Goal: Task Accomplishment & Management: Use online tool/utility

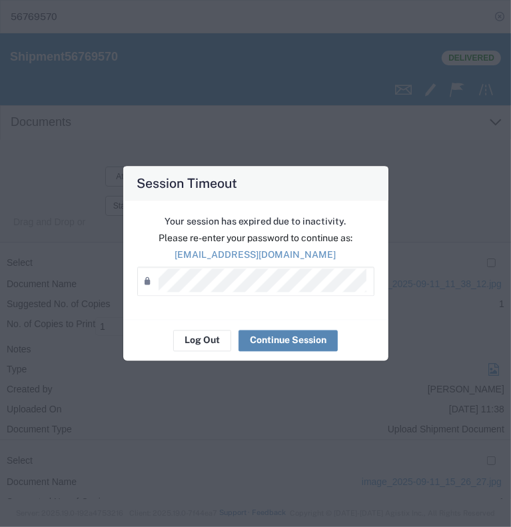
click at [271, 344] on button "Continue Session" at bounding box center [288, 340] width 99 height 21
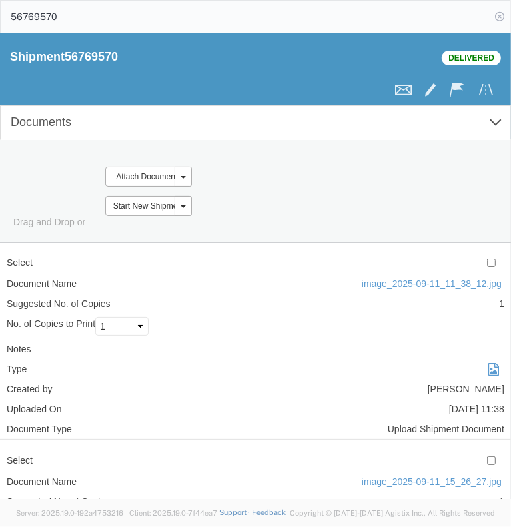
click at [501, 16] on icon at bounding box center [499, 16] width 19 height 19
click at [14, 15] on icon "main_menu Created with Sketch." at bounding box center [18, 17] width 15 height 10
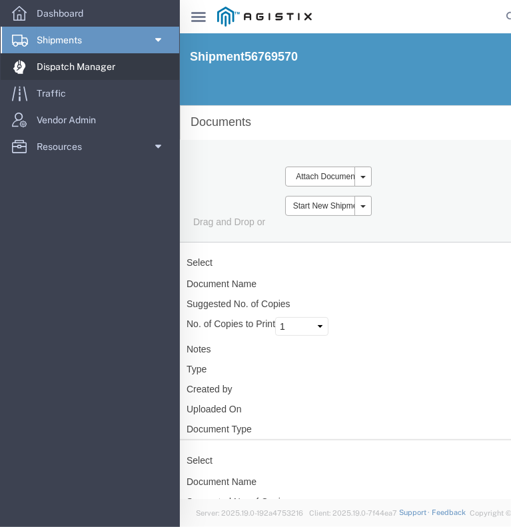
click at [72, 67] on span "Dispatch Manager" at bounding box center [81, 66] width 88 height 27
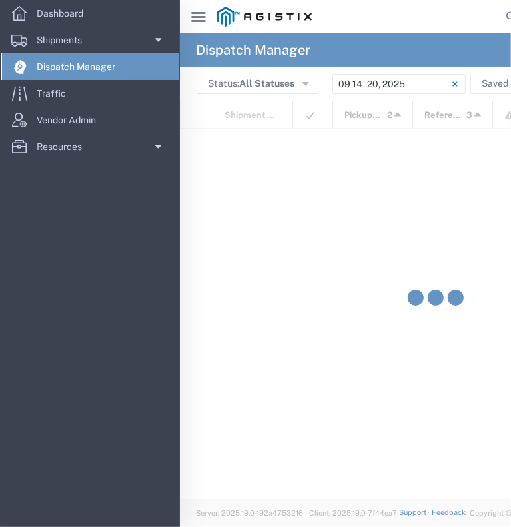
click at [203, 19] on icon "main_menu Created with Sketch." at bounding box center [198, 17] width 15 height 10
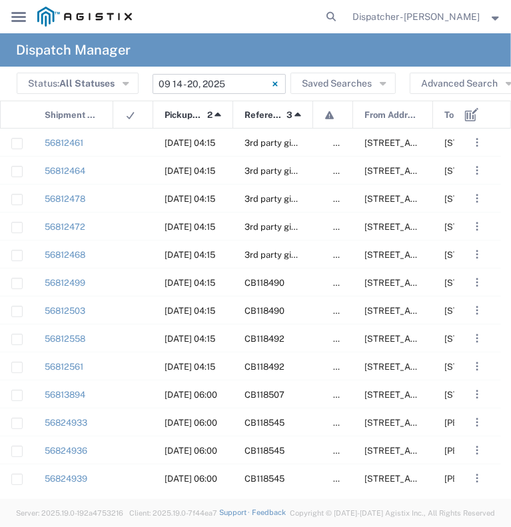
click at [203, 89] on input "[DATE] - [DATE]" at bounding box center [219, 84] width 133 height 20
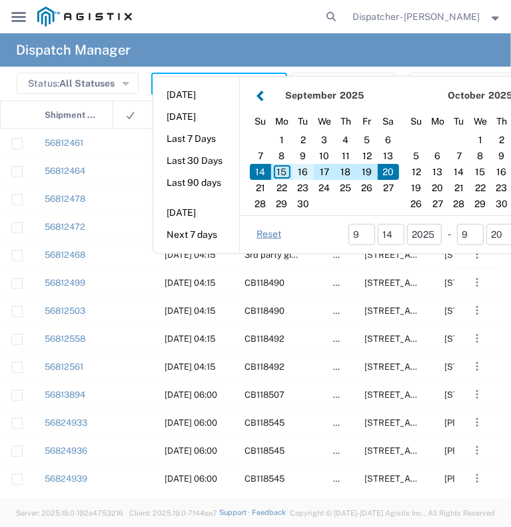
click at [302, 169] on div "16" at bounding box center [303, 172] width 21 height 16
type input "09/16/2025"
type input "[DATE] - [DATE]"
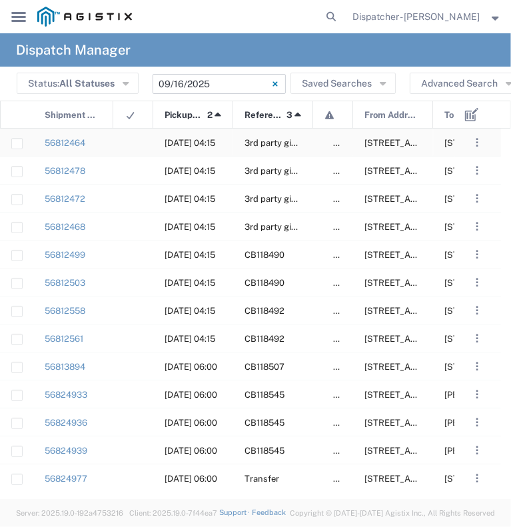
click at [128, 141] on agx-ag-table-icon-cell at bounding box center [129, 143] width 9 height 10
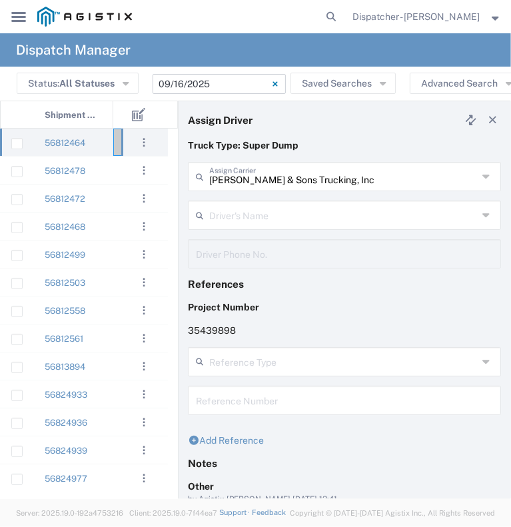
click at [299, 183] on input "[PERSON_NAME] & Sons Trucking, Inc" at bounding box center [343, 175] width 269 height 23
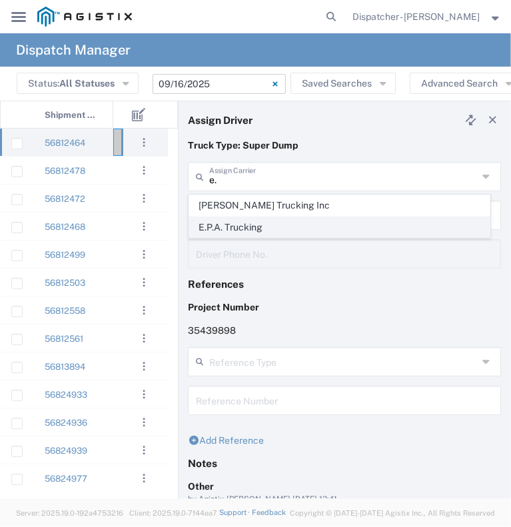
click at [309, 228] on span "E.P.A. Trucking" at bounding box center [339, 227] width 301 height 21
type input "E.P.A. Trucking"
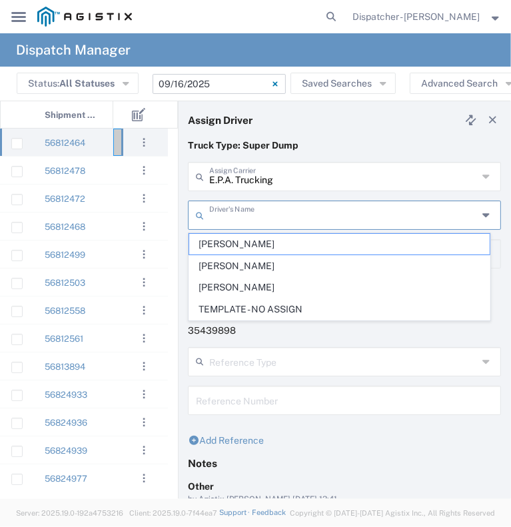
click at [303, 217] on input "text" at bounding box center [343, 214] width 269 height 23
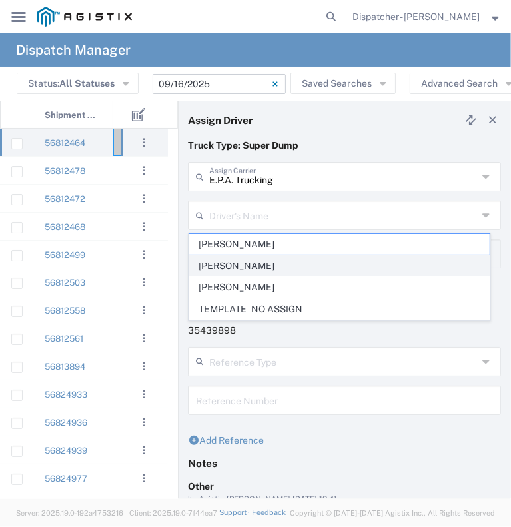
click at [317, 270] on span "[PERSON_NAME]" at bounding box center [339, 266] width 301 height 21
type input "[PERSON_NAME]"
type input "[PHONE_NUMBER]"
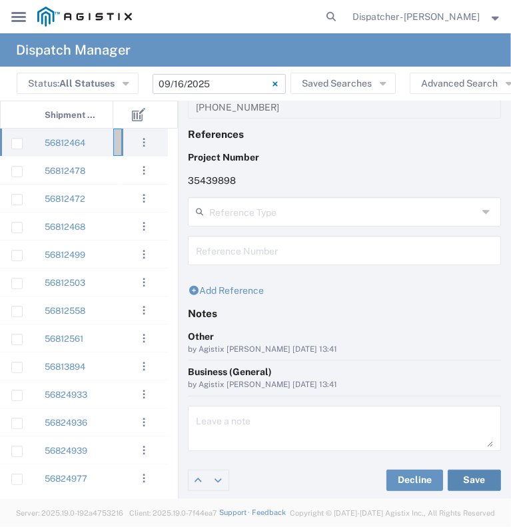
click at [478, 476] on button "Save" at bounding box center [474, 480] width 53 height 21
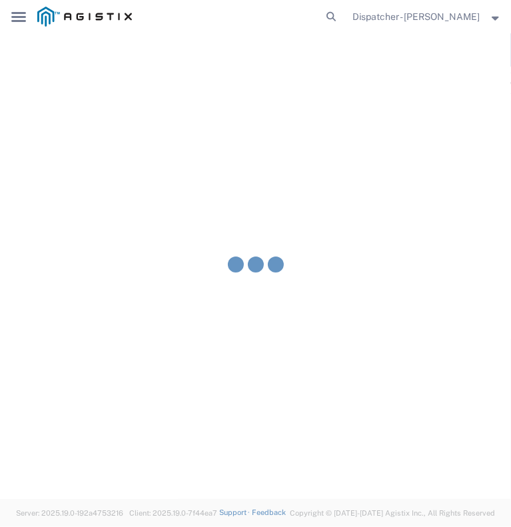
type input "[PERSON_NAME]"
type input "E.P.A. Trucking"
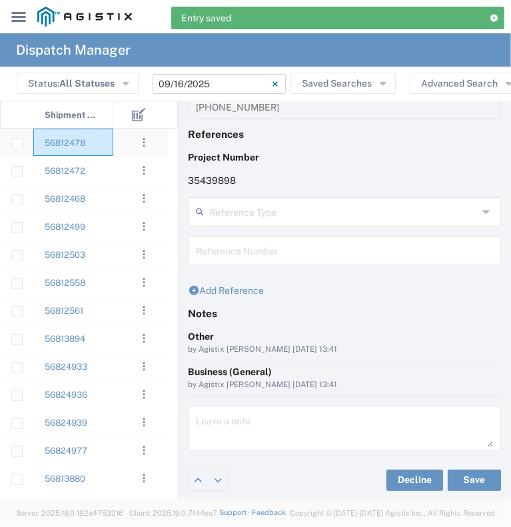
click at [112, 146] on div "56812478" at bounding box center [73, 142] width 80 height 27
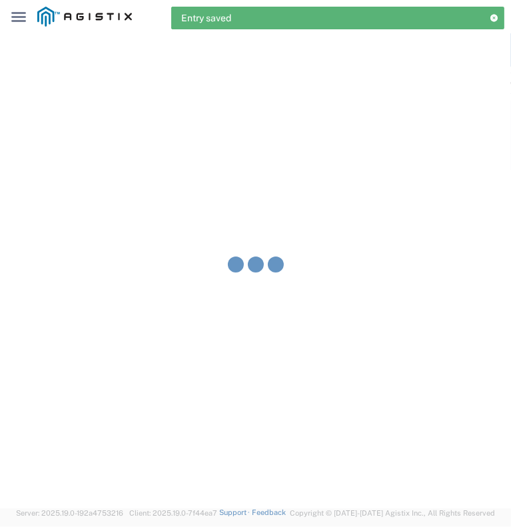
type input "[PERSON_NAME] & Sons Trucking, Inc"
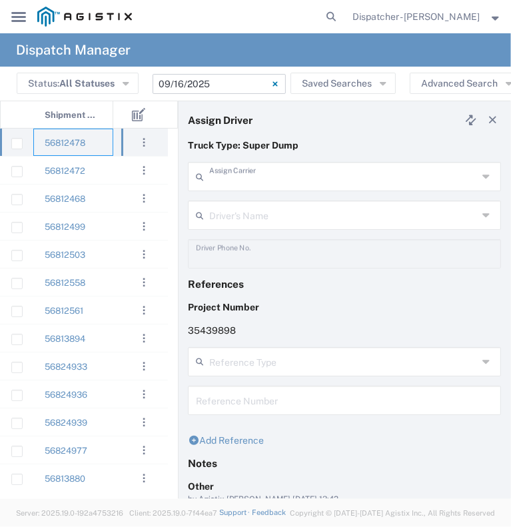
click at [261, 176] on input "text" at bounding box center [343, 175] width 269 height 23
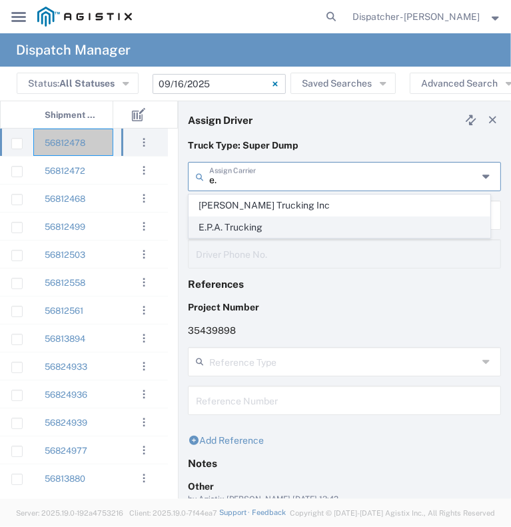
click at [251, 229] on span "E.P.A. Trucking" at bounding box center [339, 227] width 301 height 21
type input "E.P.A. Trucking"
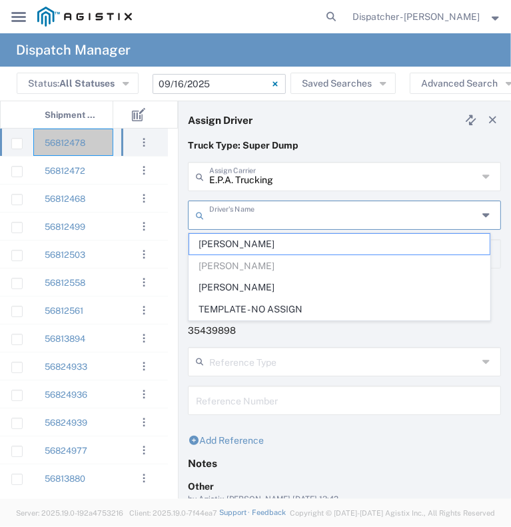
click at [251, 209] on input "text" at bounding box center [343, 214] width 269 height 23
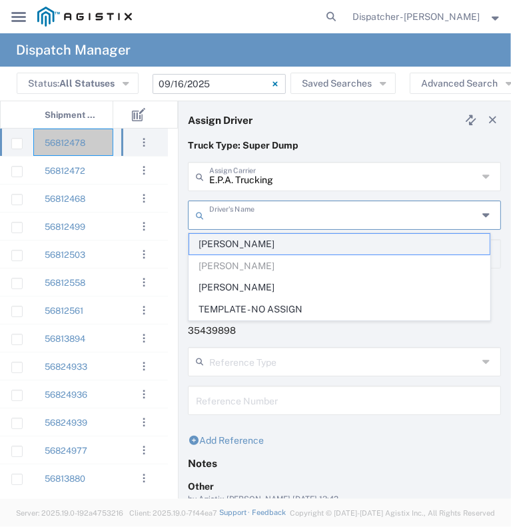
click at [274, 245] on span "[PERSON_NAME]" at bounding box center [339, 244] width 301 height 21
type input "[PERSON_NAME]"
type input "6504689024"
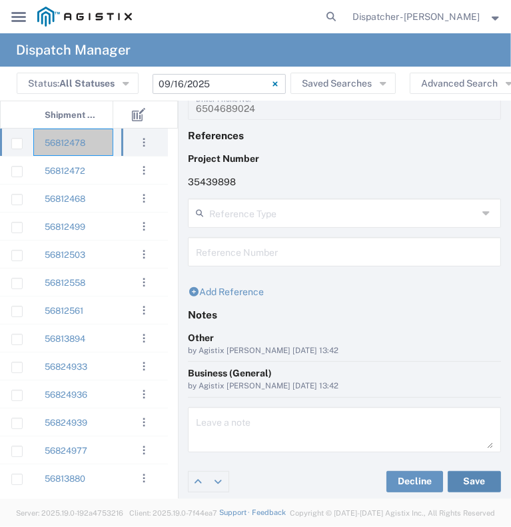
scroll to position [150, 0]
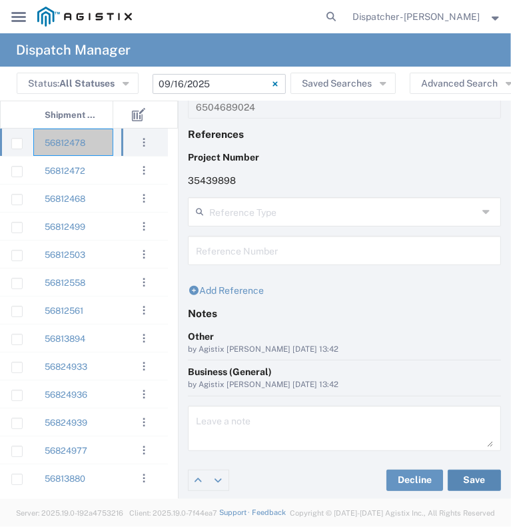
click at [456, 475] on button "Save" at bounding box center [474, 480] width 53 height 21
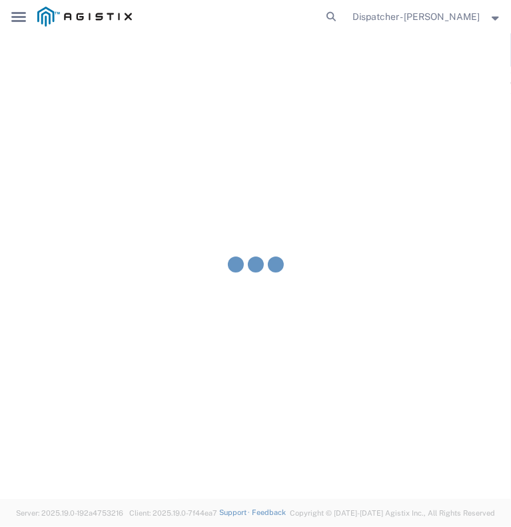
type input "[PERSON_NAME]"
type input "E.P.A. Trucking"
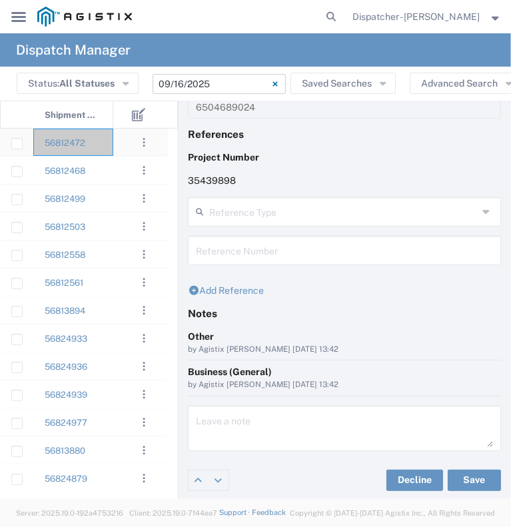
click at [105, 144] on div "56812472" at bounding box center [73, 142] width 80 height 27
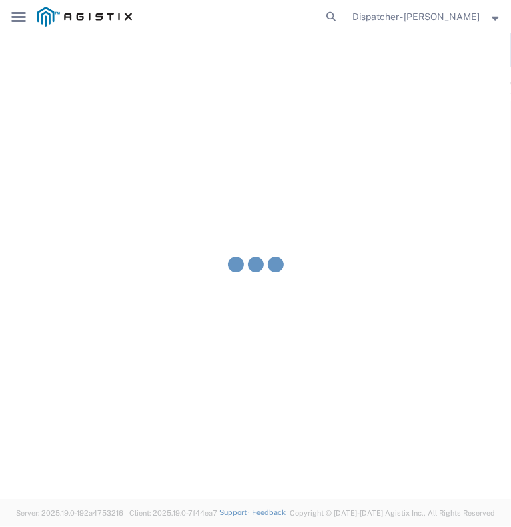
type input "[PERSON_NAME] & Sons Trucking, Inc"
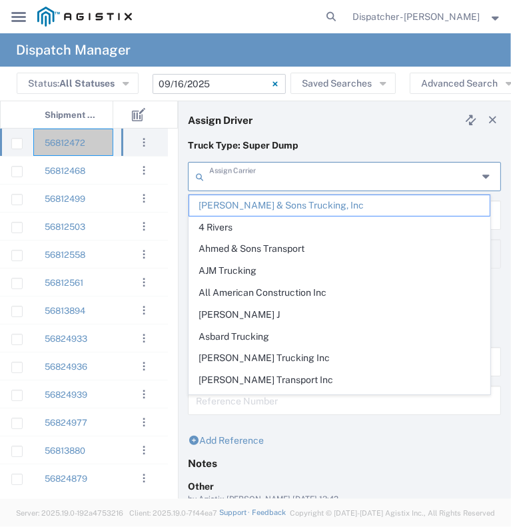
click at [307, 181] on input "text" at bounding box center [343, 175] width 269 height 23
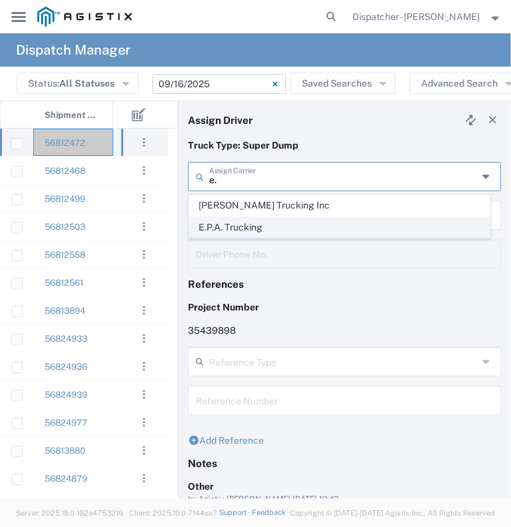
click at [273, 231] on span "E.P.A. Trucking" at bounding box center [339, 227] width 301 height 21
type input "E.P.A. Trucking"
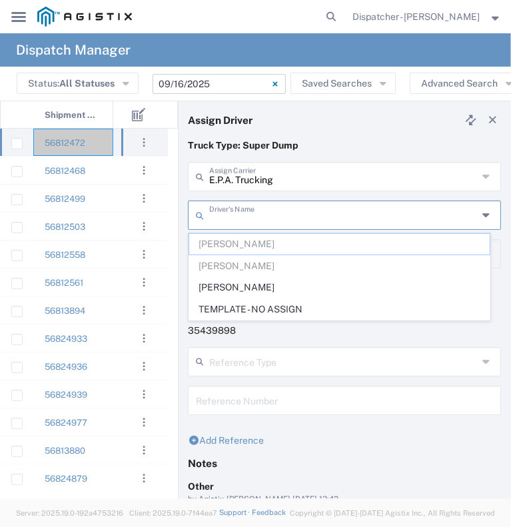
click at [256, 218] on input "text" at bounding box center [343, 214] width 269 height 23
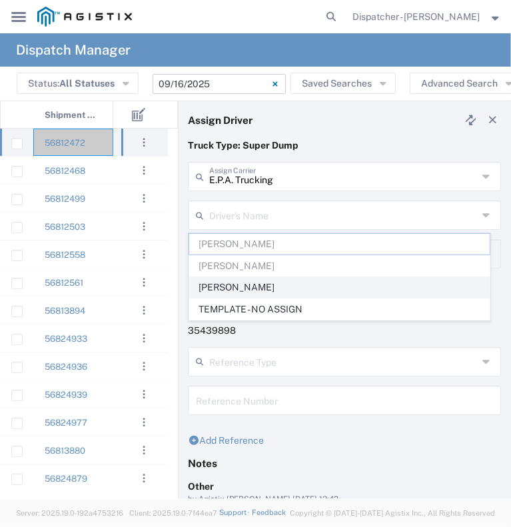
click at [265, 287] on span "[PERSON_NAME]" at bounding box center [339, 287] width 301 height 21
type input "[PERSON_NAME]"
type input "6505371145"
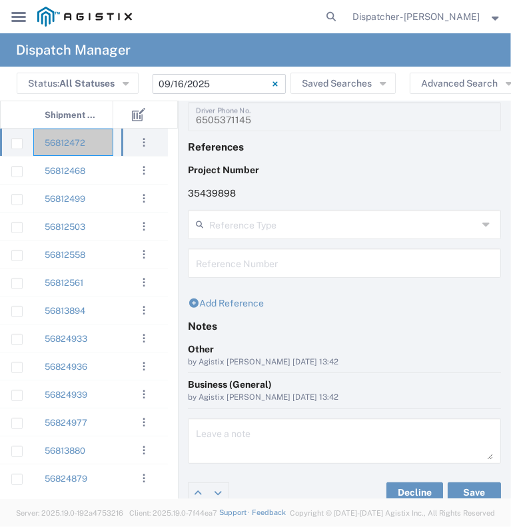
scroll to position [150, 0]
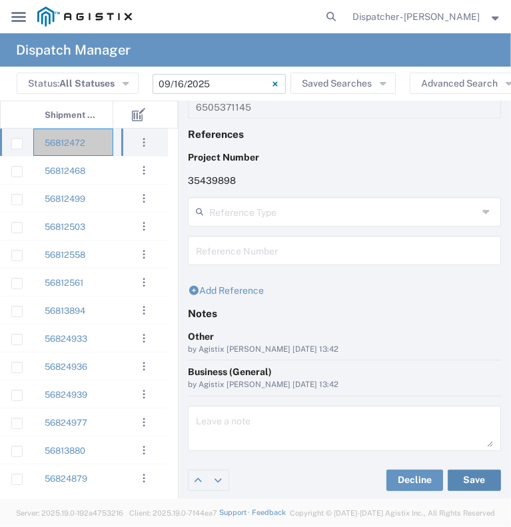
click at [482, 474] on button "Save" at bounding box center [474, 480] width 53 height 21
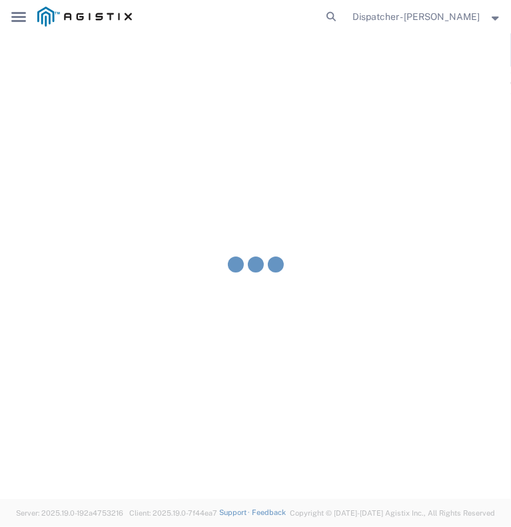
type input "[PERSON_NAME]"
type input "E.P.A. Trucking"
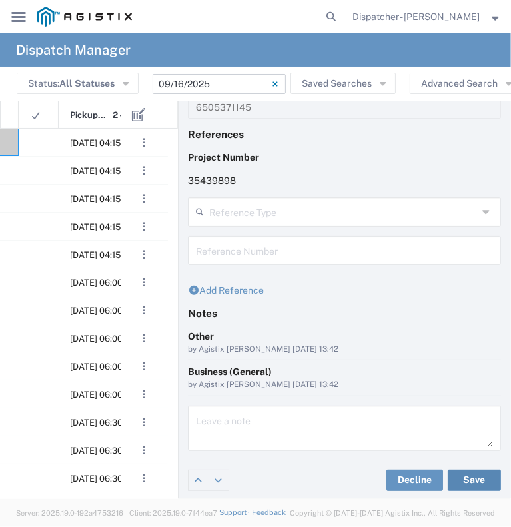
scroll to position [0, 169]
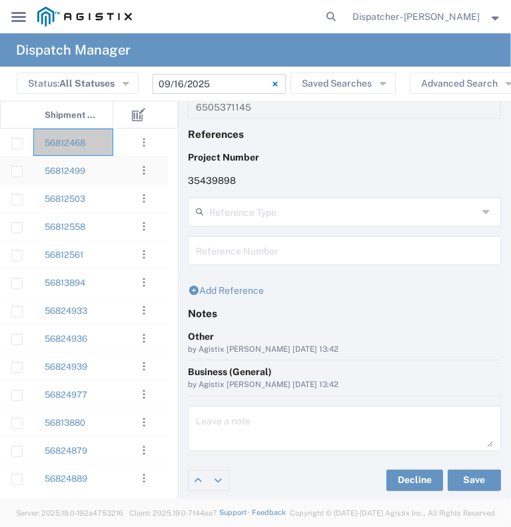
click at [100, 173] on div "56812499" at bounding box center [73, 170] width 80 height 27
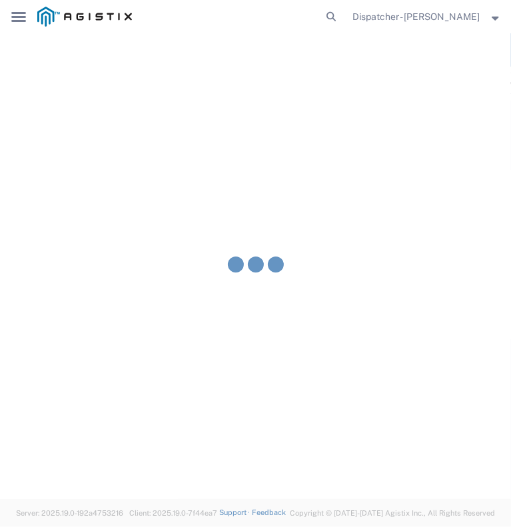
type input "[PERSON_NAME] & Sons Trucking, Inc"
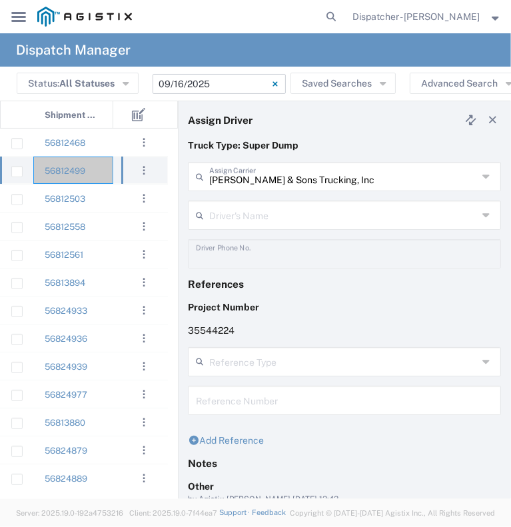
click at [106, 171] on div "56812499" at bounding box center [73, 170] width 80 height 27
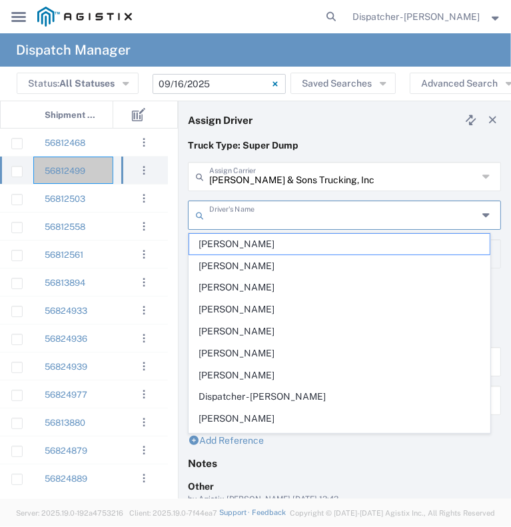
click at [222, 208] on input "text" at bounding box center [343, 214] width 269 height 23
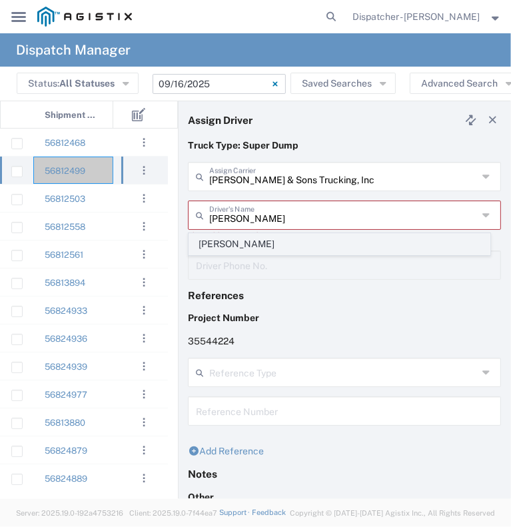
click at [224, 239] on span "[PERSON_NAME]" at bounding box center [339, 244] width 301 height 21
type input "[PERSON_NAME]"
type input "2096295517"
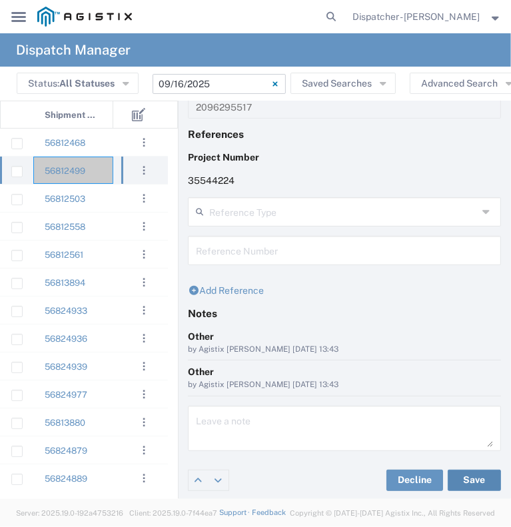
click at [478, 476] on button "Save" at bounding box center [474, 480] width 53 height 21
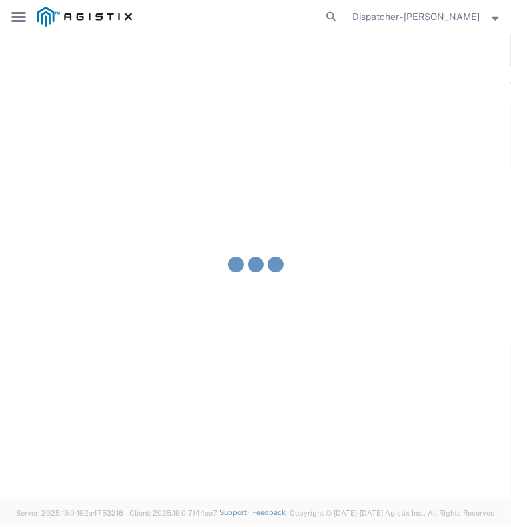
type input "[PERSON_NAME]"
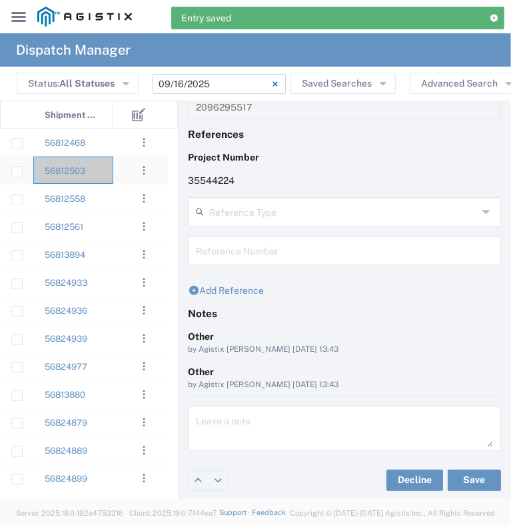
click at [117, 174] on div at bounding box center [133, 170] width 40 height 27
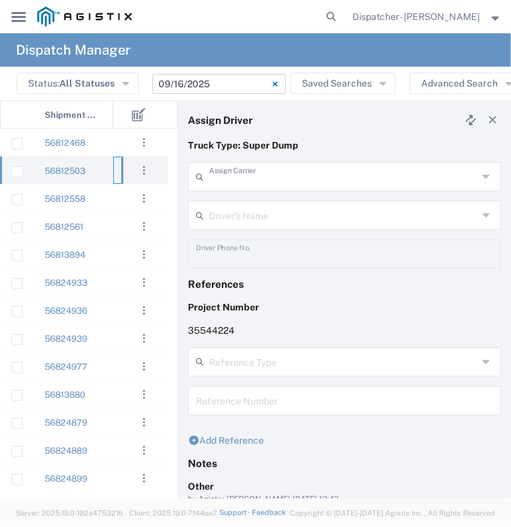
click at [315, 171] on input "text" at bounding box center [343, 175] width 269 height 23
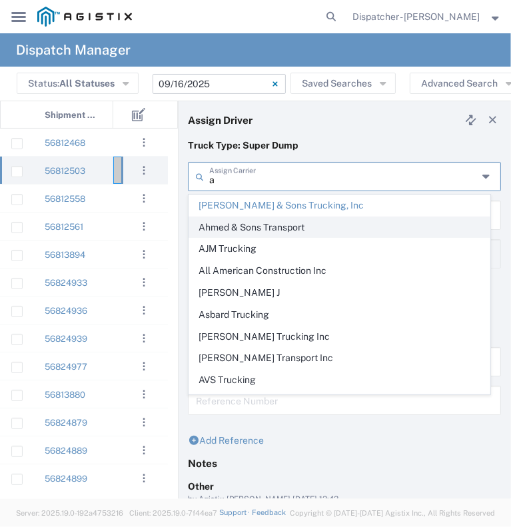
click at [219, 229] on span "Ahmed & Sons Transport" at bounding box center [339, 227] width 301 height 21
type input "Ahmed & Sons Transport"
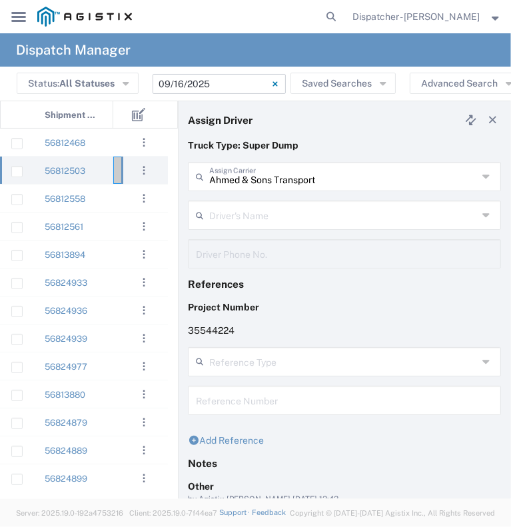
click at [213, 215] on input "text" at bounding box center [343, 214] width 269 height 23
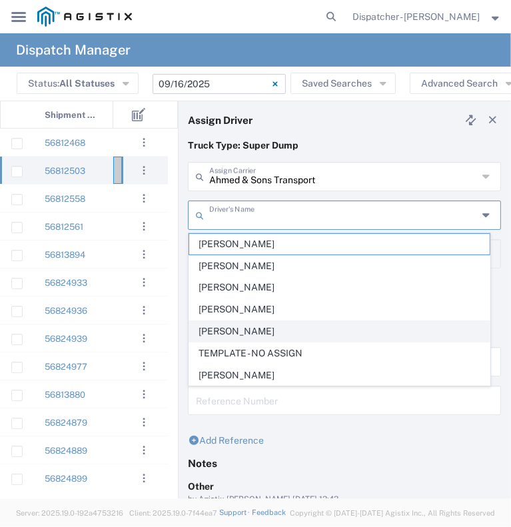
click at [289, 325] on span "[PERSON_NAME]" at bounding box center [339, 331] width 301 height 21
type input "[PERSON_NAME]"
type input "5308283257"
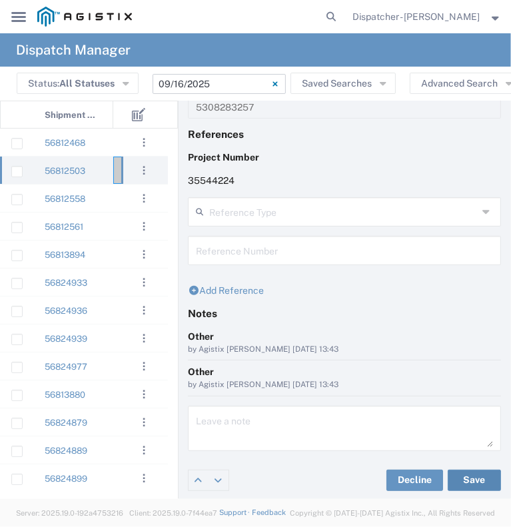
click at [473, 484] on button "Save" at bounding box center [474, 480] width 53 height 21
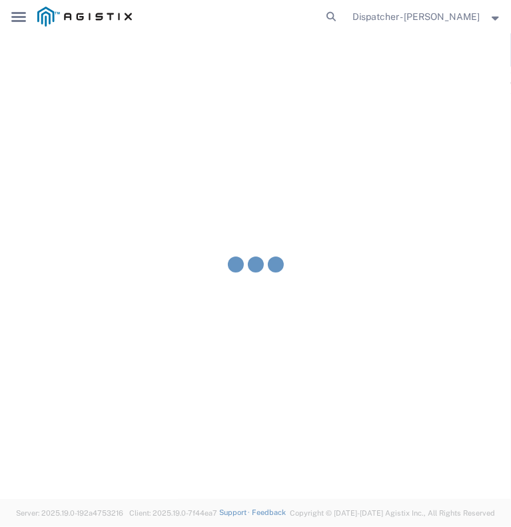
type input "[PERSON_NAME]"
type input "Ahmed & Sons Transport"
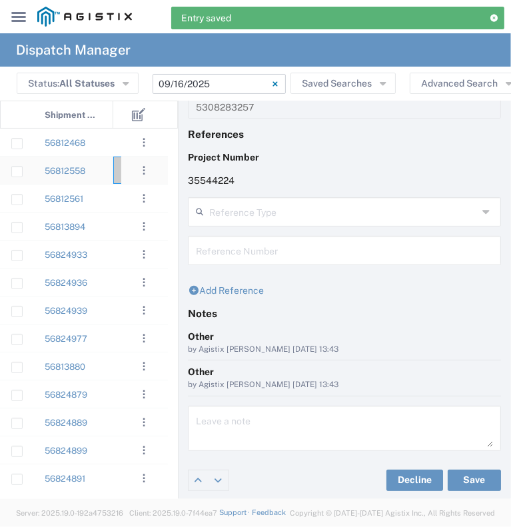
click at [107, 179] on div "56812558" at bounding box center [73, 170] width 80 height 27
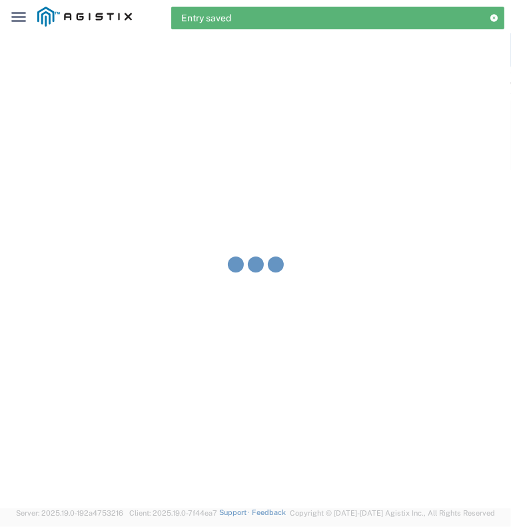
type input "[PERSON_NAME] & Sons Trucking, Inc"
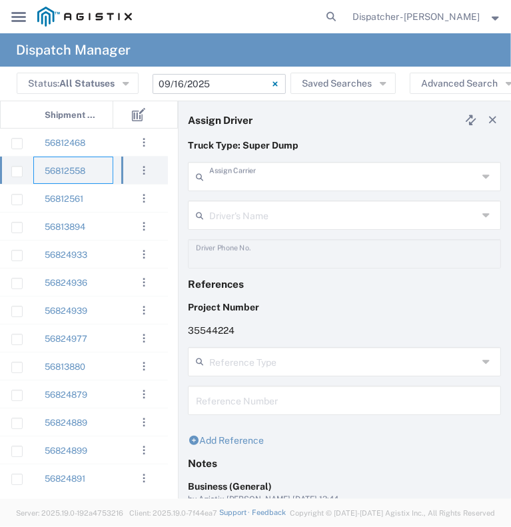
click at [227, 176] on input "text" at bounding box center [343, 175] width 269 height 23
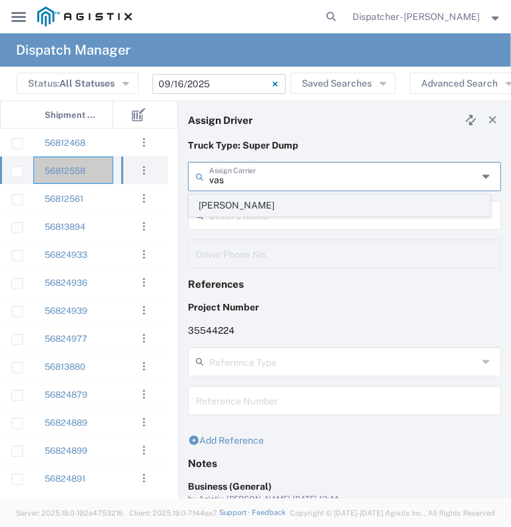
click at [243, 204] on span "[PERSON_NAME]" at bounding box center [339, 205] width 301 height 21
type input "[PERSON_NAME]"
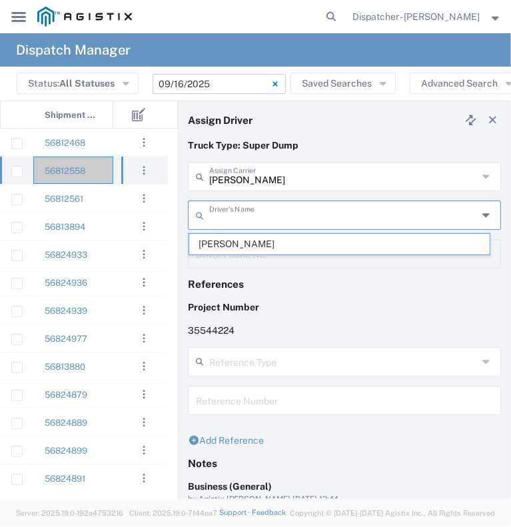
click at [241, 212] on input "text" at bounding box center [343, 214] width 269 height 23
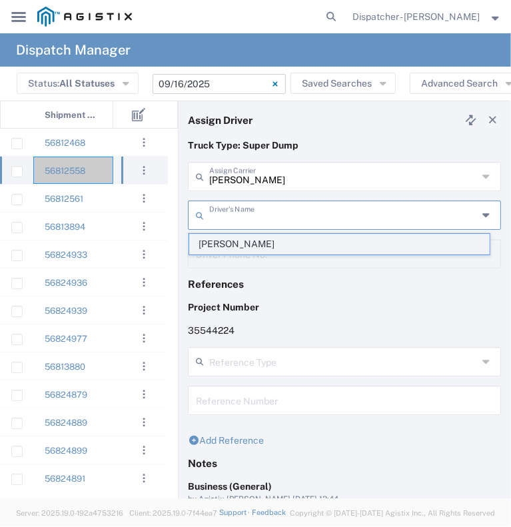
click at [243, 248] on span "[PERSON_NAME]" at bounding box center [339, 244] width 301 height 21
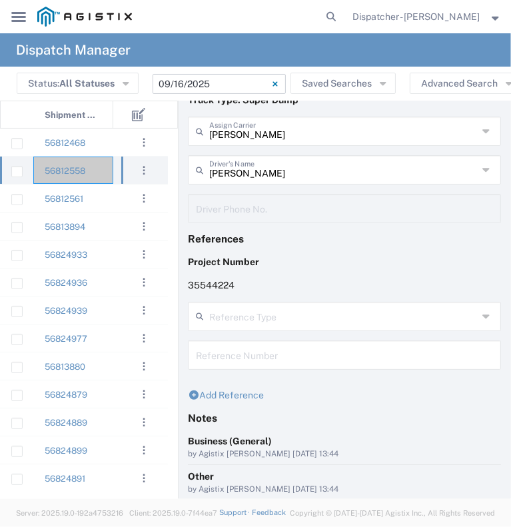
scroll to position [150, 0]
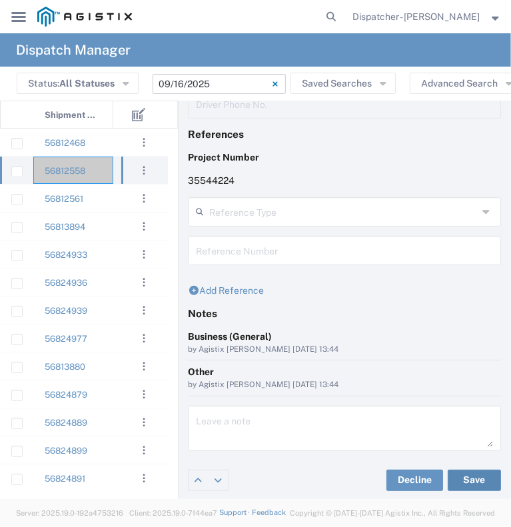
click at [451, 477] on button "Save" at bounding box center [474, 480] width 53 height 21
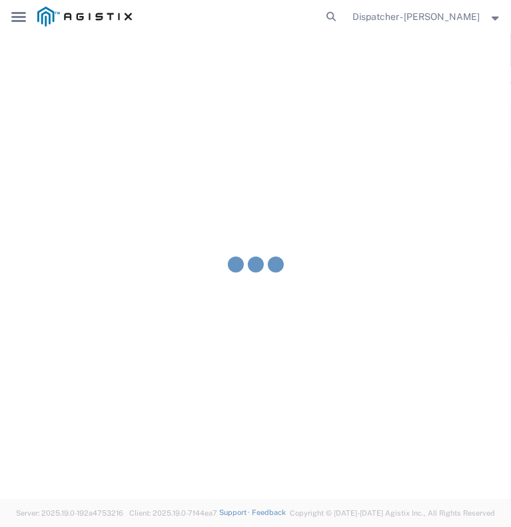
type input "[PERSON_NAME]"
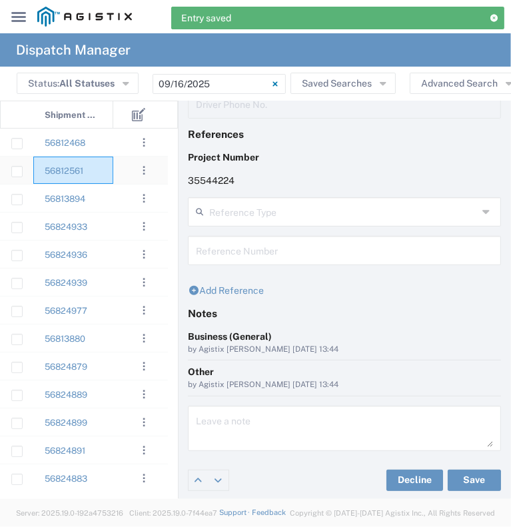
click at [101, 164] on div "56812561" at bounding box center [73, 170] width 80 height 27
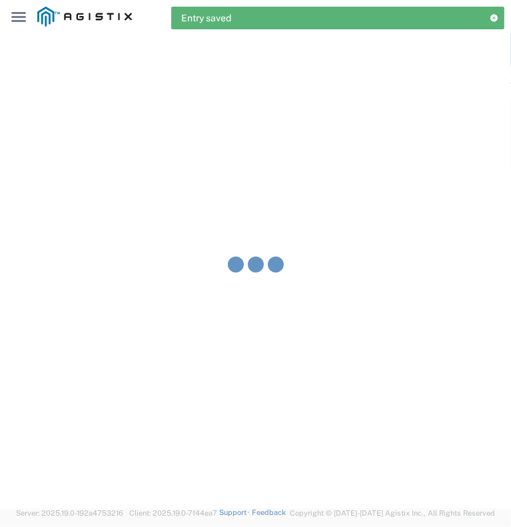
type input "[PERSON_NAME] & Sons Trucking, Inc"
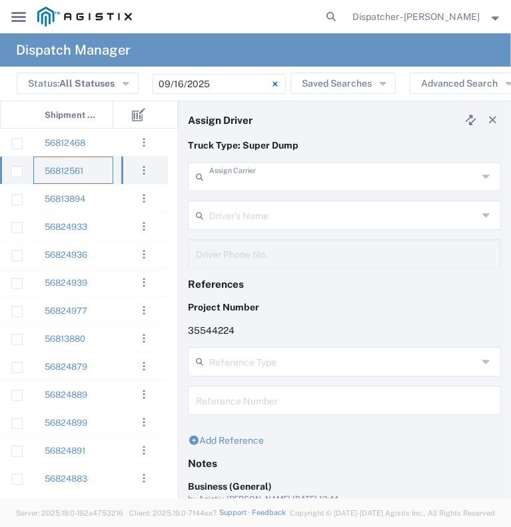
click at [248, 177] on input "text" at bounding box center [343, 175] width 269 height 23
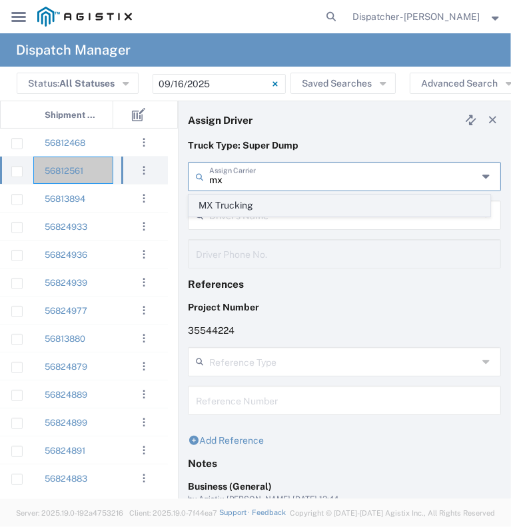
click at [259, 207] on span "MX Trucking" at bounding box center [339, 205] width 301 height 21
type input "MX Trucking"
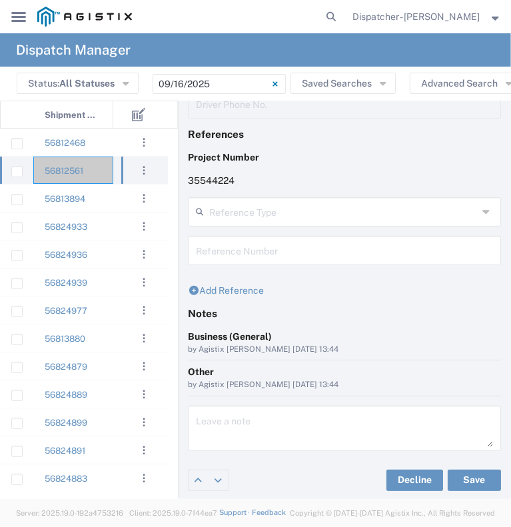
scroll to position [17, 0]
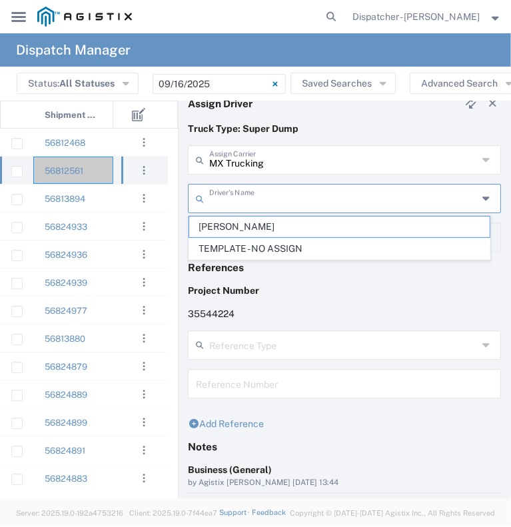
click at [247, 203] on input "text" at bounding box center [343, 197] width 269 height 23
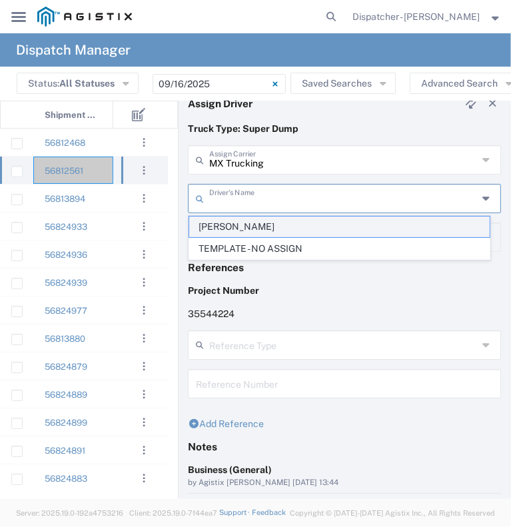
click at [255, 227] on span "[PERSON_NAME]" at bounding box center [339, 227] width 301 height 21
type input "[PERSON_NAME]"
type input "[PHONE_NUMBER]"
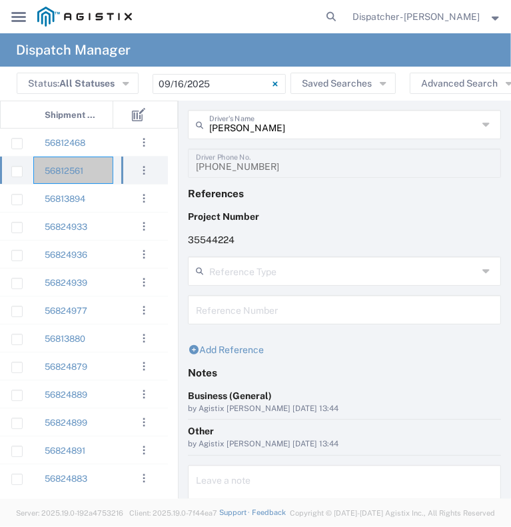
scroll to position [150, 0]
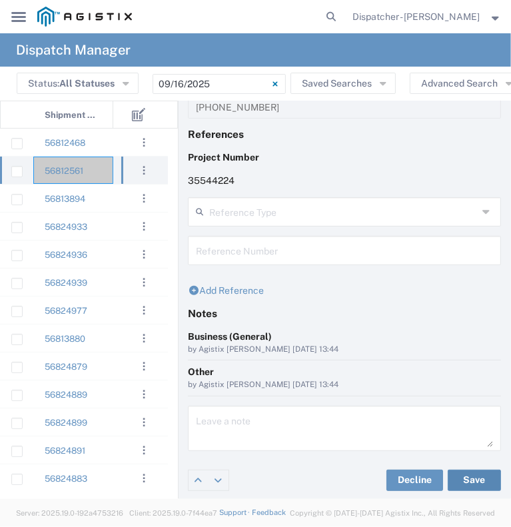
click at [460, 481] on button "Save" at bounding box center [474, 480] width 53 height 21
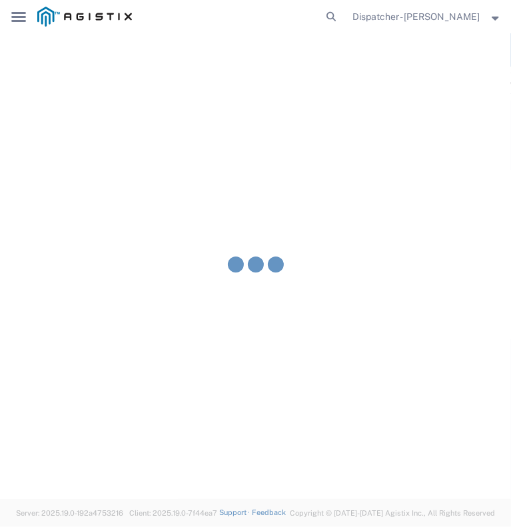
type input "[PERSON_NAME]"
type input "MX Trucking"
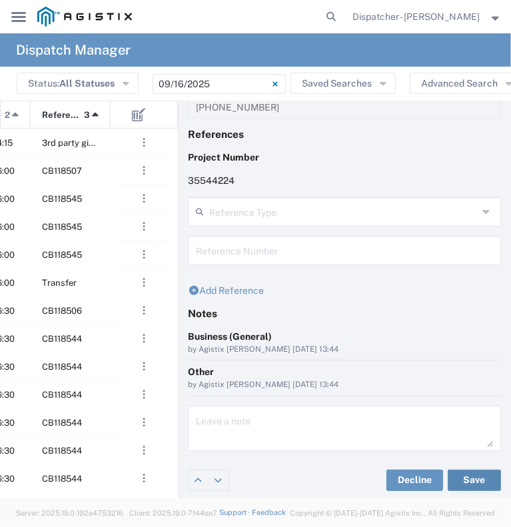
scroll to position [0, 239]
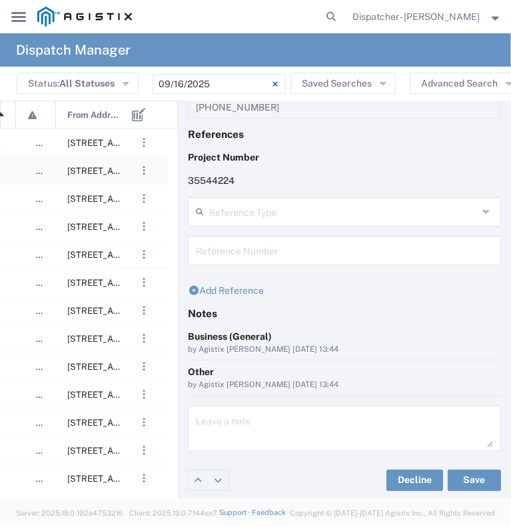
click at [116, 170] on span "[STREET_ADDRESS][PERSON_NAME][US_STATE]" at bounding box center [169, 171] width 205 height 10
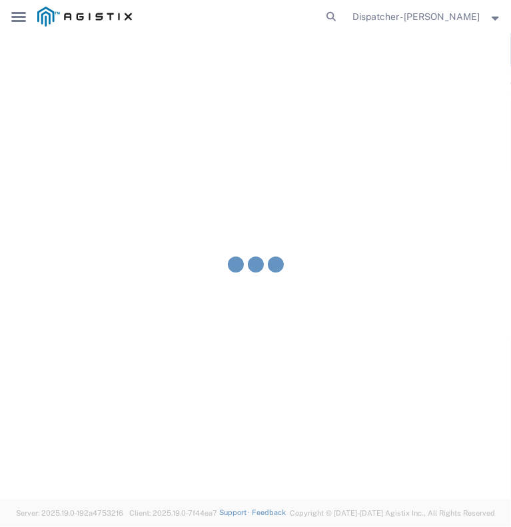
type input "[PERSON_NAME] & Sons Trucking, Inc"
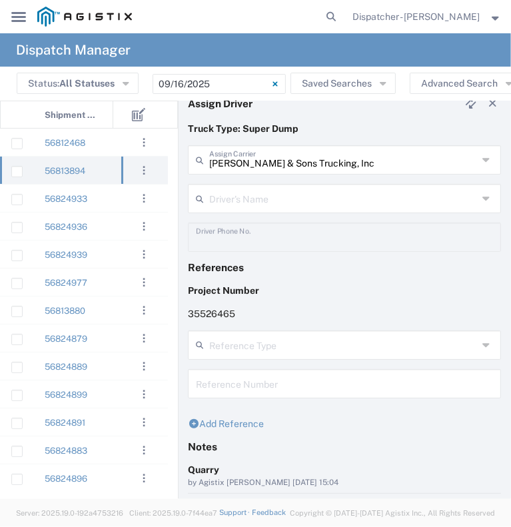
click at [205, 198] on icon at bounding box center [202, 198] width 13 height 21
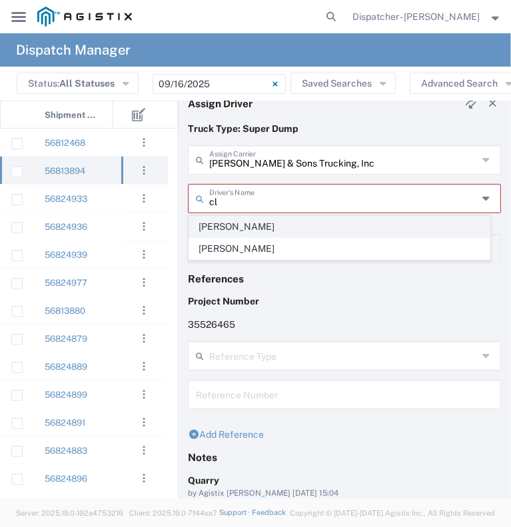
click at [233, 229] on span "[PERSON_NAME]" at bounding box center [339, 227] width 301 height 21
type input "[PERSON_NAME]"
type input "9258126210"
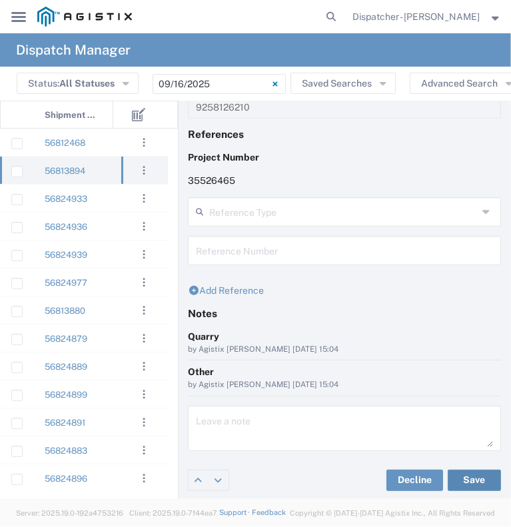
click at [456, 479] on button "Save" at bounding box center [474, 480] width 53 height 21
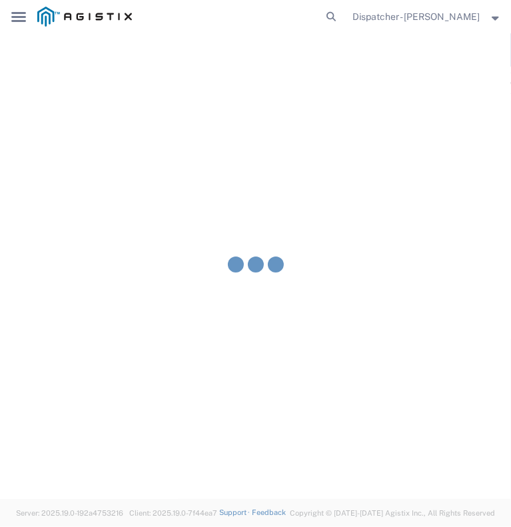
type input "[PERSON_NAME]"
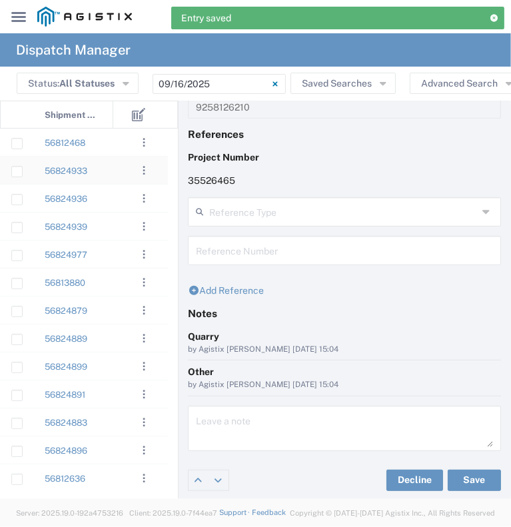
click at [115, 174] on div at bounding box center [133, 170] width 40 height 27
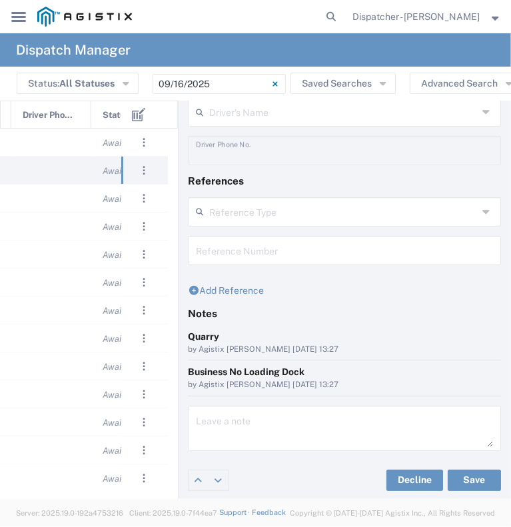
scroll to position [0, 561]
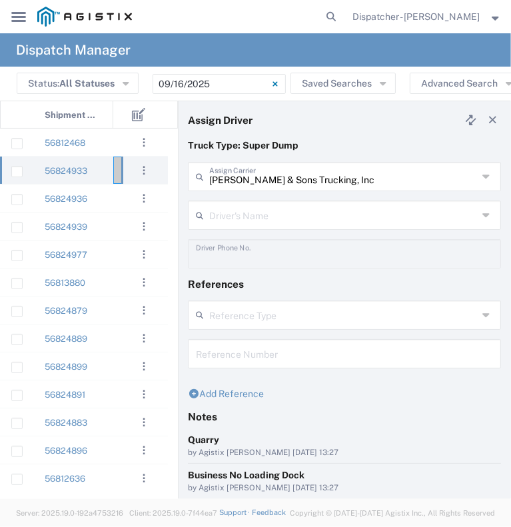
click at [232, 178] on input "[PERSON_NAME] & Sons Trucking, Inc" at bounding box center [343, 175] width 269 height 23
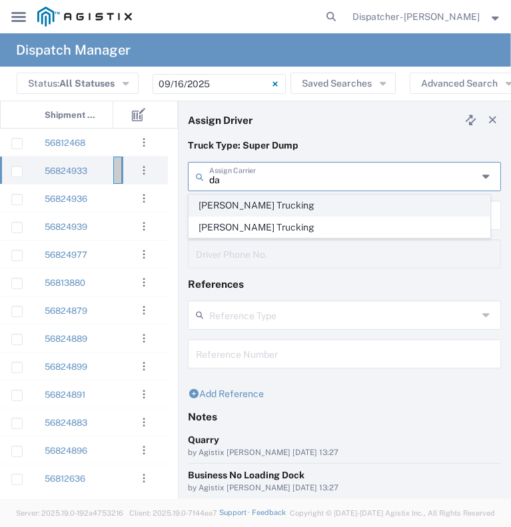
click at [280, 205] on span "[PERSON_NAME] Trucking" at bounding box center [339, 205] width 301 height 21
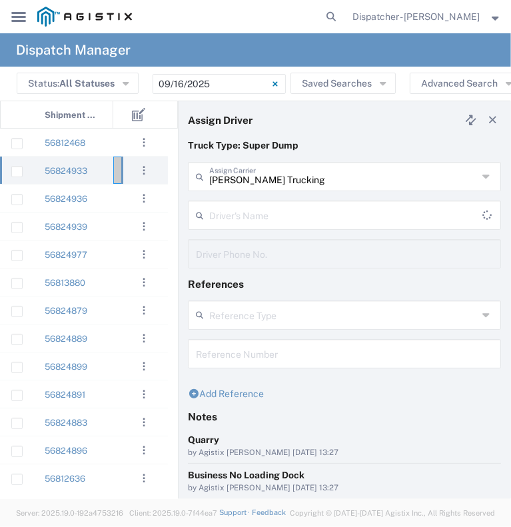
click at [275, 205] on input "text" at bounding box center [345, 214] width 273 height 23
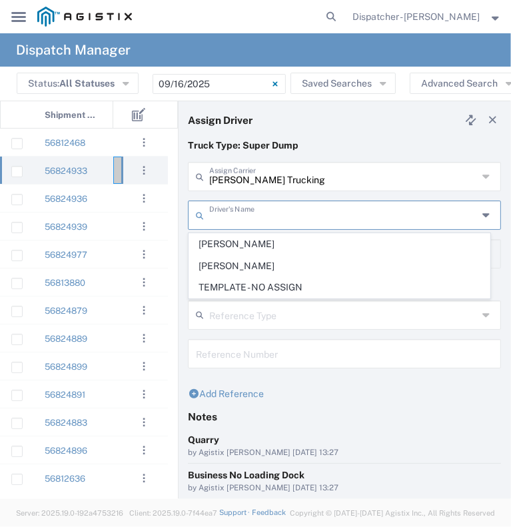
click at [309, 177] on input "[PERSON_NAME] Trucking" at bounding box center [343, 175] width 269 height 23
type input "[PERSON_NAME] Trucking"
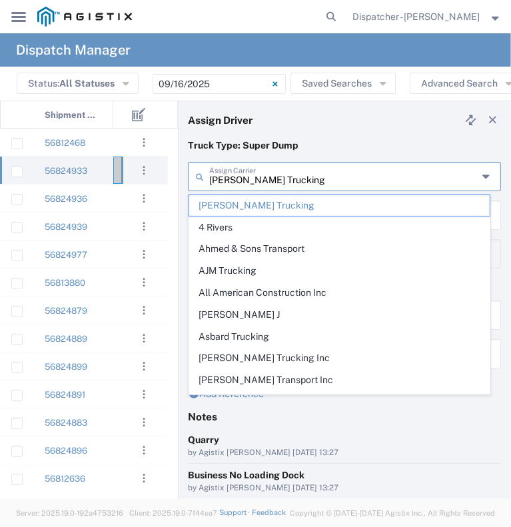
drag, startPoint x: 189, startPoint y: 181, endPoint x: 88, endPoint y: 187, distance: 101.5
click at [125, 185] on div "Assign Driver Truck Type: Super Dump [PERSON_NAME] Trucking Assign Carrier [PER…" at bounding box center [255, 300] width 511 height 398
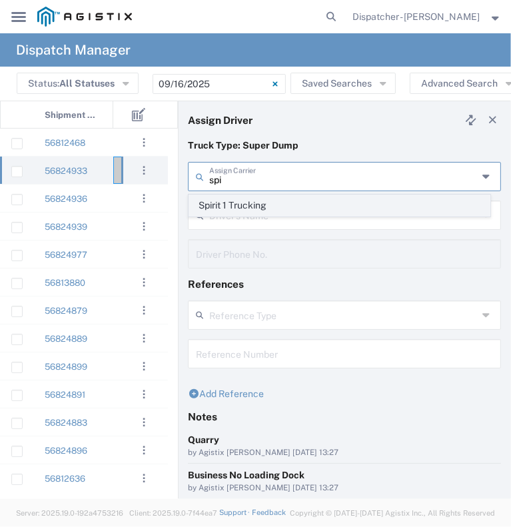
click at [247, 200] on span "Spirit 1 Trucking" at bounding box center [339, 205] width 301 height 21
type input "Spirit 1 Trucking"
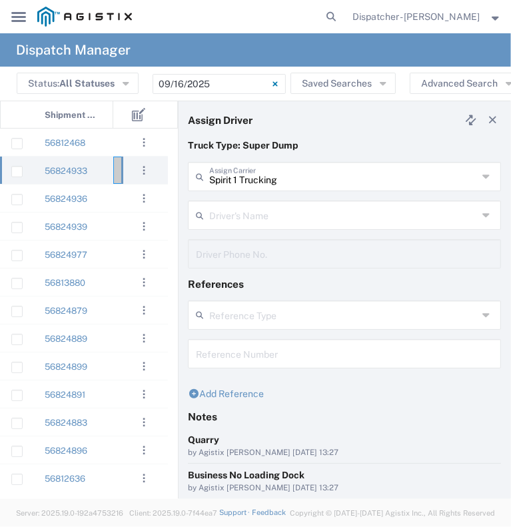
click at [241, 216] on input "text" at bounding box center [343, 214] width 269 height 23
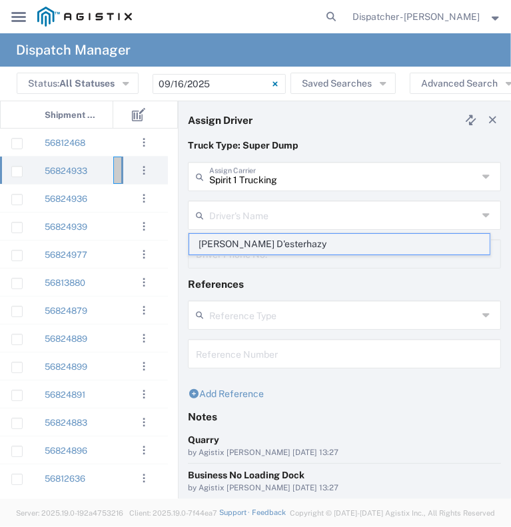
click at [249, 245] on span "[PERSON_NAME] D'esterhazy" at bounding box center [339, 244] width 301 height 21
type input "[PERSON_NAME] D'esterhazy"
type input "9162407176"
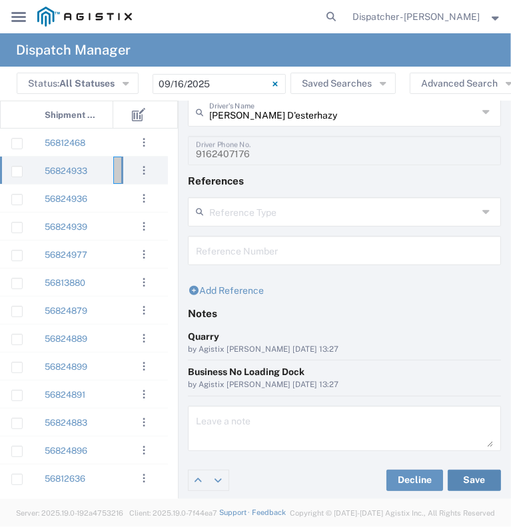
click at [458, 474] on button "Save" at bounding box center [474, 480] width 53 height 21
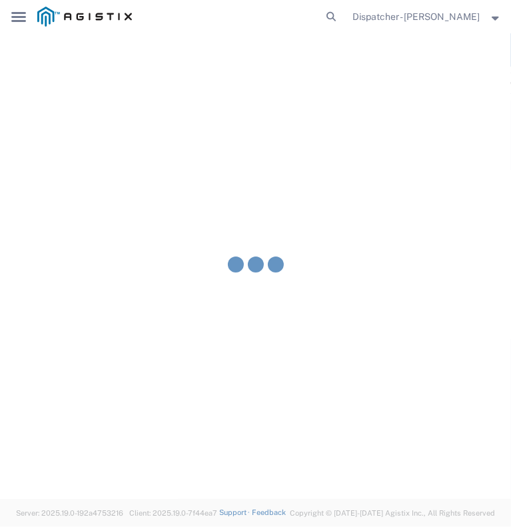
type input "[PERSON_NAME] D'esterhazy"
type input "Spirit 1 Trucking"
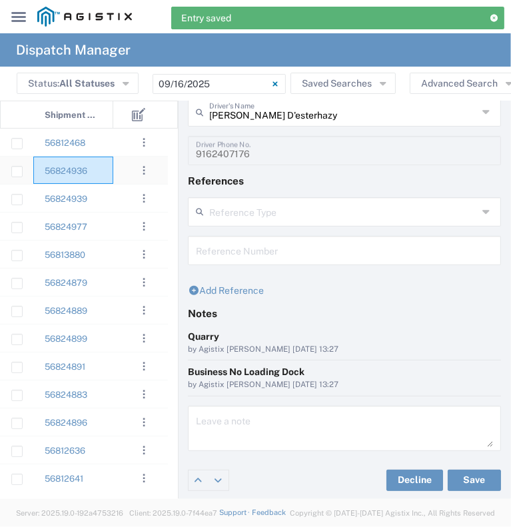
click at [107, 177] on div "56824936" at bounding box center [73, 170] width 80 height 27
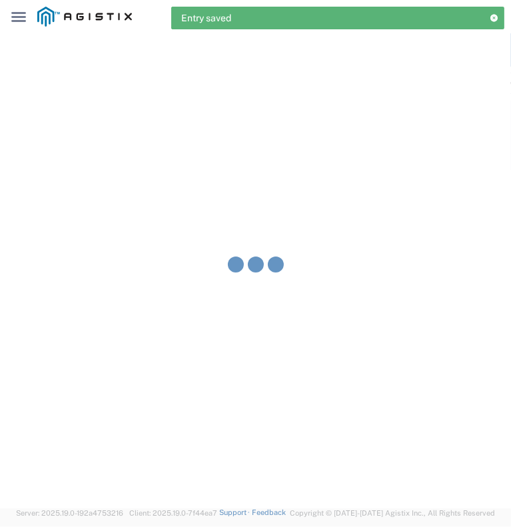
type input "[PERSON_NAME] & Sons Trucking, Inc"
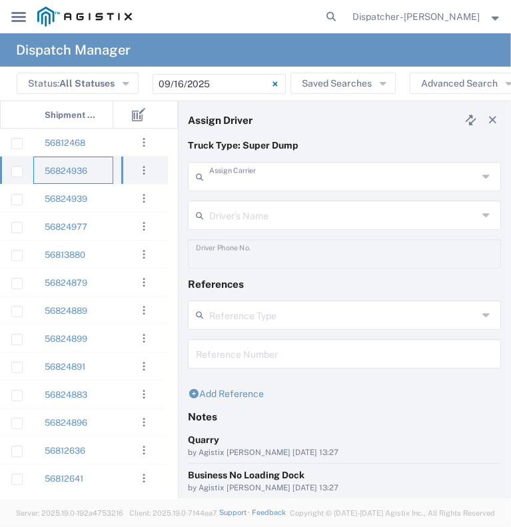
click at [229, 177] on input "text" at bounding box center [343, 175] width 269 height 23
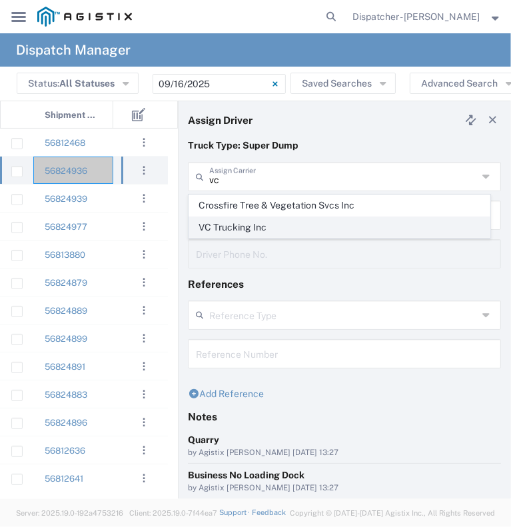
click at [237, 221] on span "VC Trucking Inc" at bounding box center [339, 227] width 301 height 21
type input "VC Trucking Inc"
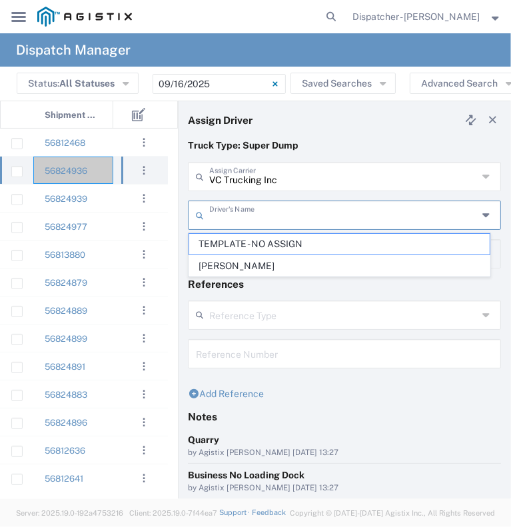
click at [240, 207] on input "text" at bounding box center [343, 214] width 269 height 23
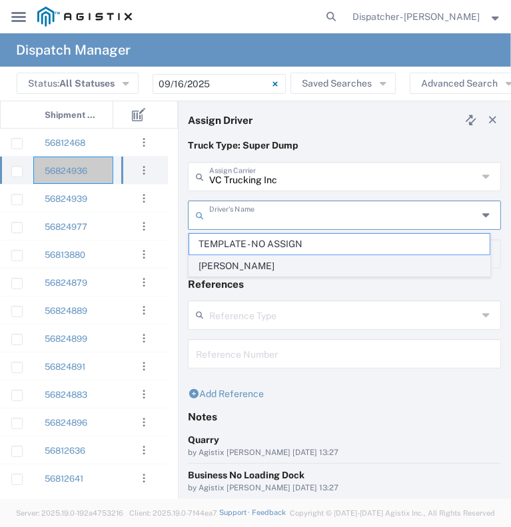
click at [247, 257] on span "[PERSON_NAME]" at bounding box center [339, 266] width 301 height 21
type input "[PERSON_NAME]"
type input "[PHONE_NUMBER]"
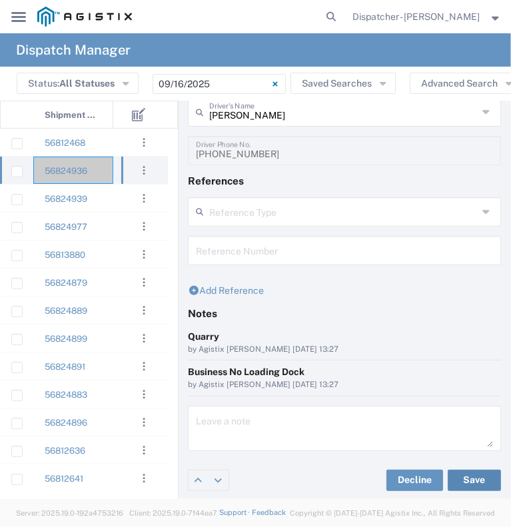
click at [448, 477] on button "Save" at bounding box center [474, 480] width 53 height 21
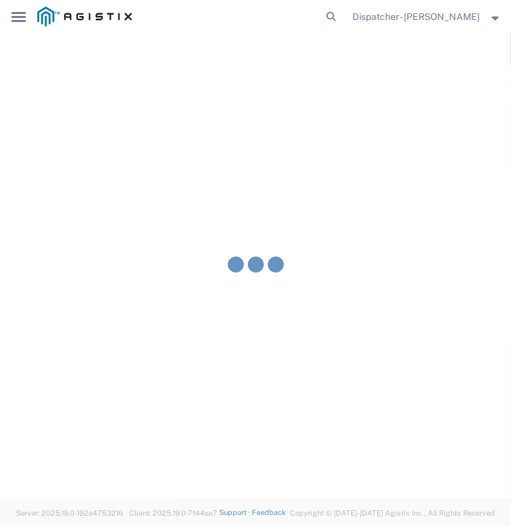
type input "[PERSON_NAME]"
type input "VC Trucking Inc"
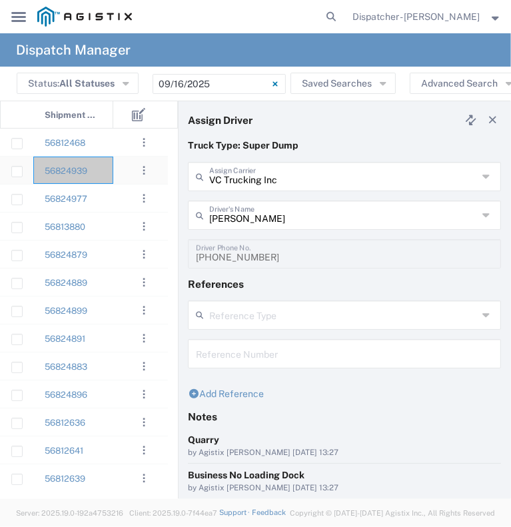
click at [99, 165] on div "56824939" at bounding box center [73, 170] width 80 height 27
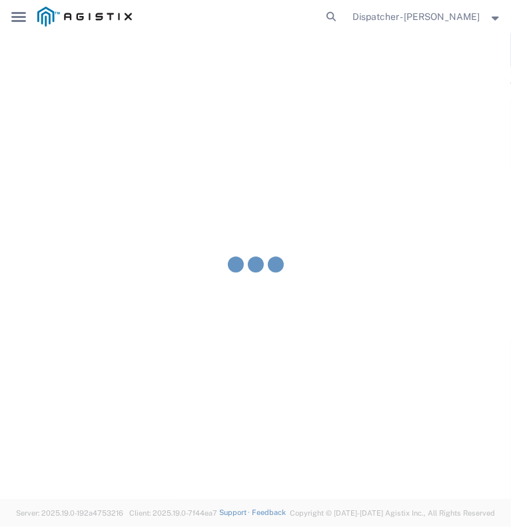
type input "[PERSON_NAME] & Sons Trucking, Inc"
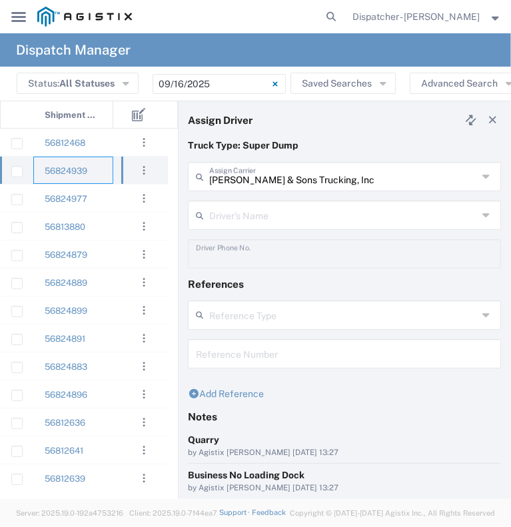
click at [271, 187] on div "[PERSON_NAME] & Sons Trucking, Inc Assign Carrier" at bounding box center [344, 176] width 313 height 29
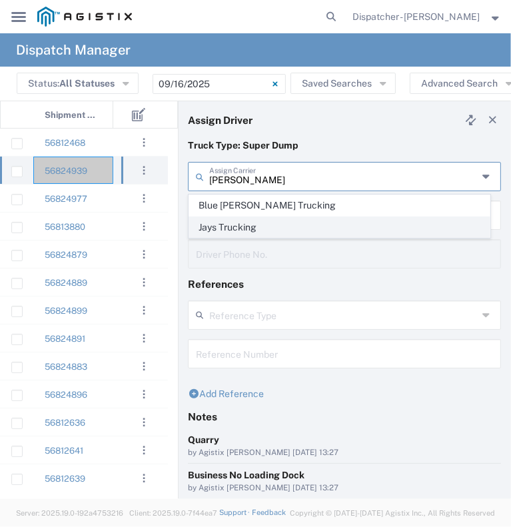
click at [262, 227] on span "Jays Trucking" at bounding box center [339, 227] width 301 height 21
type input "Jays Trucking"
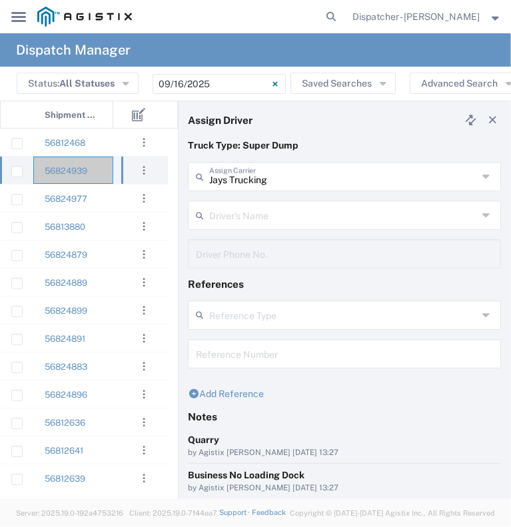
click at [253, 215] on input "text" at bounding box center [343, 214] width 269 height 23
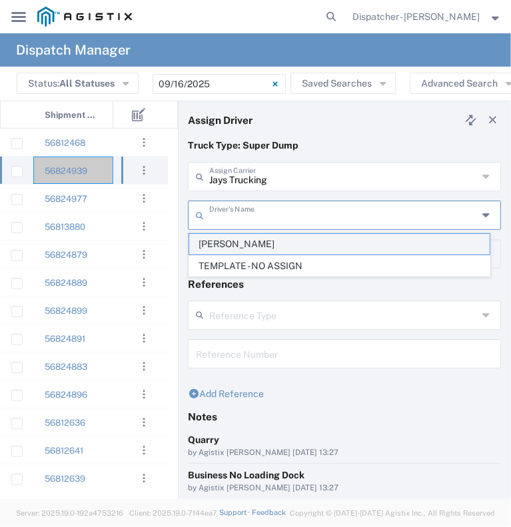
click at [259, 245] on span "[PERSON_NAME]" at bounding box center [339, 244] width 301 height 21
type input "[PERSON_NAME]"
type input "[PHONE_NUMBER]"
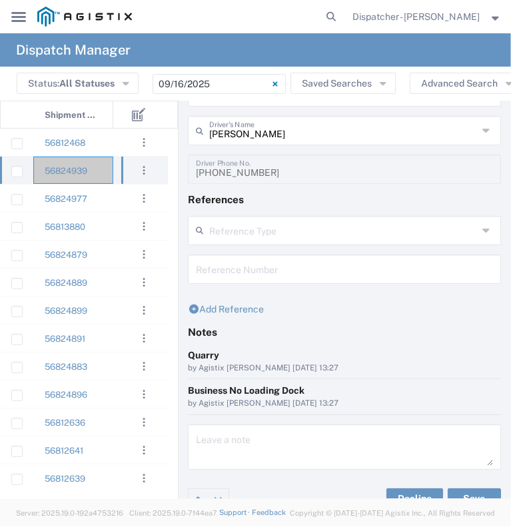
scroll to position [103, 0]
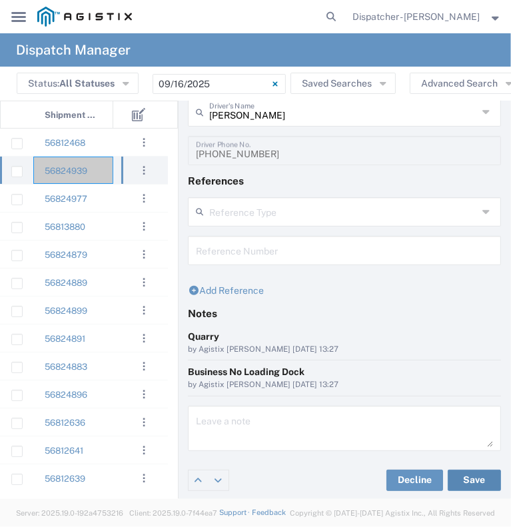
click at [448, 478] on button "Save" at bounding box center [474, 480] width 53 height 21
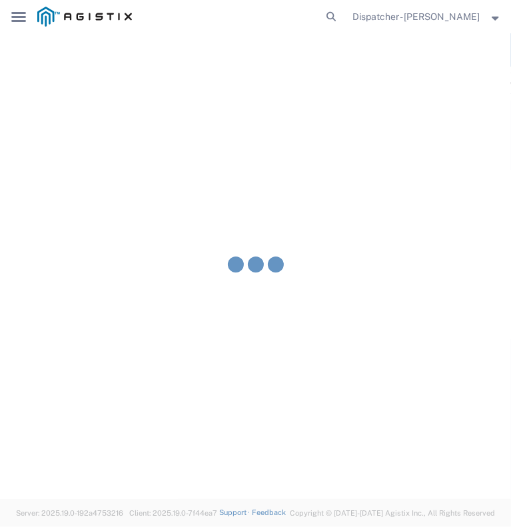
type input "[PERSON_NAME]"
type input "Jays Trucking"
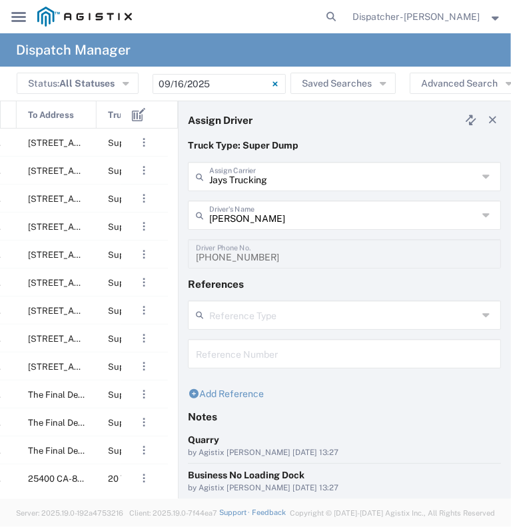
scroll to position [0, 0]
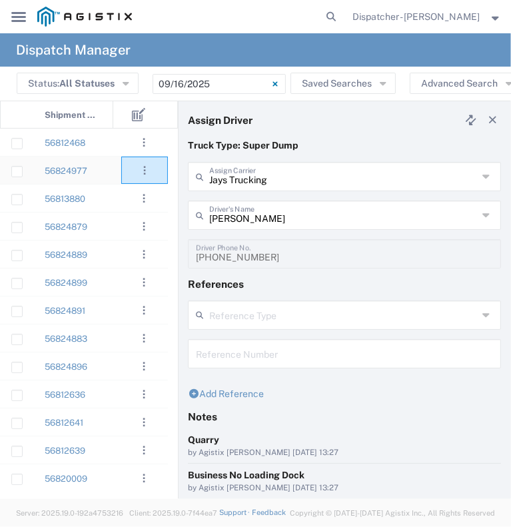
click at [122, 178] on agx-ag-table-action-cell ". . . Decline Assign" at bounding box center [144, 170] width 45 height 26
click at [111, 173] on div "56824977" at bounding box center [73, 170] width 80 height 27
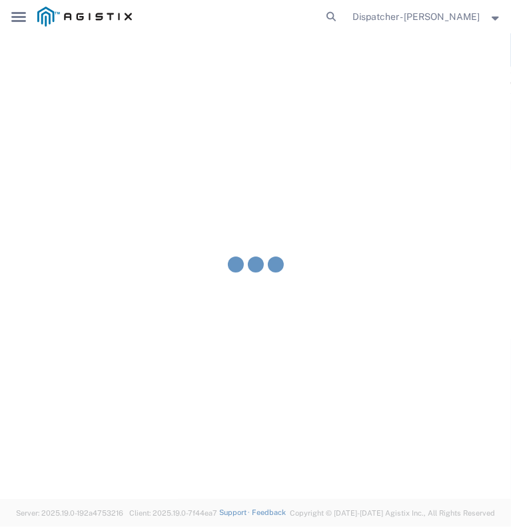
type input "[PERSON_NAME] & Sons Trucking, Inc"
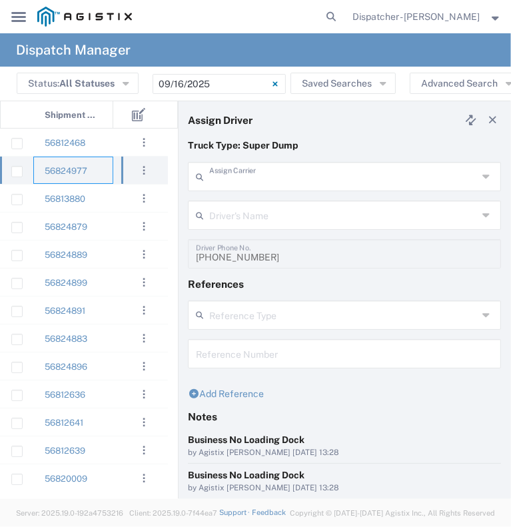
click at [224, 176] on input "text" at bounding box center [343, 175] width 269 height 23
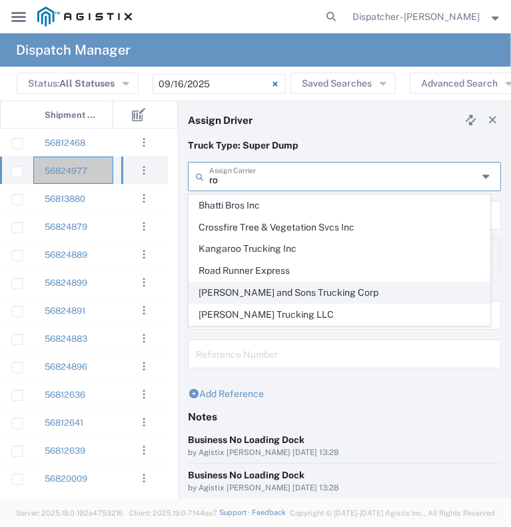
click at [249, 283] on span "[PERSON_NAME] and Sons Trucking Corp" at bounding box center [339, 293] width 301 height 21
type input "[PERSON_NAME] and Sons Trucking Corp"
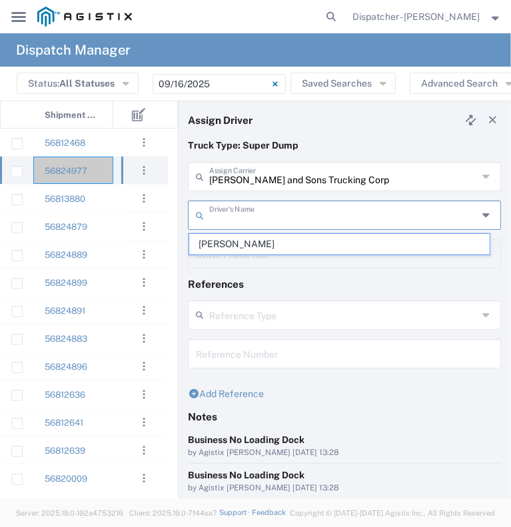
click at [244, 209] on input "text" at bounding box center [343, 214] width 269 height 23
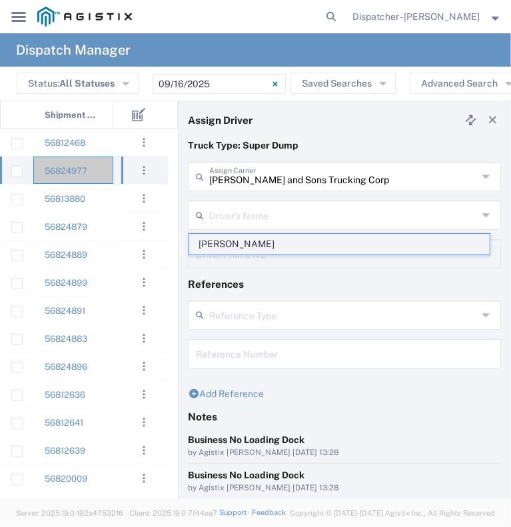
click at [250, 245] on span "[PERSON_NAME]" at bounding box center [339, 244] width 301 height 21
type input "[PERSON_NAME]"
type input "[PHONE_NUMBER]"
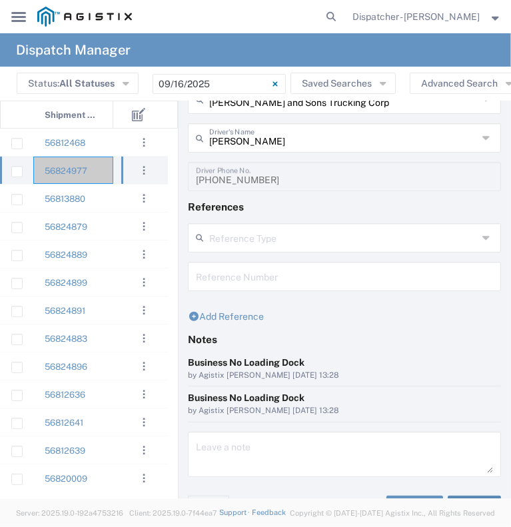
scroll to position [103, 0]
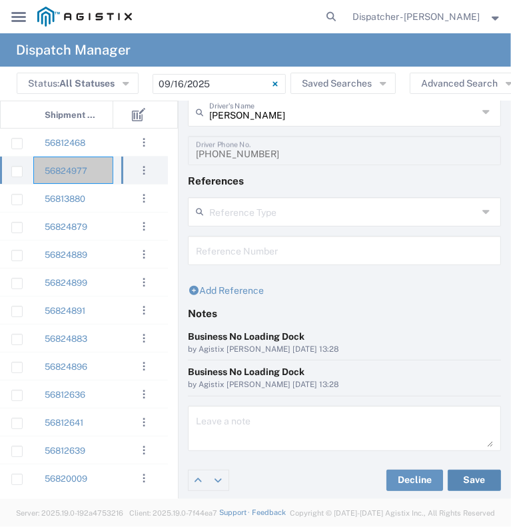
click at [462, 472] on button "Save" at bounding box center [474, 480] width 53 height 21
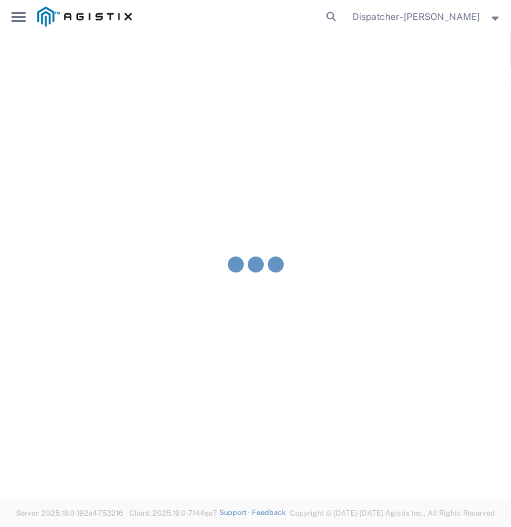
type input "[PERSON_NAME]"
type input "[PERSON_NAME] and Sons Trucking Corp"
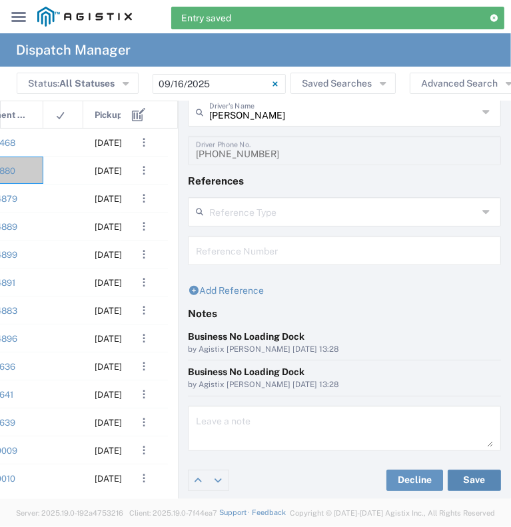
scroll to position [0, 95]
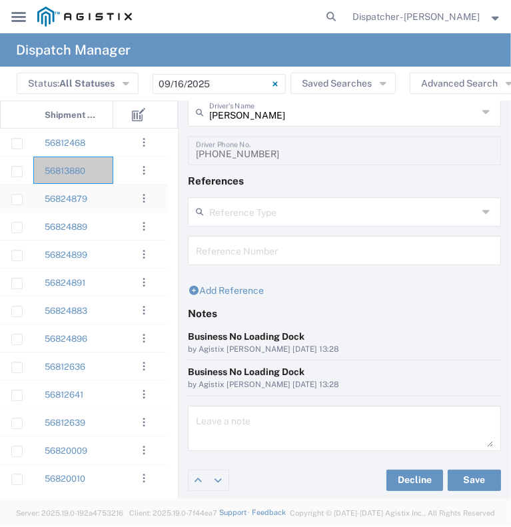
click at [125, 185] on agx-ag-table-action-cell ". . . Decline Assign" at bounding box center [144, 198] width 46 height 26
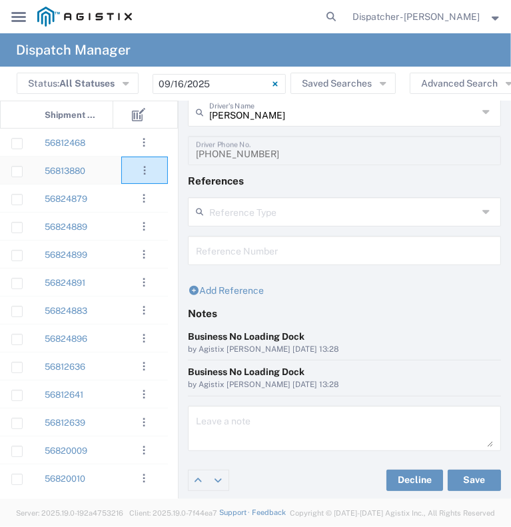
click at [122, 165] on agx-ag-table-action-cell ". . . Decline Assign" at bounding box center [144, 170] width 45 height 26
click at [113, 172] on div at bounding box center [133, 170] width 40 height 27
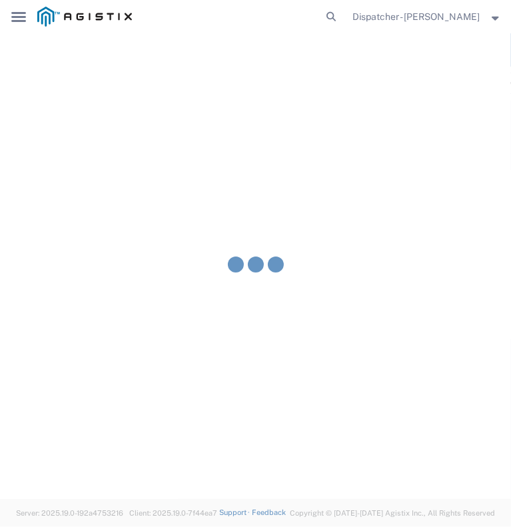
type input "[PERSON_NAME] & Sons Trucking, Inc"
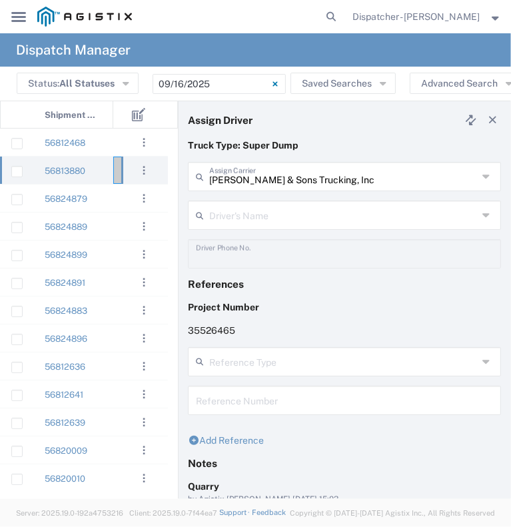
click at [239, 167] on input "[PERSON_NAME] & Sons Trucking, Inc" at bounding box center [343, 175] width 269 height 23
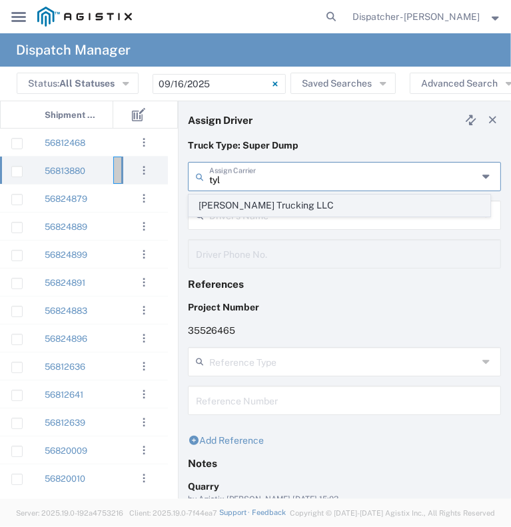
click at [328, 205] on span "[PERSON_NAME] Trucking LLC" at bounding box center [339, 205] width 301 height 21
type input "[PERSON_NAME] Trucking LLC"
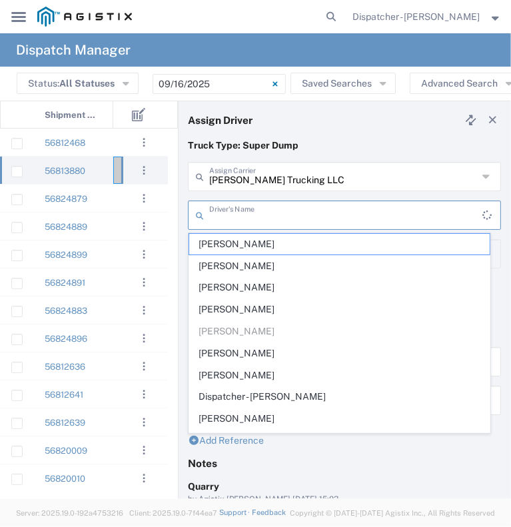
click at [323, 213] on input "text" at bounding box center [345, 214] width 273 height 23
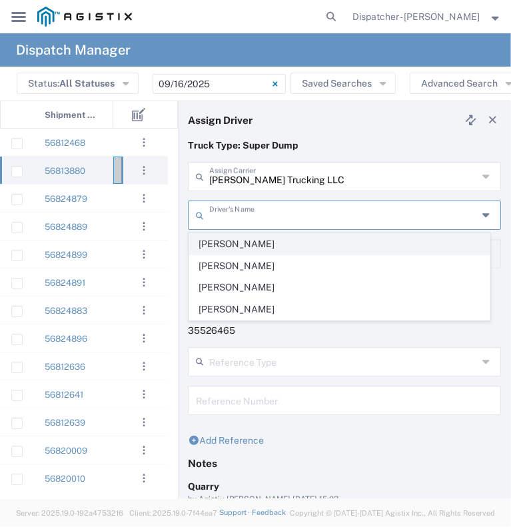
click at [314, 243] on span "[PERSON_NAME]" at bounding box center [339, 244] width 301 height 21
type input "[PERSON_NAME]"
type input "5308707576"
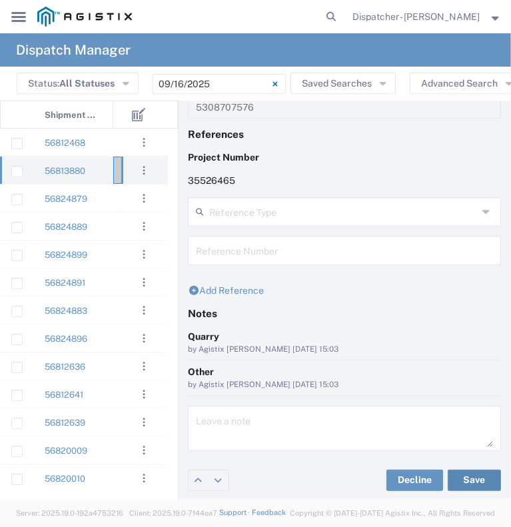
click at [471, 476] on button "Save" at bounding box center [474, 480] width 53 height 21
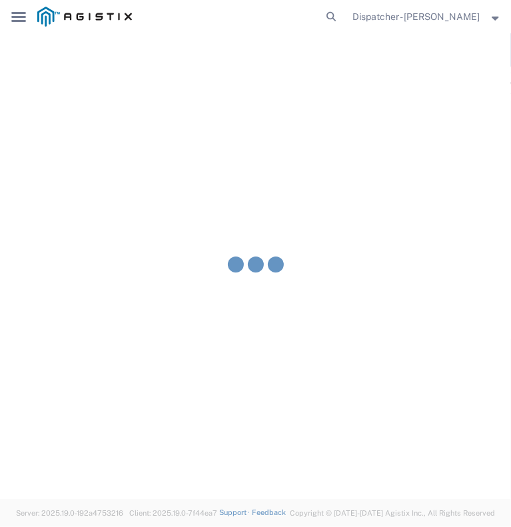
type input "[PERSON_NAME]"
type input "[PERSON_NAME] Trucking LLC"
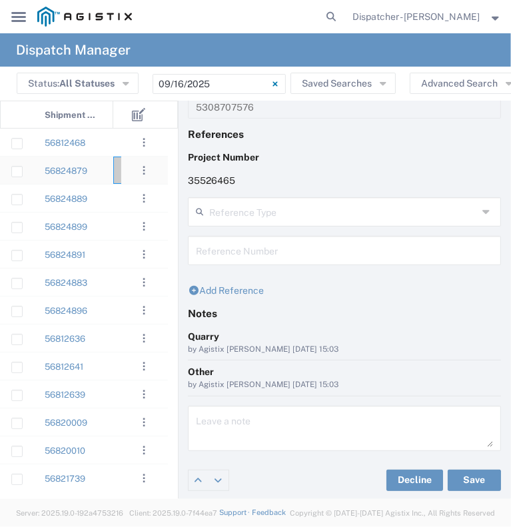
click at [101, 173] on div "56824879" at bounding box center [73, 170] width 80 height 27
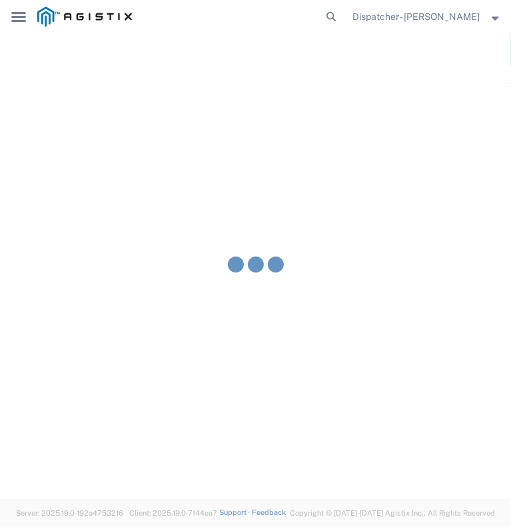
type input "[PERSON_NAME] & Sons Trucking, Inc"
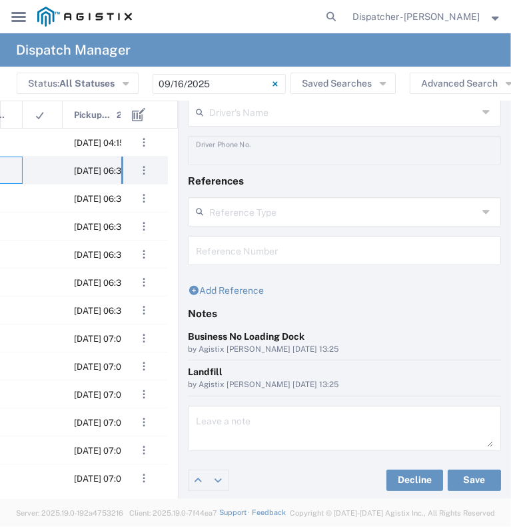
scroll to position [0, 157]
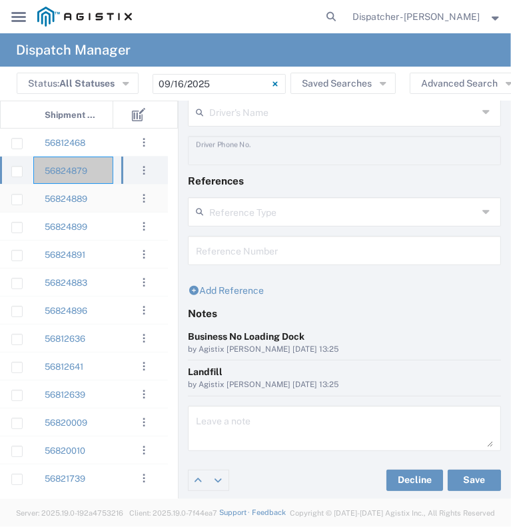
click at [113, 198] on div at bounding box center [133, 198] width 40 height 27
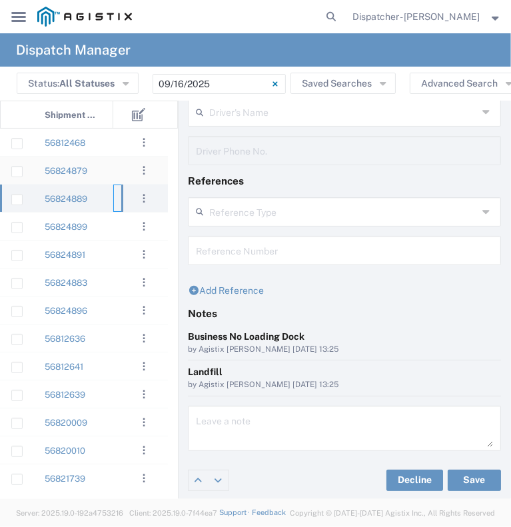
click at [115, 161] on div at bounding box center [133, 170] width 40 height 27
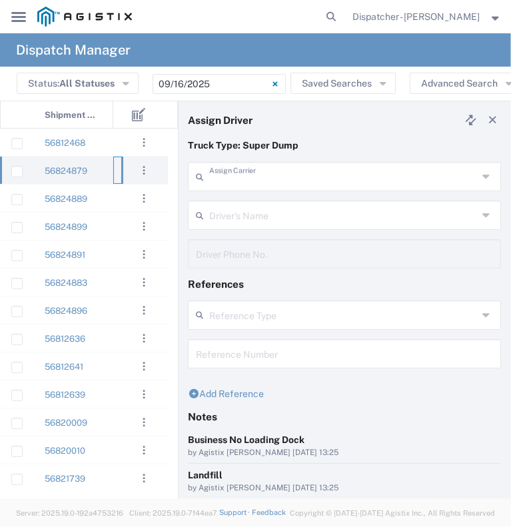
click at [237, 174] on input "text" at bounding box center [343, 175] width 269 height 23
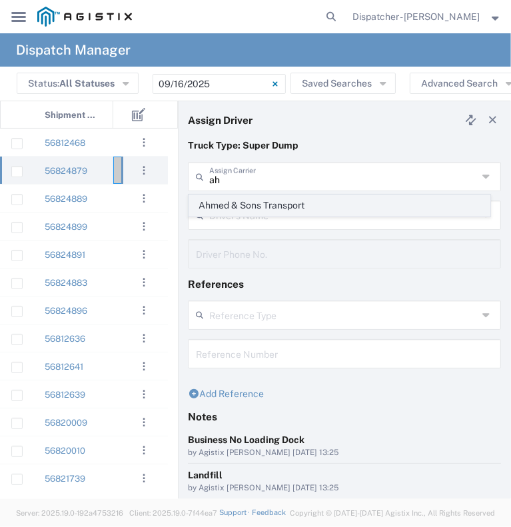
click at [240, 207] on span "Ahmed & Sons Transport" at bounding box center [339, 205] width 301 height 21
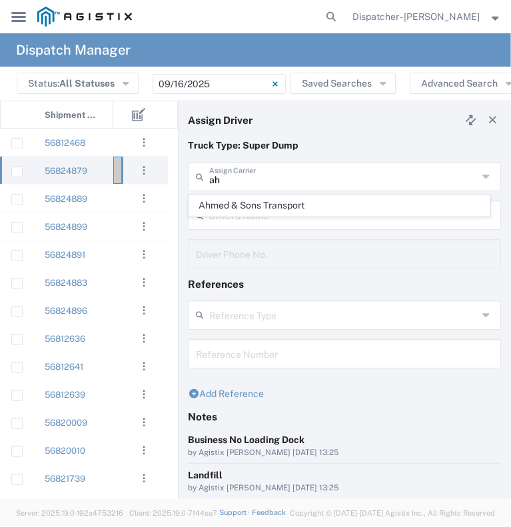
type input "Ahmed & Sons Transport"
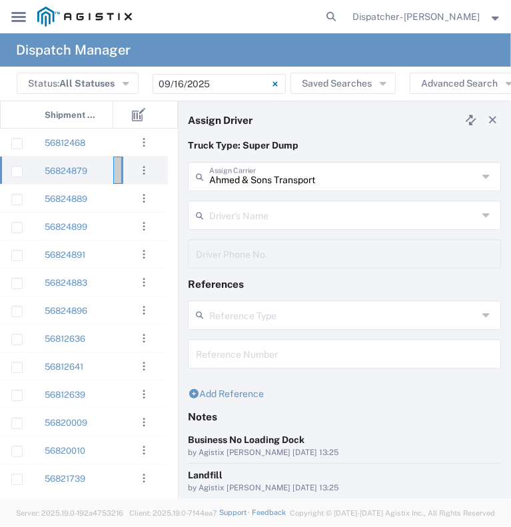
click at [240, 207] on input "text" at bounding box center [343, 214] width 269 height 23
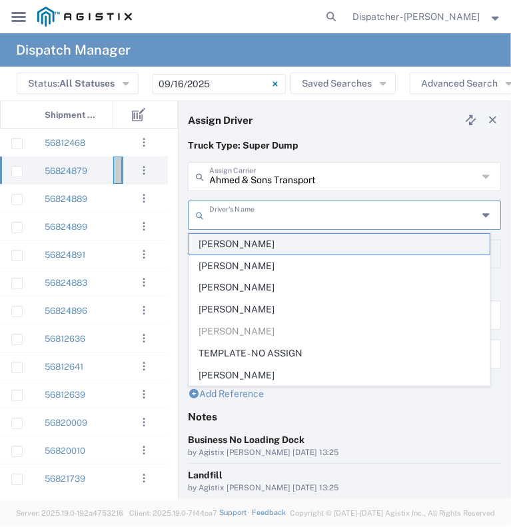
click at [237, 247] on span "[PERSON_NAME]" at bounding box center [339, 244] width 301 height 21
type input "[PERSON_NAME]"
type input "[PHONE_NUMBER]"
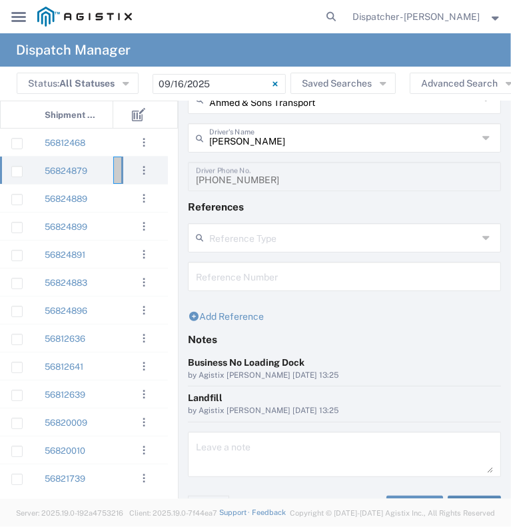
scroll to position [103, 0]
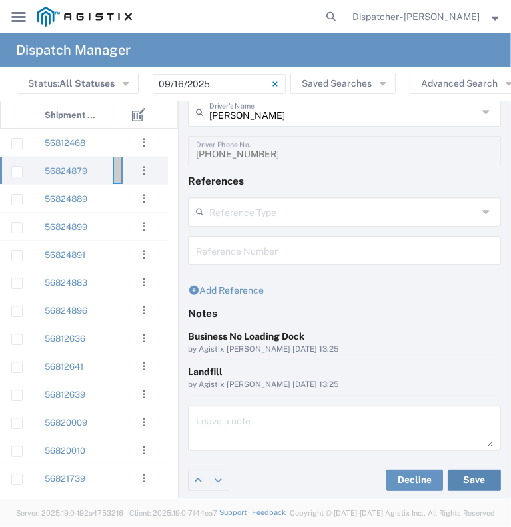
click at [480, 475] on button "Save" at bounding box center [474, 480] width 53 height 21
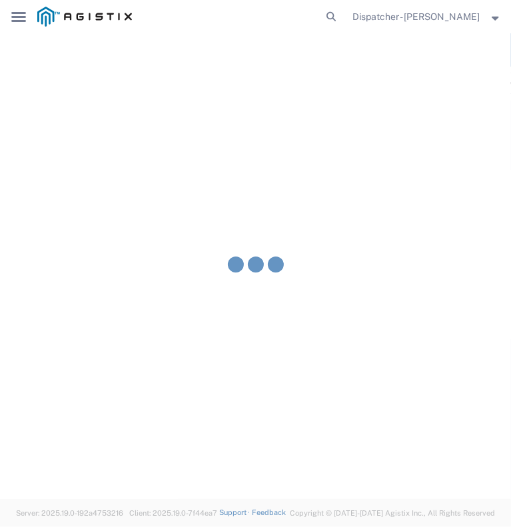
type input "[PERSON_NAME]"
type input "Ahmed & Sons Transport"
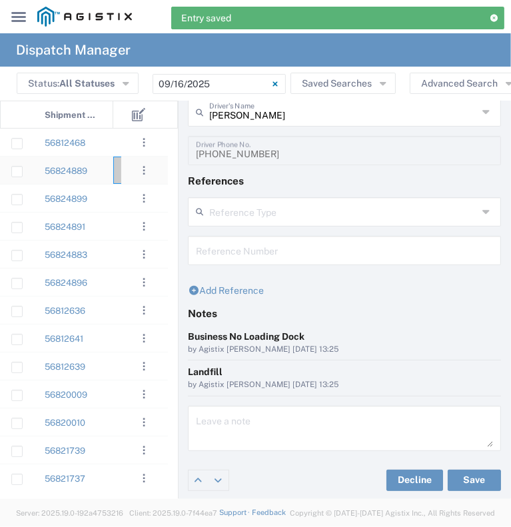
click at [107, 176] on div "56824889" at bounding box center [73, 170] width 80 height 27
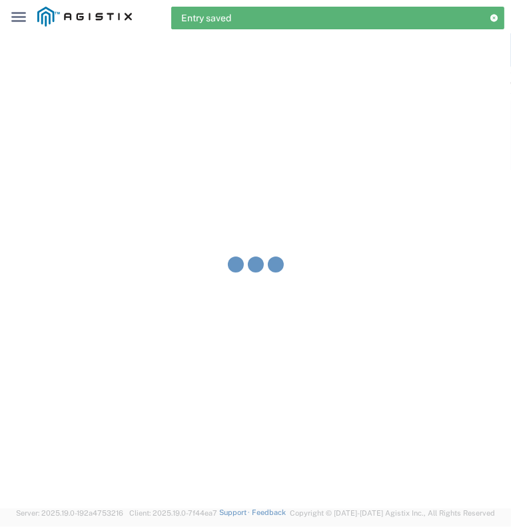
type input "[PERSON_NAME] & Sons Trucking, Inc"
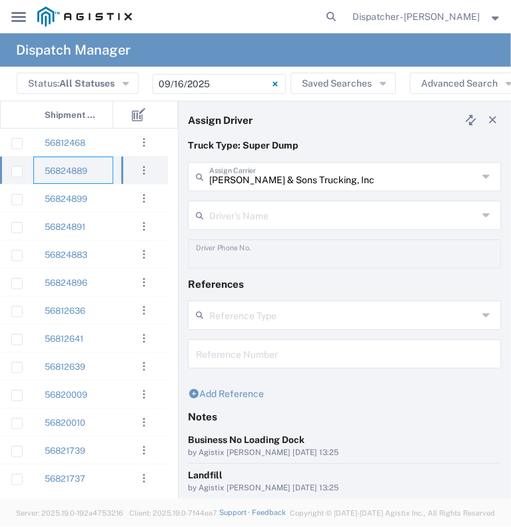
click at [251, 215] on input "text" at bounding box center [343, 214] width 269 height 23
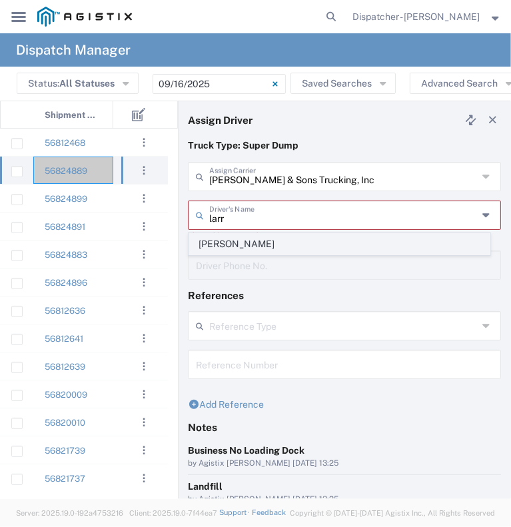
click at [245, 249] on span "[PERSON_NAME]" at bounding box center [339, 244] width 301 height 21
type input "[PERSON_NAME]"
type input "[PHONE_NUMBER]"
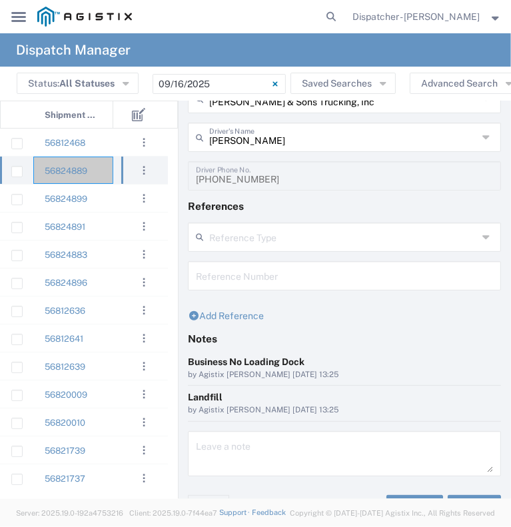
scroll to position [103, 0]
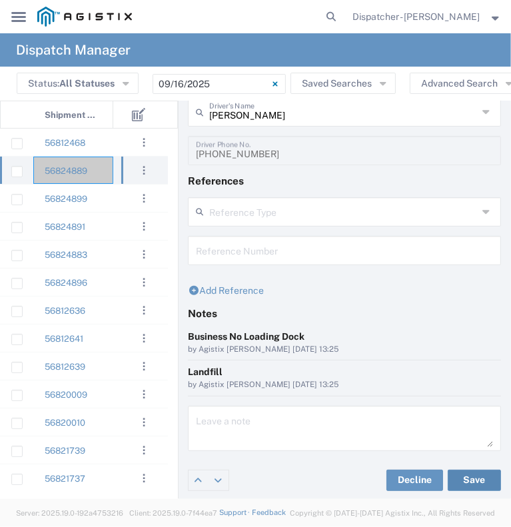
click at [468, 476] on button "Save" at bounding box center [474, 480] width 53 height 21
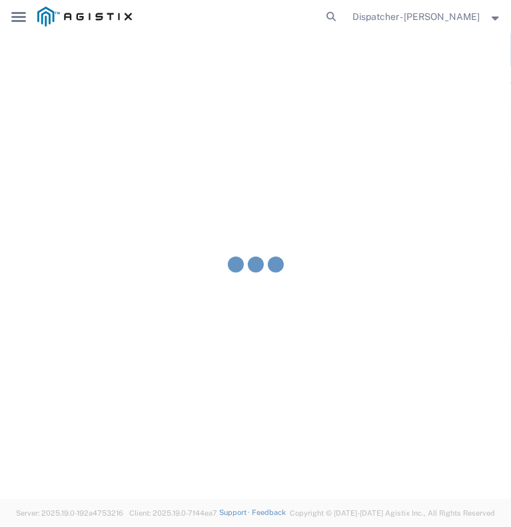
type input "[PERSON_NAME]"
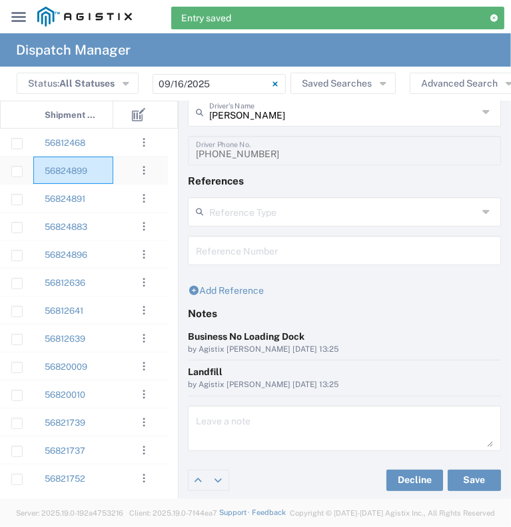
click at [105, 175] on div "56824899" at bounding box center [73, 170] width 80 height 27
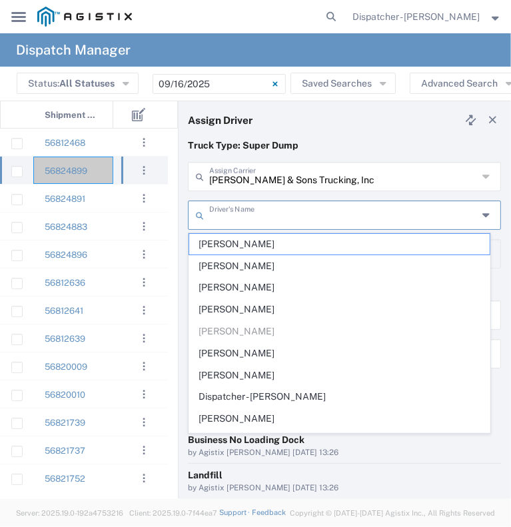
click at [249, 209] on input "text" at bounding box center [343, 214] width 269 height 23
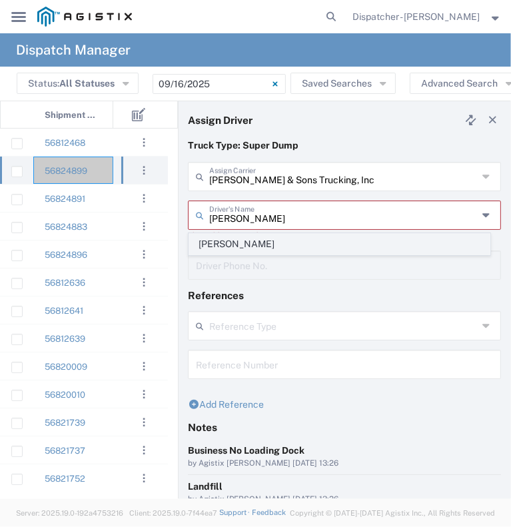
click at [244, 241] on span "[PERSON_NAME]" at bounding box center [339, 244] width 301 height 21
type input "[PERSON_NAME]"
type input "[PHONE_NUMBER]"
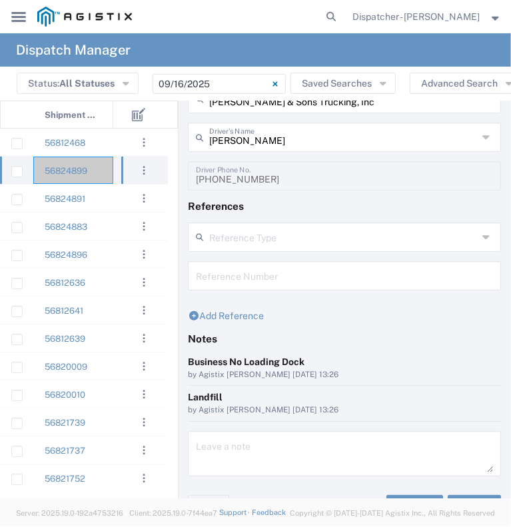
scroll to position [103, 0]
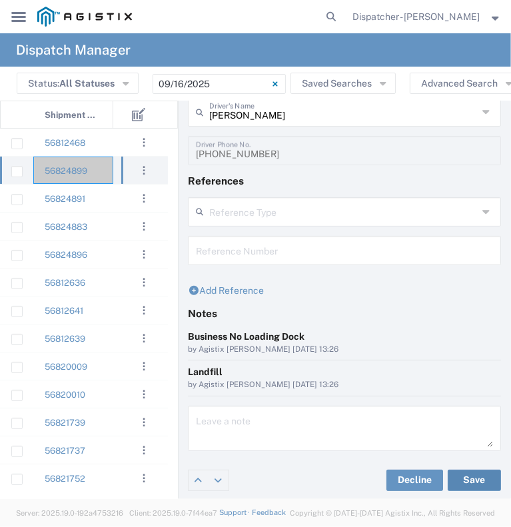
click at [448, 481] on button "Save" at bounding box center [474, 480] width 53 height 21
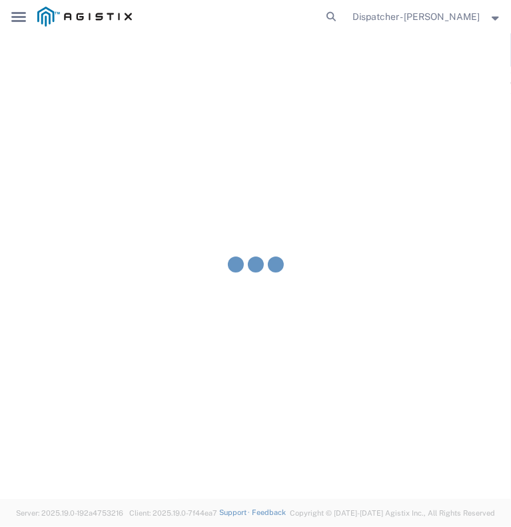
type input "[PERSON_NAME]"
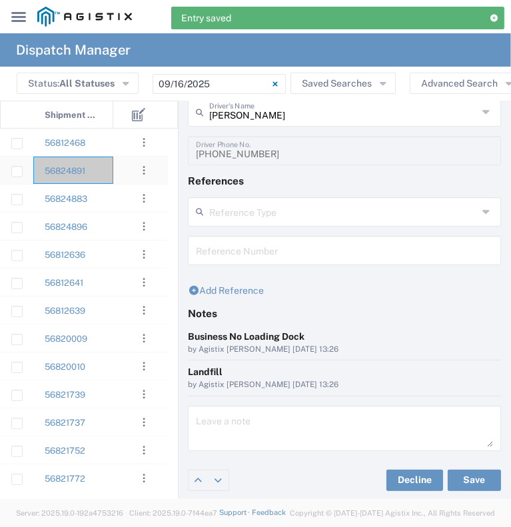
click at [109, 177] on div "56824891" at bounding box center [73, 170] width 80 height 27
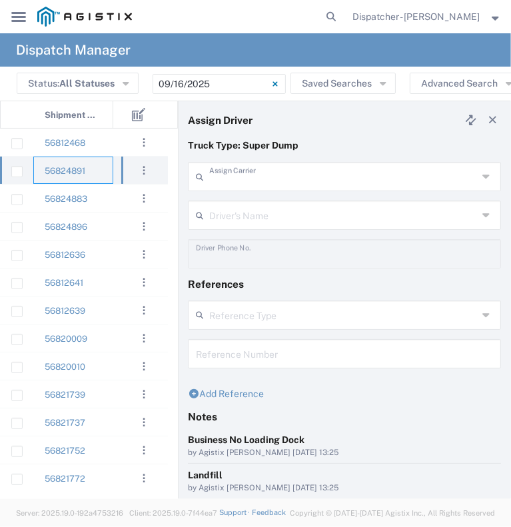
click at [278, 173] on input "text" at bounding box center [343, 175] width 269 height 23
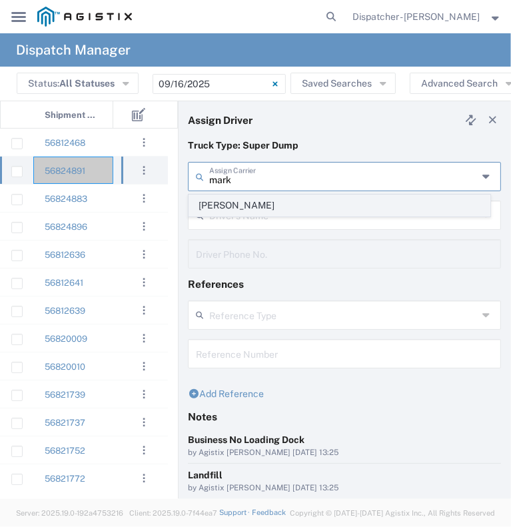
click at [254, 206] on span "[PERSON_NAME]" at bounding box center [339, 205] width 301 height 21
type input "[PERSON_NAME]"
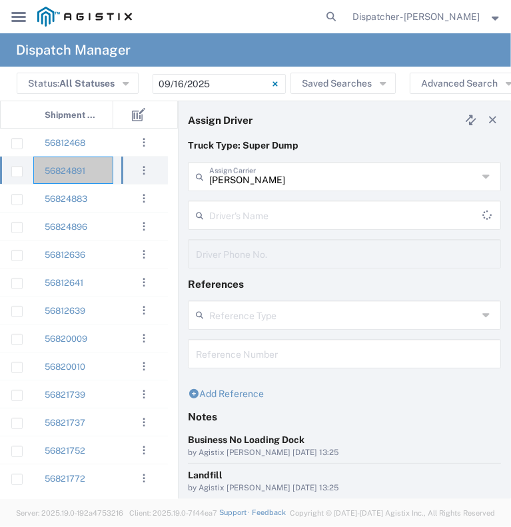
click at [247, 221] on input "text" at bounding box center [345, 214] width 273 height 23
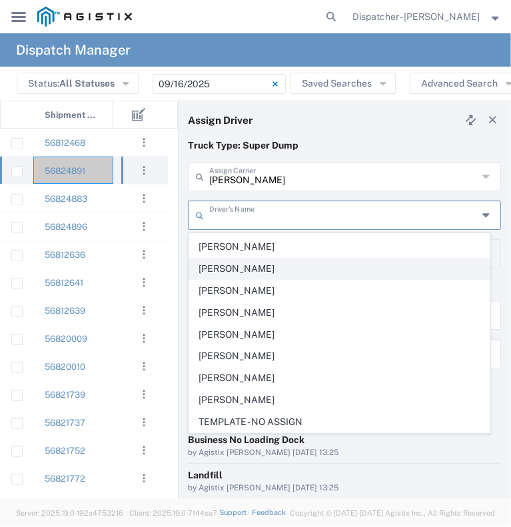
scroll to position [59, 0]
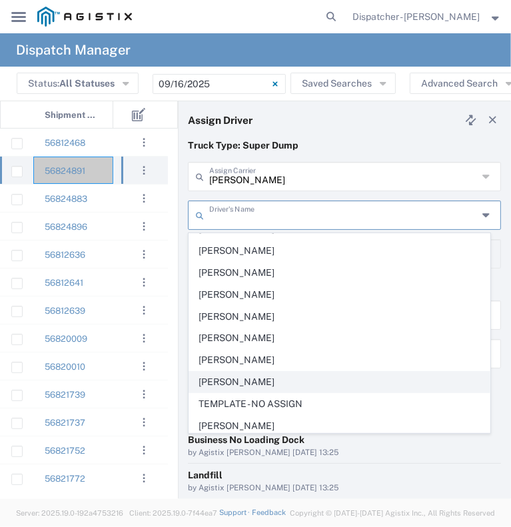
click at [283, 377] on span "[PERSON_NAME]" at bounding box center [339, 382] width 301 height 21
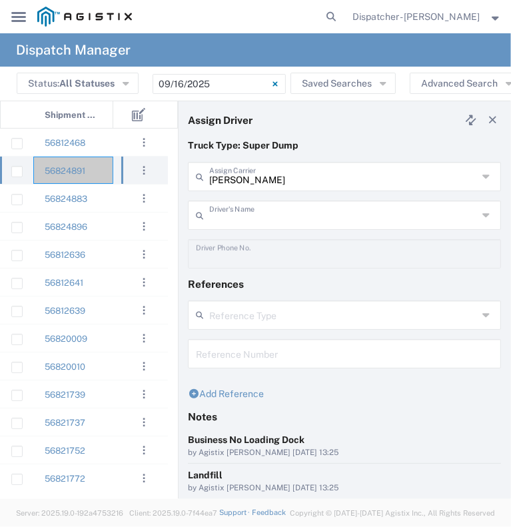
type input "[PERSON_NAME]"
type input "[PHONE_NUMBER]"
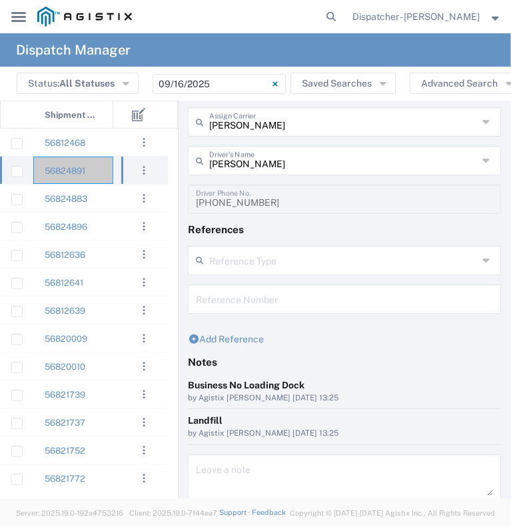
scroll to position [103, 0]
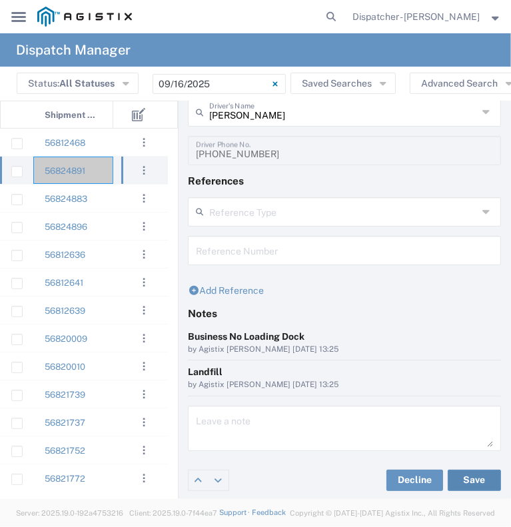
click at [448, 482] on button "Save" at bounding box center [474, 480] width 53 height 21
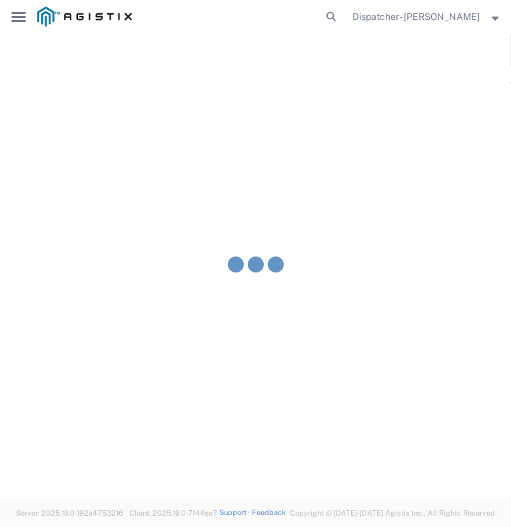
type input "[PERSON_NAME]"
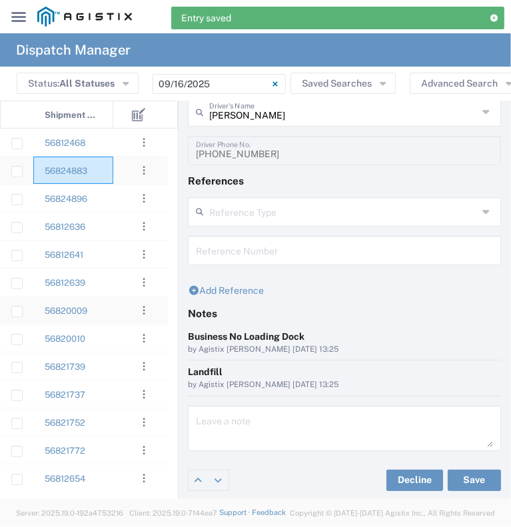
click at [109, 177] on div "56824883" at bounding box center [73, 170] width 80 height 27
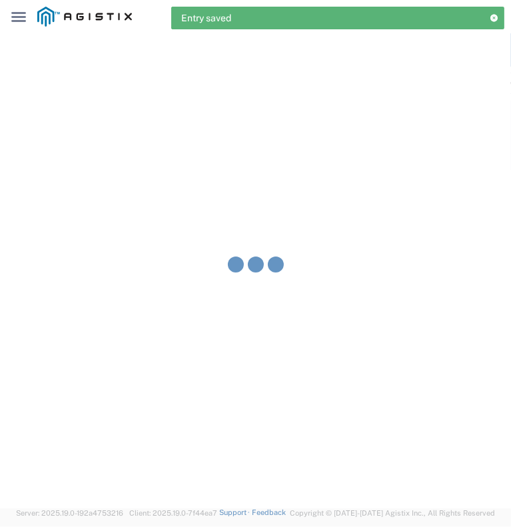
type input "[PERSON_NAME] & Sons Trucking, Inc"
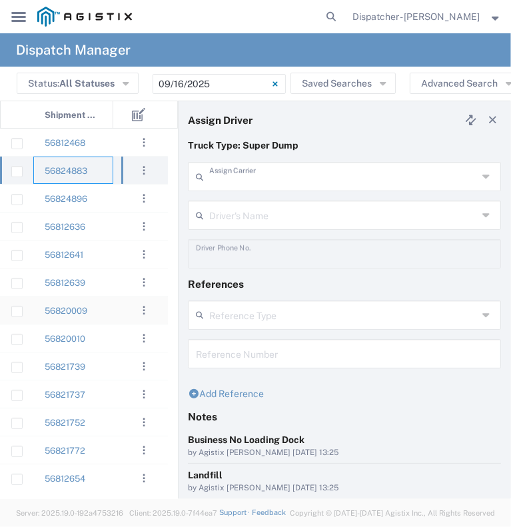
click at [232, 178] on input "text" at bounding box center [343, 175] width 269 height 23
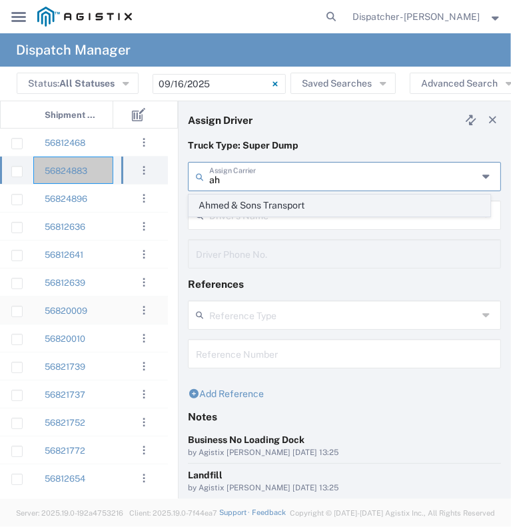
click at [227, 201] on span "Ahmed & Sons Transport" at bounding box center [339, 205] width 301 height 21
type input "Ahmed & Sons Transport"
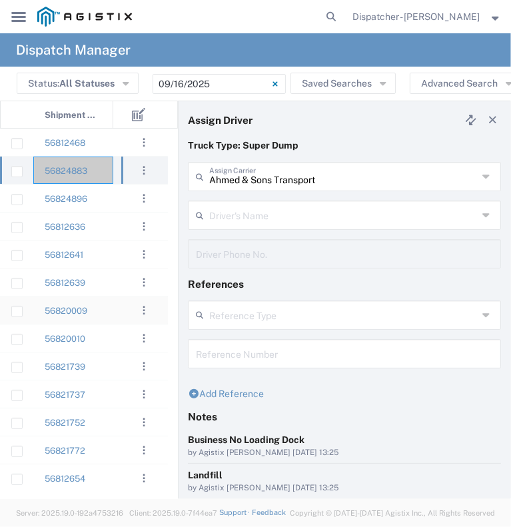
click at [226, 213] on input "text" at bounding box center [343, 214] width 269 height 23
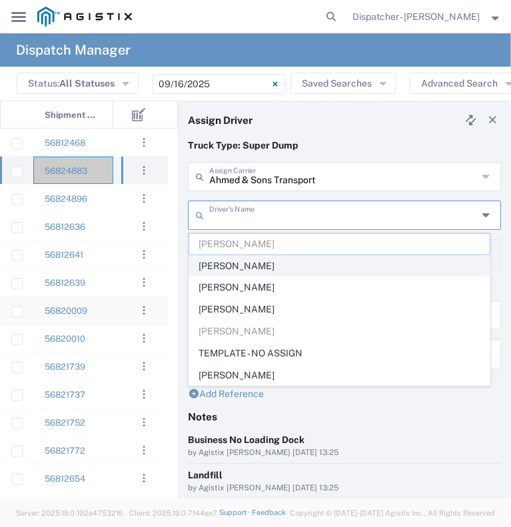
click at [247, 264] on span "[PERSON_NAME]" at bounding box center [339, 266] width 301 height 21
type input "[PERSON_NAME]"
type input "5103206678"
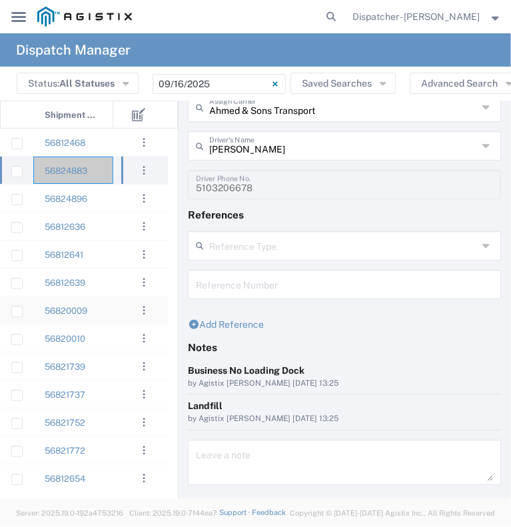
scroll to position [103, 0]
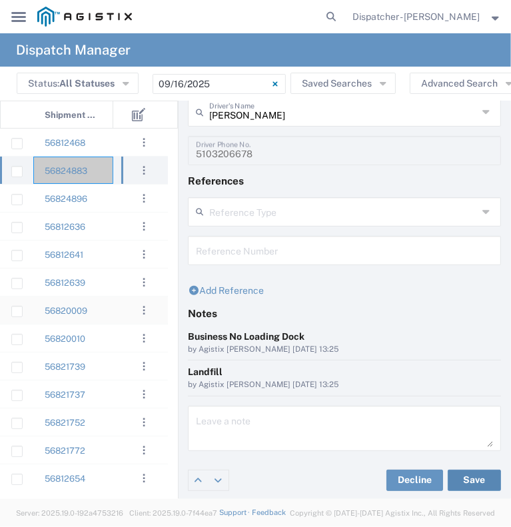
click at [466, 474] on button "Save" at bounding box center [474, 480] width 53 height 21
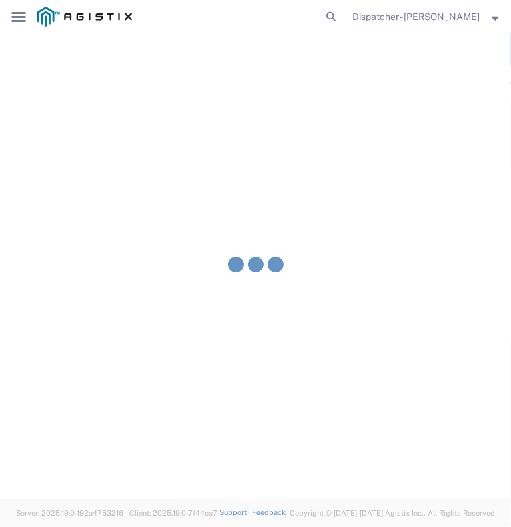
type input "[PERSON_NAME]"
type input "Ahmed & Sons Transport"
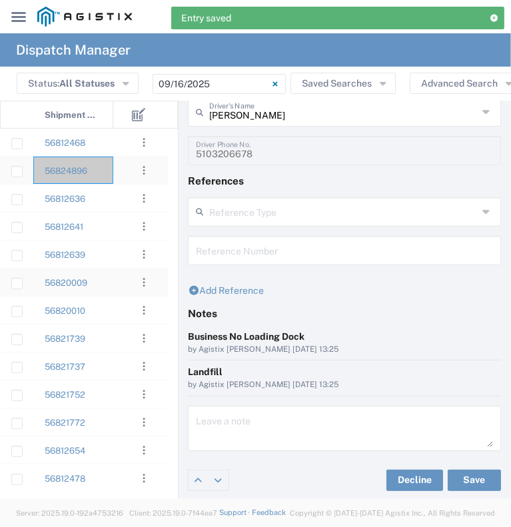
click at [112, 173] on div "56824896" at bounding box center [73, 170] width 80 height 27
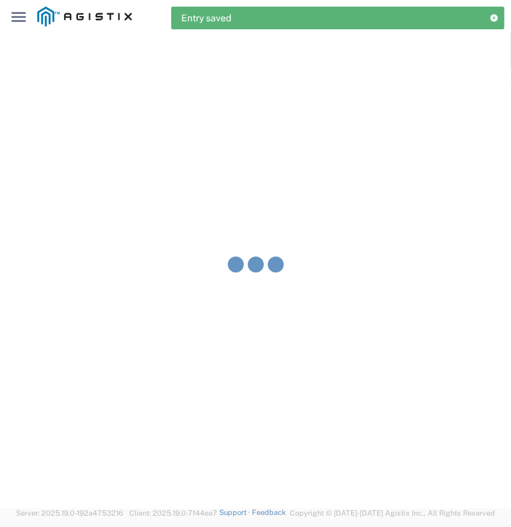
type input "[PERSON_NAME] & Sons Trucking, Inc"
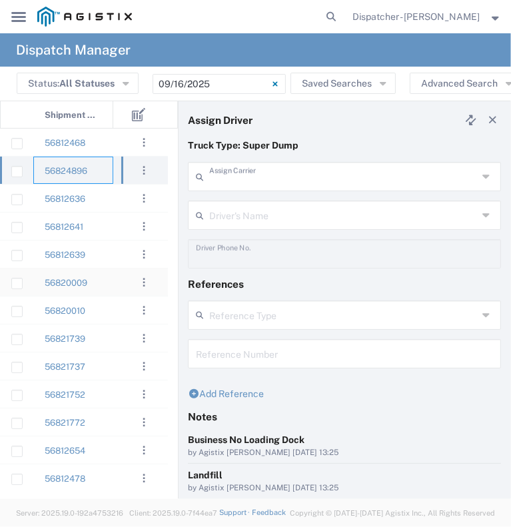
click at [251, 175] on input "text" at bounding box center [343, 175] width 269 height 23
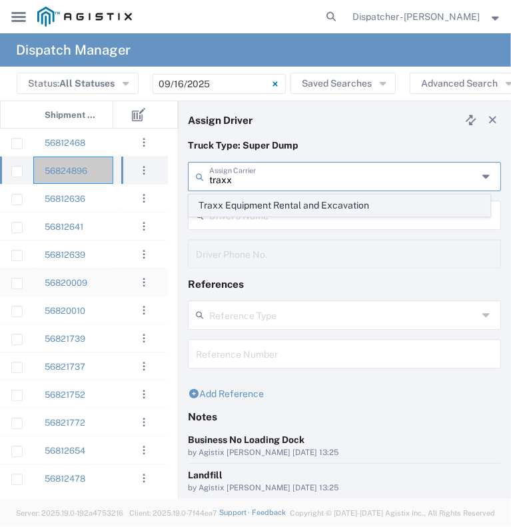
click at [264, 206] on span "Traxx Equipment Rental and Excavation" at bounding box center [339, 205] width 301 height 21
type input "Traxx Equipment Rental and Excavation"
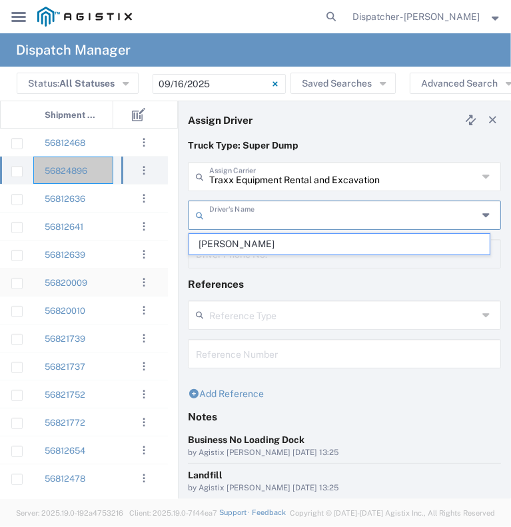
click at [265, 221] on input "text" at bounding box center [343, 214] width 269 height 23
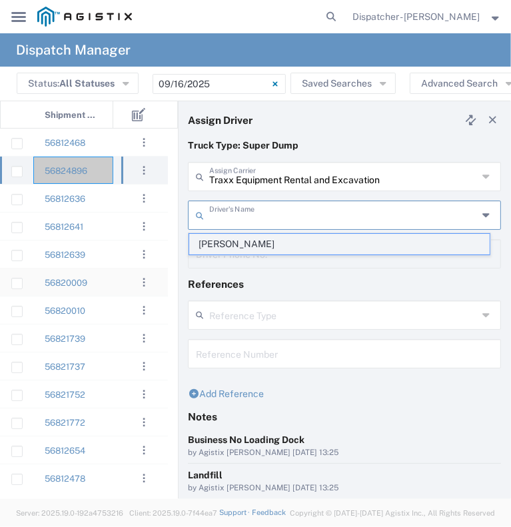
click at [267, 250] on span "[PERSON_NAME]" at bounding box center [339, 244] width 301 height 21
type input "[PERSON_NAME]"
type input "[PHONE_NUMBER]"
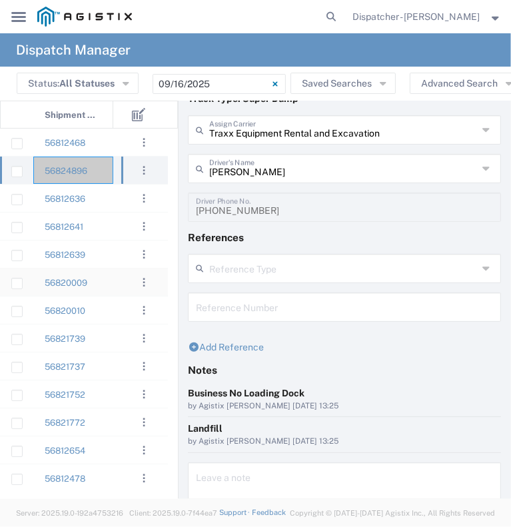
scroll to position [103, 0]
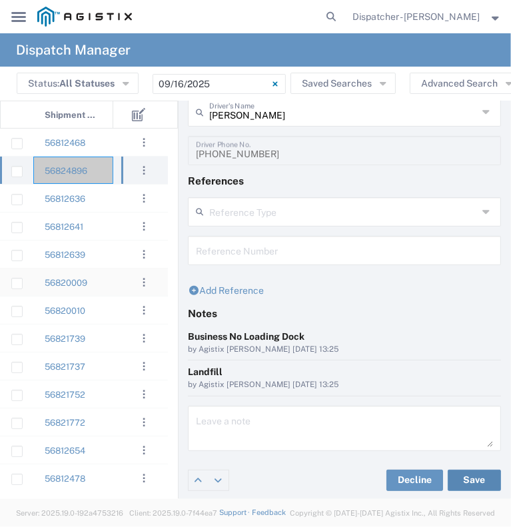
click at [456, 473] on button "Save" at bounding box center [474, 480] width 53 height 21
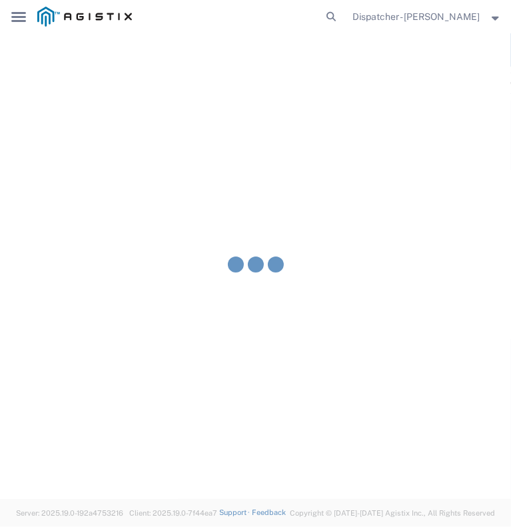
type input "[PERSON_NAME]"
type input "Traxx Equipment Rental and Excavation"
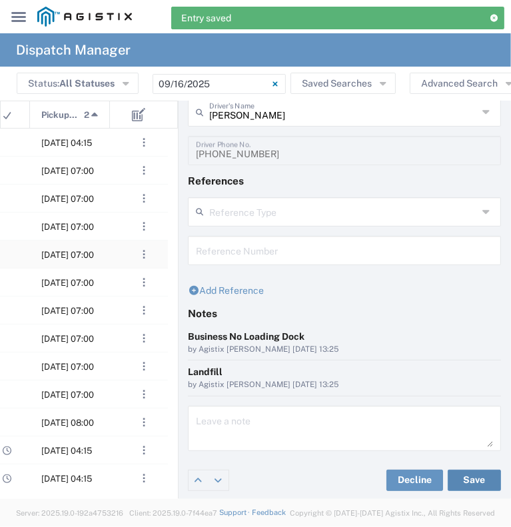
scroll to position [0, 157]
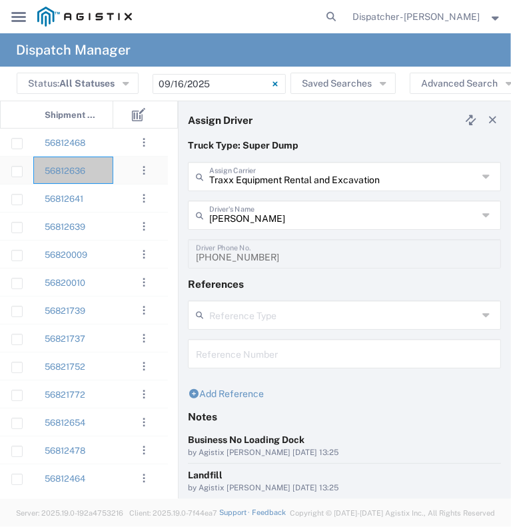
click at [115, 161] on div at bounding box center [133, 170] width 40 height 27
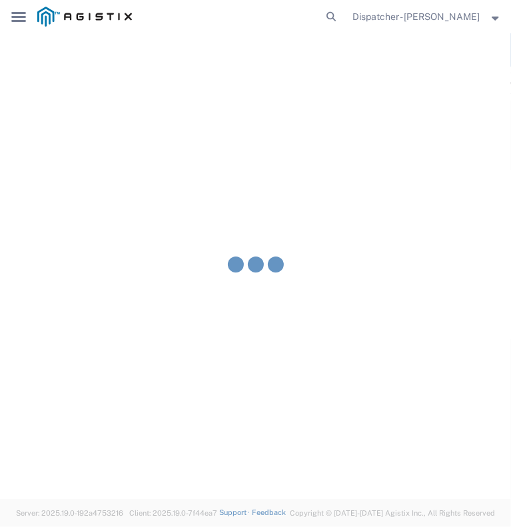
type input "[PERSON_NAME] & Sons Trucking, Inc"
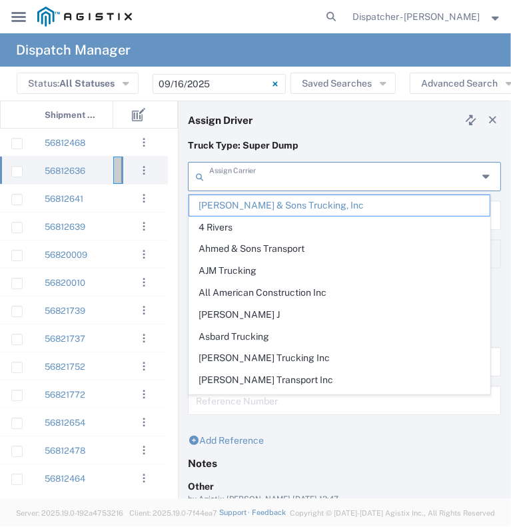
click at [267, 174] on input "text" at bounding box center [343, 175] width 269 height 23
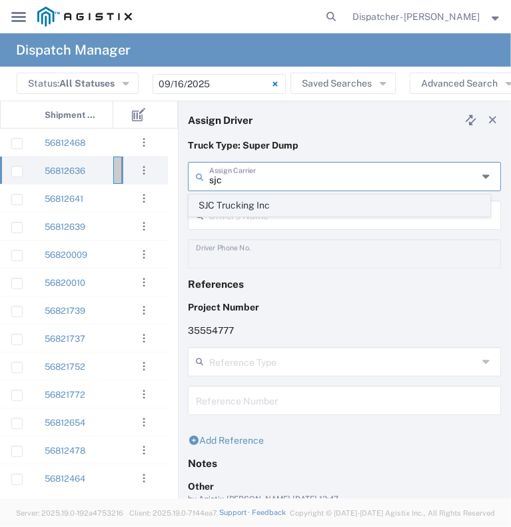
click at [259, 207] on span "SJC Trucking Inc" at bounding box center [339, 205] width 301 height 21
type input "SJC Trucking Inc"
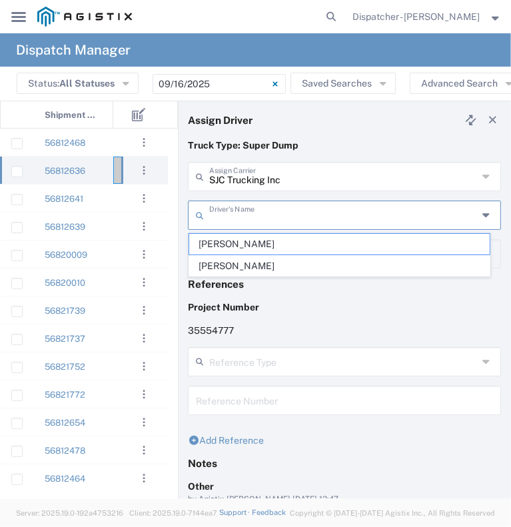
click at [256, 218] on input "text" at bounding box center [343, 214] width 269 height 23
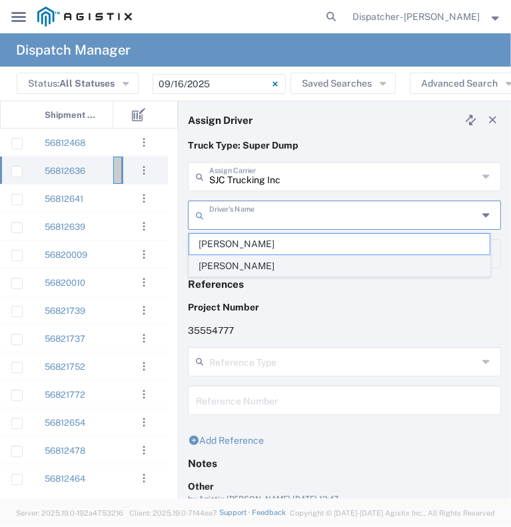
click at [265, 267] on span "[PERSON_NAME]" at bounding box center [339, 266] width 301 height 21
type input "[PERSON_NAME]"
type input "9255187628"
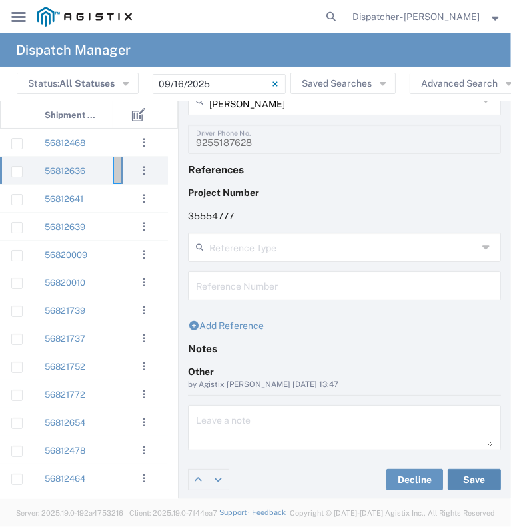
click at [469, 473] on button "Save" at bounding box center [474, 479] width 53 height 21
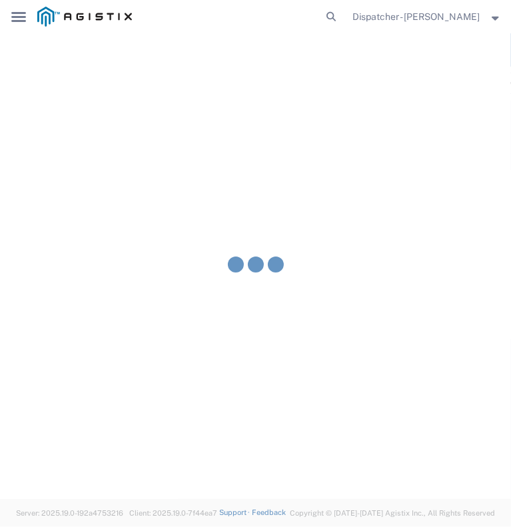
type input "[PERSON_NAME]"
type input "SJC Trucking Inc"
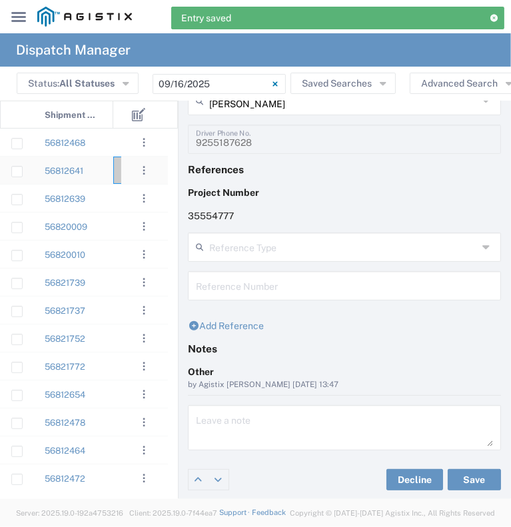
click at [107, 181] on div "56812641" at bounding box center [73, 170] width 80 height 27
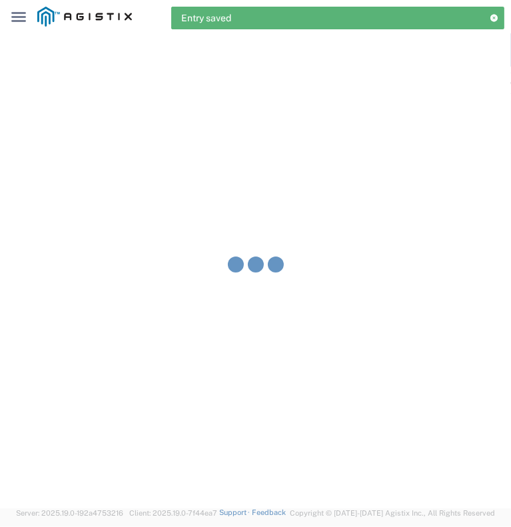
type input "[PERSON_NAME] & Sons Trucking, Inc"
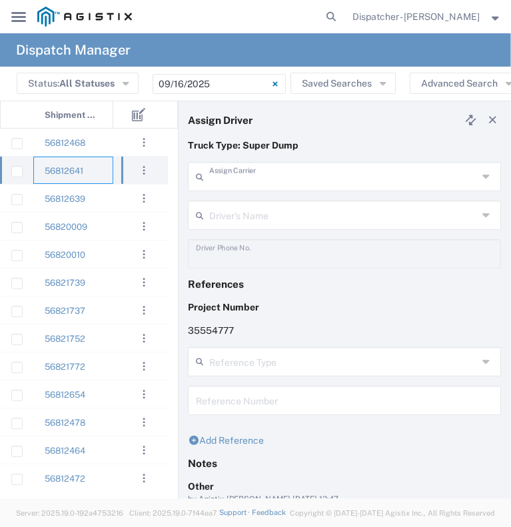
click at [252, 175] on input "text" at bounding box center [343, 175] width 269 height 23
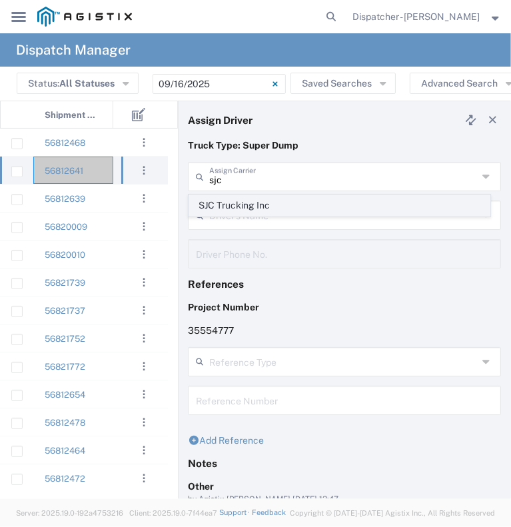
click at [246, 204] on span "SJC Trucking Inc" at bounding box center [339, 205] width 301 height 21
type input "SJC Trucking Inc"
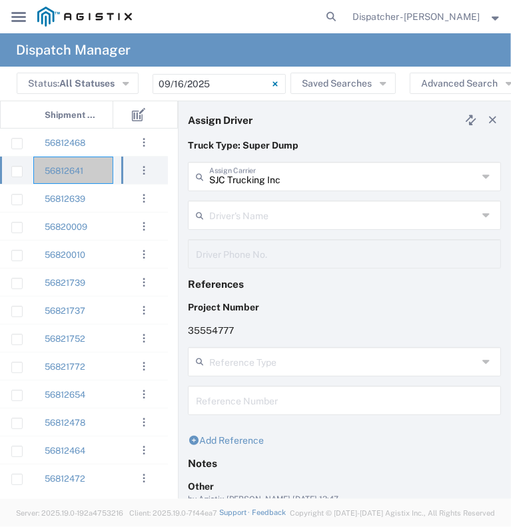
click at [250, 222] on input "text" at bounding box center [343, 214] width 269 height 23
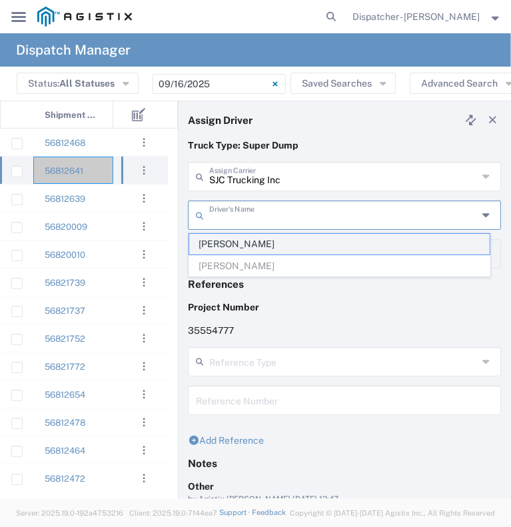
click at [259, 239] on span "[PERSON_NAME]" at bounding box center [339, 244] width 301 height 21
type input "[PERSON_NAME]"
type input "9255187628"
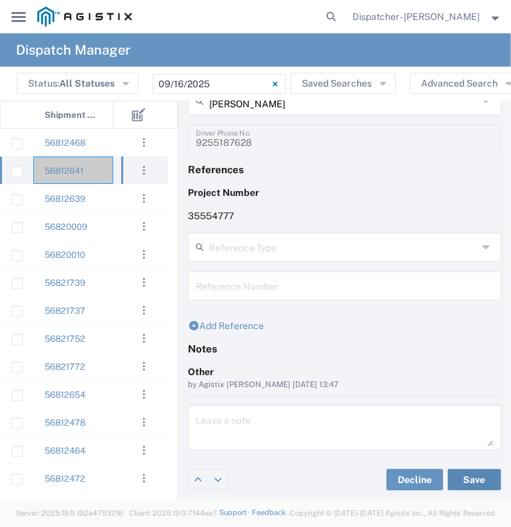
click at [452, 481] on button "Save" at bounding box center [474, 479] width 53 height 21
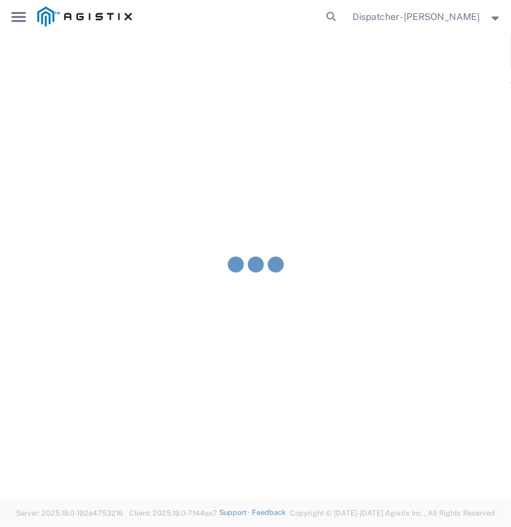
type input "[PERSON_NAME]"
type input "SJC Trucking Inc"
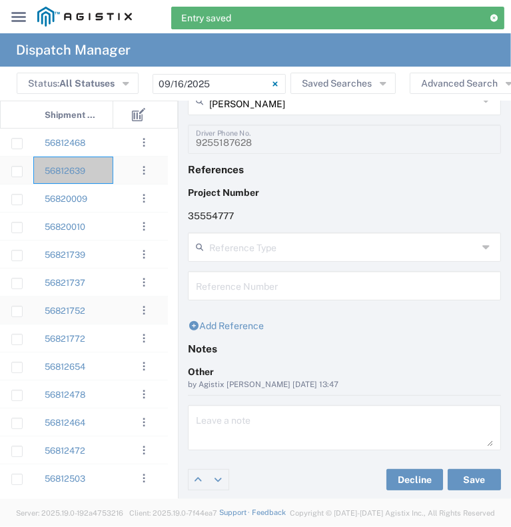
click at [110, 177] on div "56812639" at bounding box center [73, 170] width 80 height 27
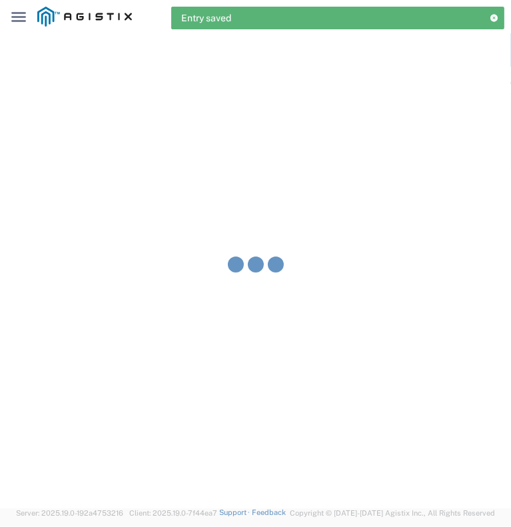
type input "[PERSON_NAME] & Sons Trucking, Inc"
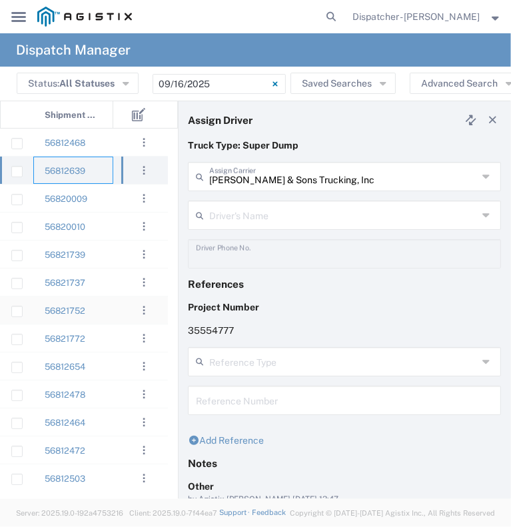
click at [227, 213] on input "text" at bounding box center [343, 214] width 269 height 23
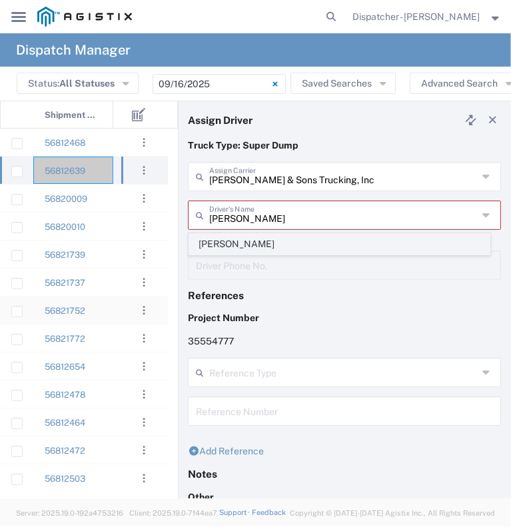
click at [255, 241] on span "[PERSON_NAME]" at bounding box center [339, 244] width 301 height 21
type input "[PERSON_NAME]"
type input "9253660399"
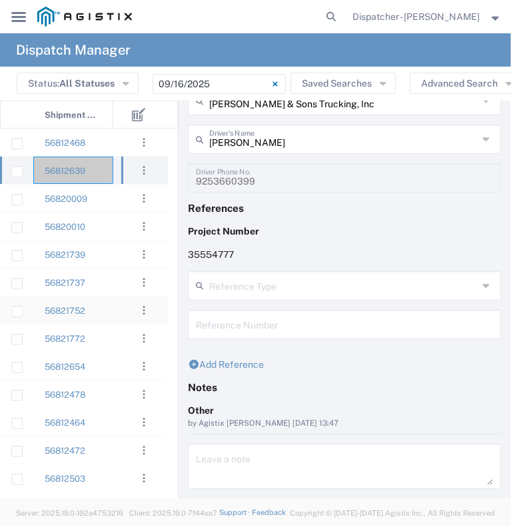
scroll to position [115, 0]
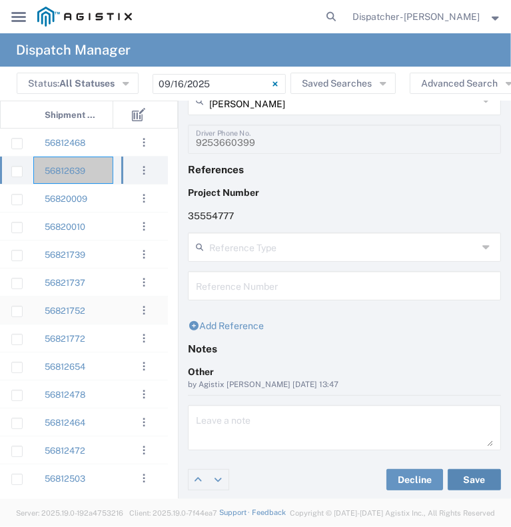
click at [450, 476] on button "Save" at bounding box center [474, 479] width 53 height 21
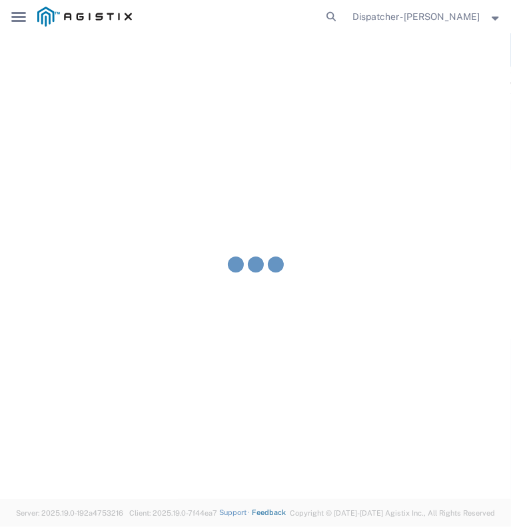
type input "[PERSON_NAME]"
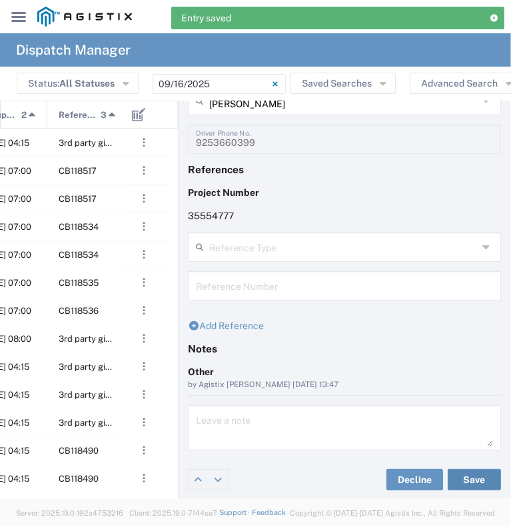
scroll to position [0, 248]
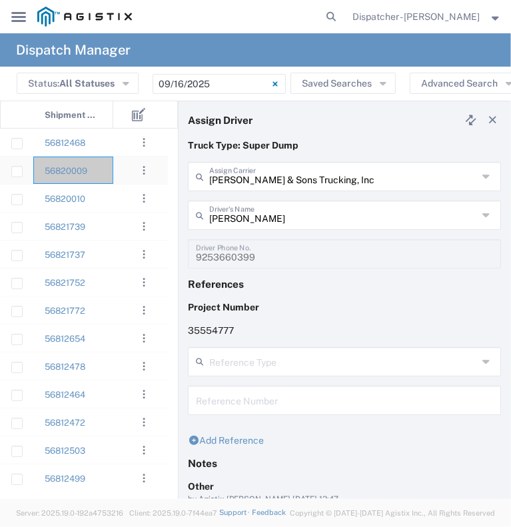
click at [101, 174] on div "56820009" at bounding box center [73, 170] width 80 height 27
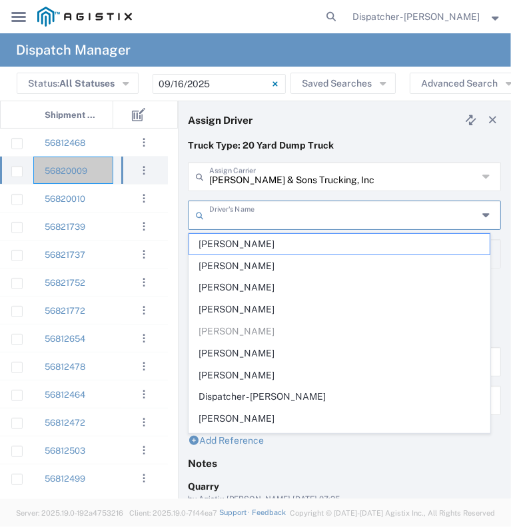
click at [235, 218] on input "text" at bounding box center [343, 214] width 269 height 23
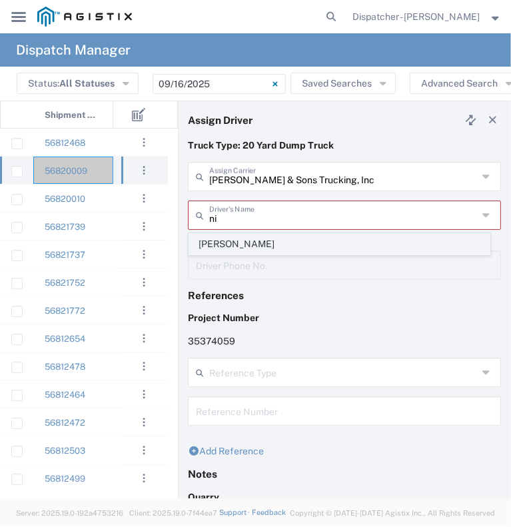
click at [251, 243] on span "[PERSON_NAME]" at bounding box center [339, 244] width 301 height 21
type input "[PERSON_NAME]"
type input "[PHONE_NUMBER]"
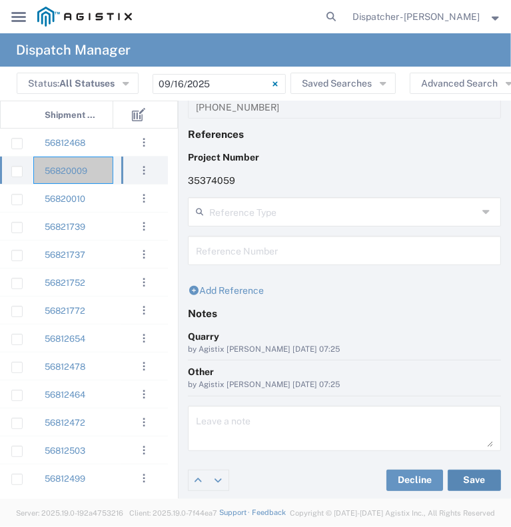
click at [448, 474] on button "Save" at bounding box center [474, 480] width 53 height 21
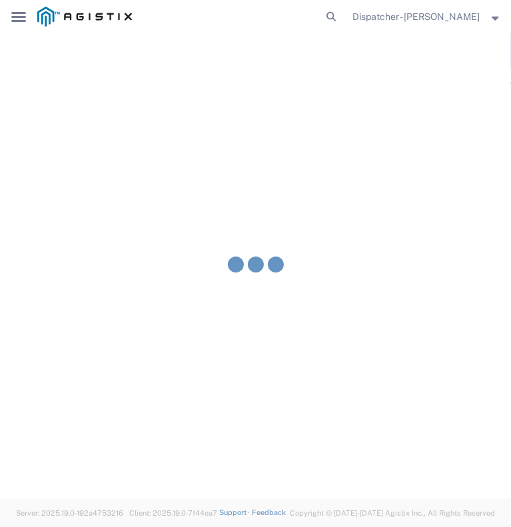
type input "[PERSON_NAME]"
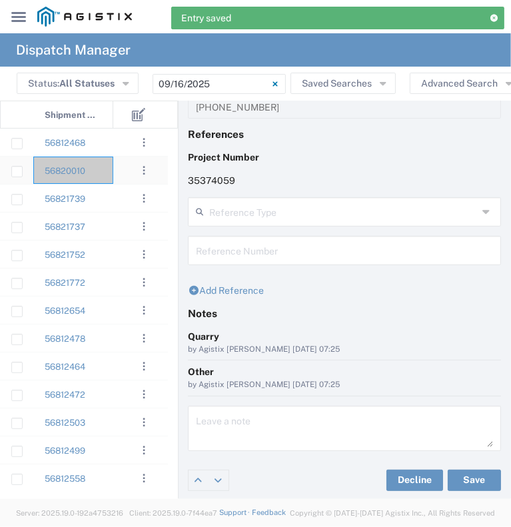
click at [107, 175] on div "56820010" at bounding box center [73, 170] width 80 height 27
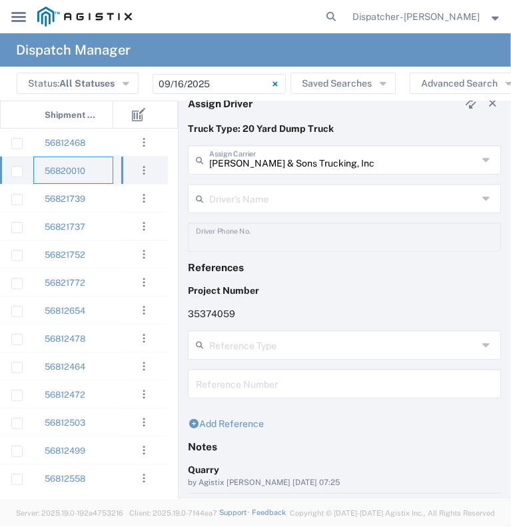
click at [231, 197] on input "text" at bounding box center [343, 197] width 269 height 23
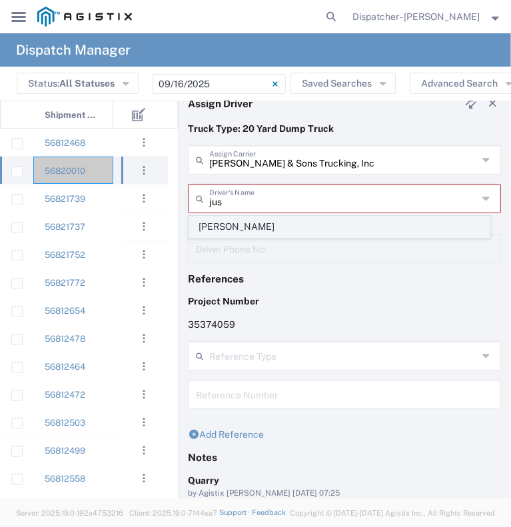
click at [233, 228] on span "[PERSON_NAME]" at bounding box center [339, 227] width 301 height 21
type input "[PERSON_NAME]"
type input "[PHONE_NUMBER]"
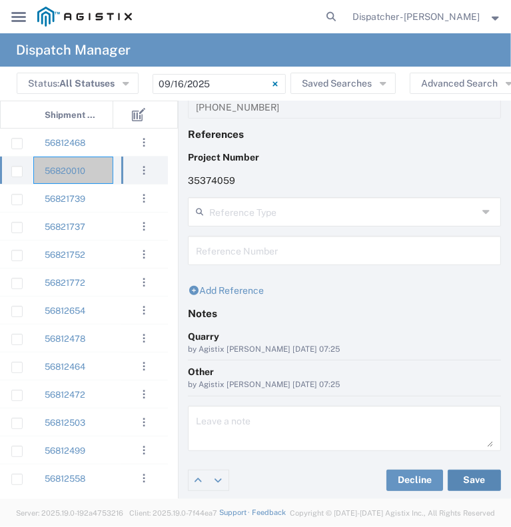
click at [466, 476] on button "Save" at bounding box center [474, 480] width 53 height 21
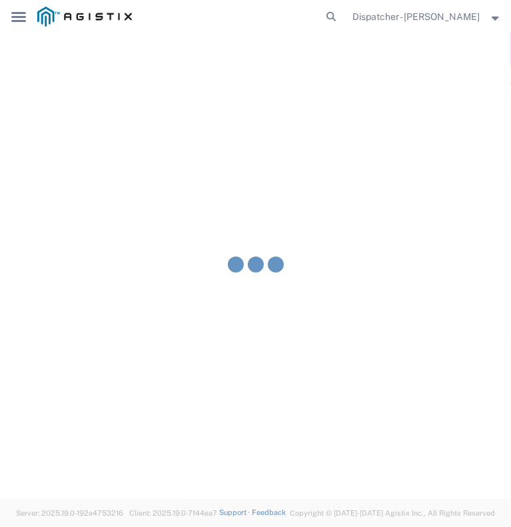
type input "[PERSON_NAME]"
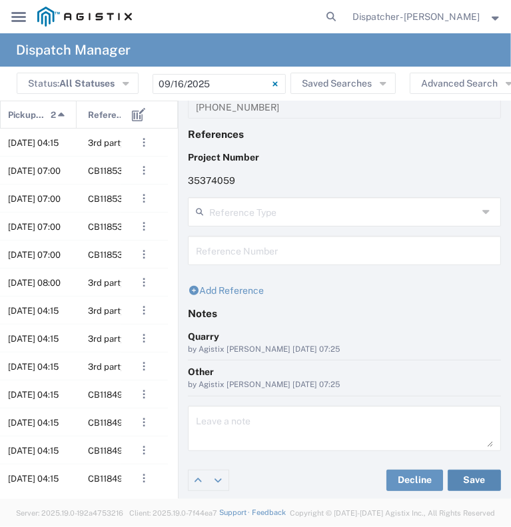
scroll to position [0, 165]
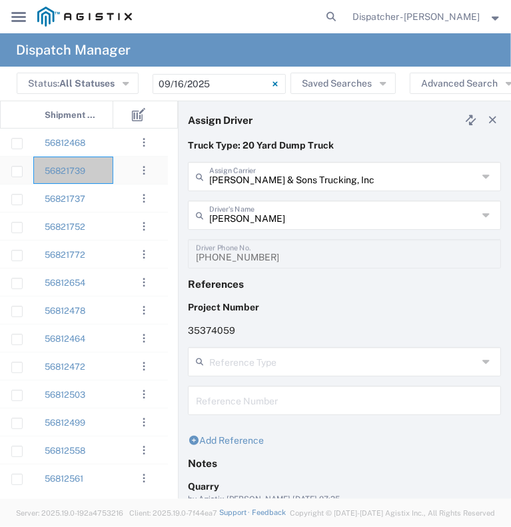
click at [99, 177] on div "56821739" at bounding box center [73, 170] width 80 height 27
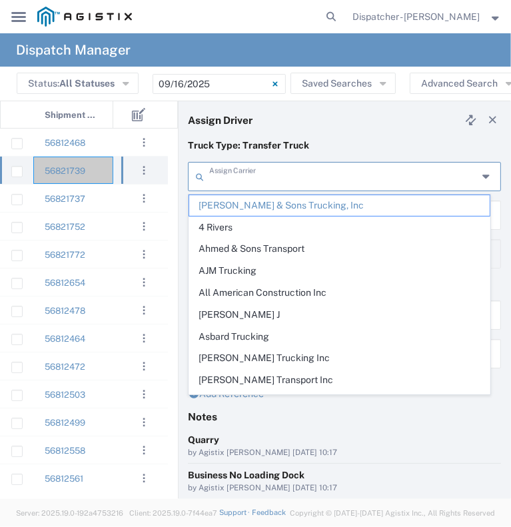
click at [243, 171] on input "text" at bounding box center [343, 175] width 269 height 23
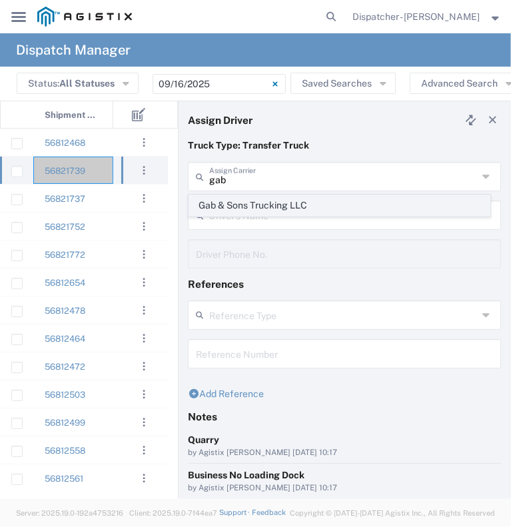
click at [237, 205] on span "Gab & Sons Trucking LLC" at bounding box center [339, 205] width 301 height 21
type input "Gab & Sons Trucking LLC"
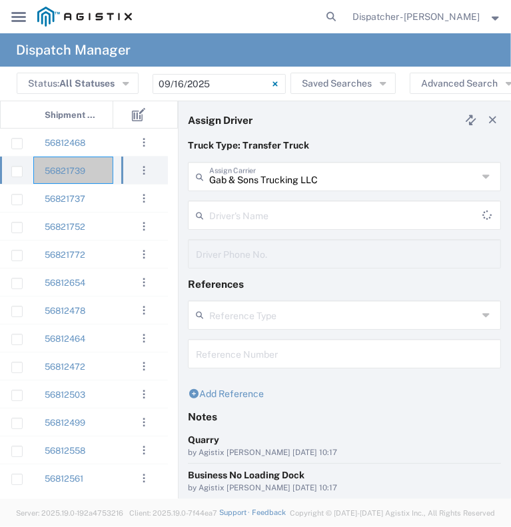
click at [237, 214] on input "text" at bounding box center [345, 214] width 273 height 23
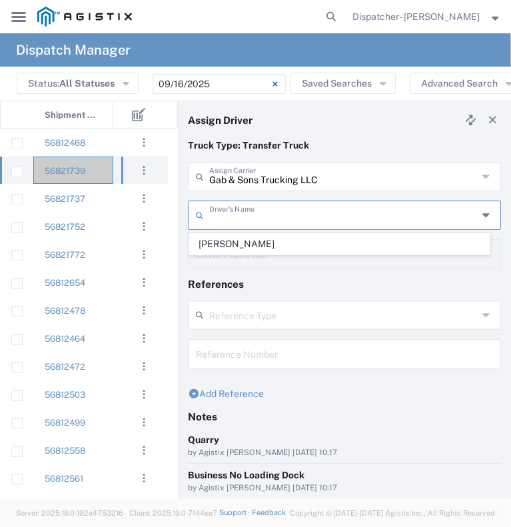
drag, startPoint x: 234, startPoint y: 243, endPoint x: 247, endPoint y: 269, distance: 29.5
click at [235, 244] on span "[PERSON_NAME]" at bounding box center [339, 244] width 301 height 21
type input "[PERSON_NAME]"
type input "[PHONE_NUMBER]"
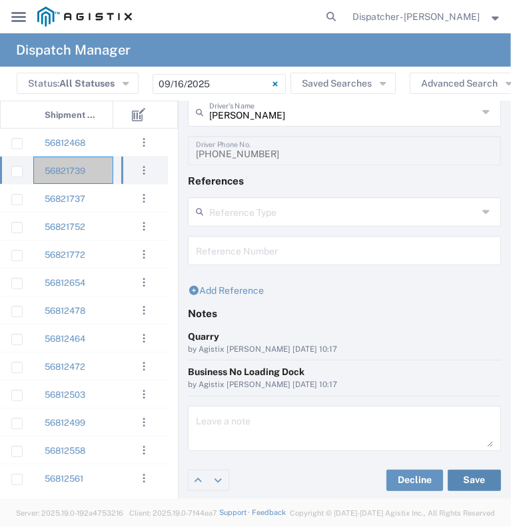
click at [478, 474] on button "Save" at bounding box center [474, 480] width 53 height 21
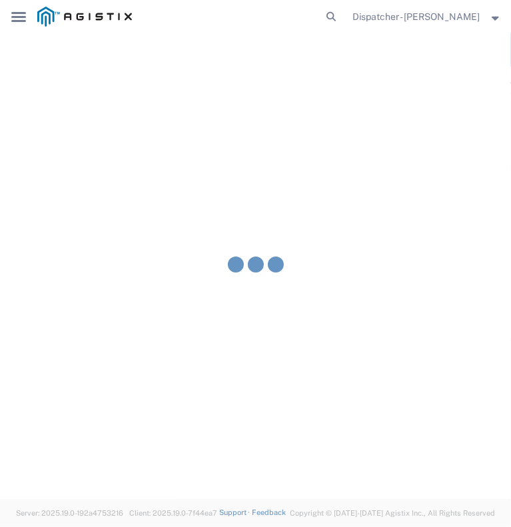
type input "[PERSON_NAME]"
type input "Gab & Sons Trucking LLC"
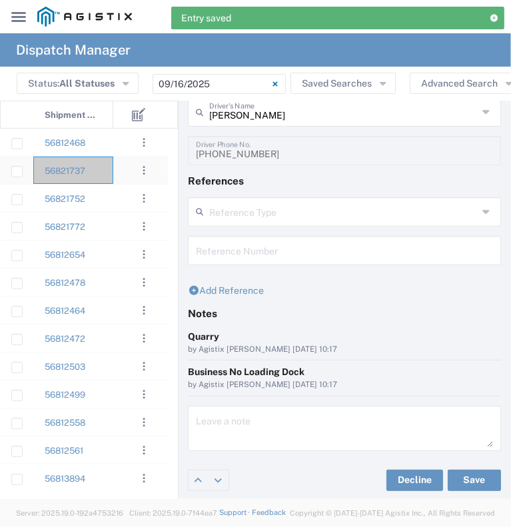
click at [107, 179] on div "56821737" at bounding box center [73, 170] width 80 height 27
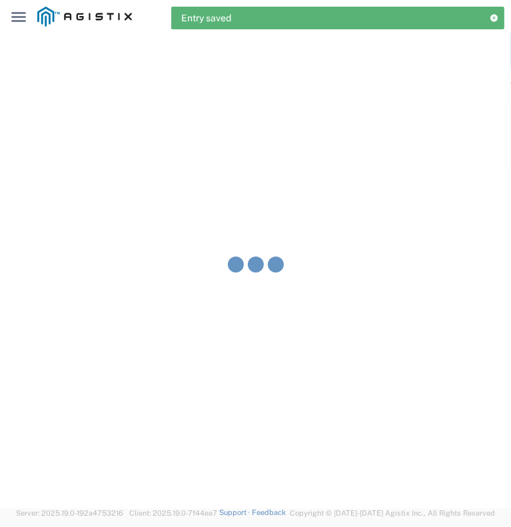
type input "[PERSON_NAME] & Sons Trucking, Inc"
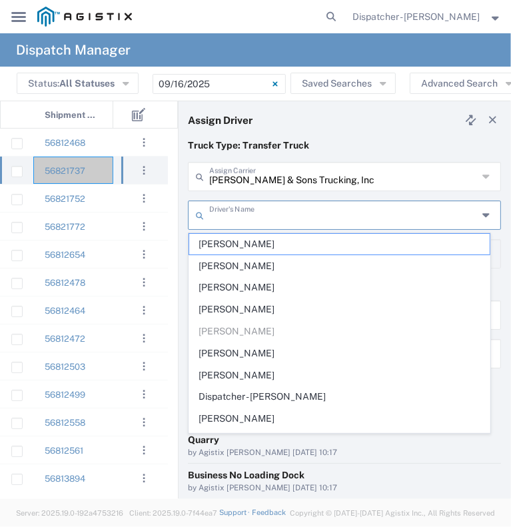
click at [221, 211] on input "text" at bounding box center [343, 214] width 269 height 23
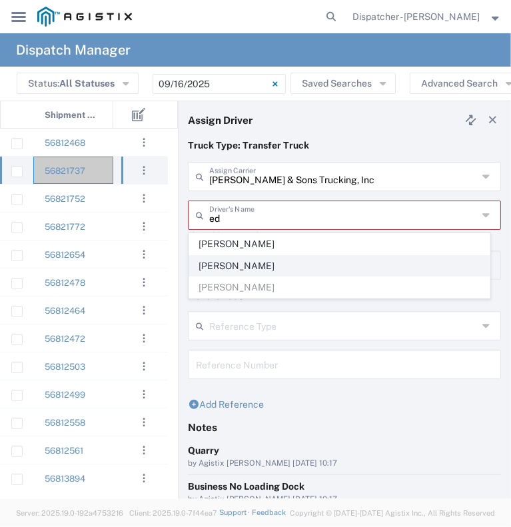
click at [213, 269] on span "[PERSON_NAME]" at bounding box center [339, 266] width 301 height 21
type input "[PERSON_NAME]"
type input "[PHONE_NUMBER]"
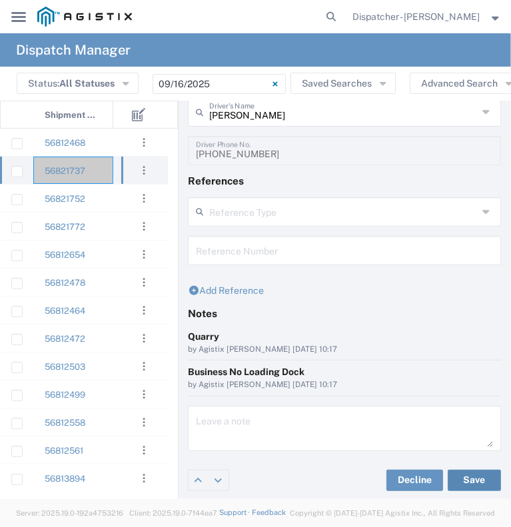
click at [488, 482] on button "Save" at bounding box center [474, 480] width 53 height 21
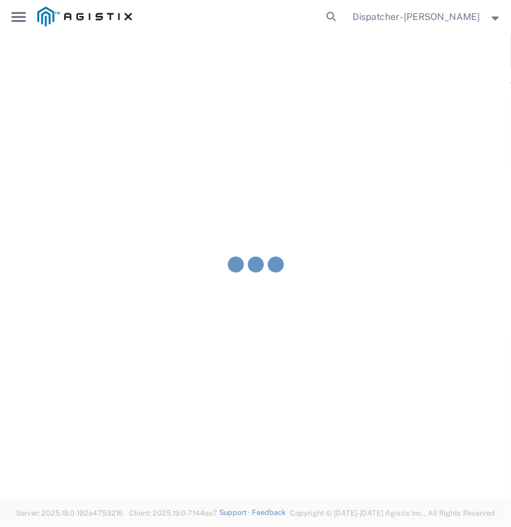
type input "[PERSON_NAME]"
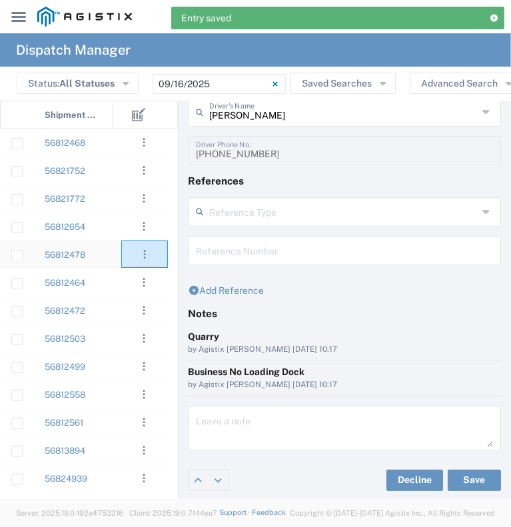
drag, startPoint x: 128, startPoint y: 263, endPoint x: 83, endPoint y: 218, distance: 63.6
click at [87, 226] on div "3rd party giveaway [DATE] 04:15 56812468 CB118535 [DATE] 07:00 56821752 CB11853…" at bounding box center [84, 309] width 168 height 360
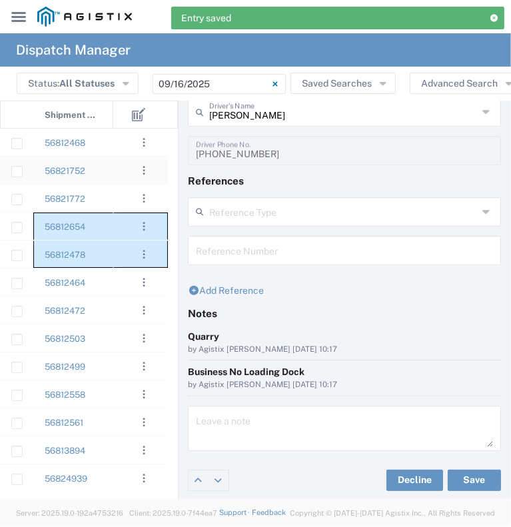
click at [112, 168] on div "56821752" at bounding box center [73, 170] width 80 height 27
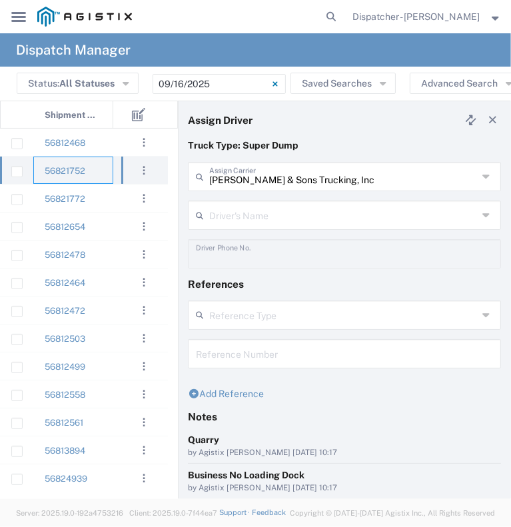
click at [222, 217] on input "text" at bounding box center [343, 214] width 269 height 23
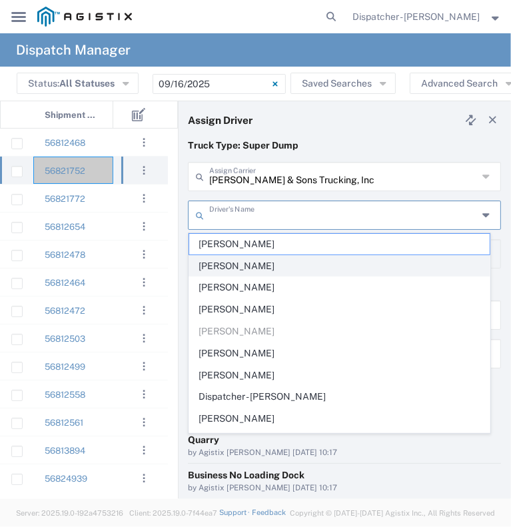
click at [216, 263] on span "[PERSON_NAME]" at bounding box center [339, 266] width 301 height 21
type input "[PERSON_NAME]"
type input "5106059971"
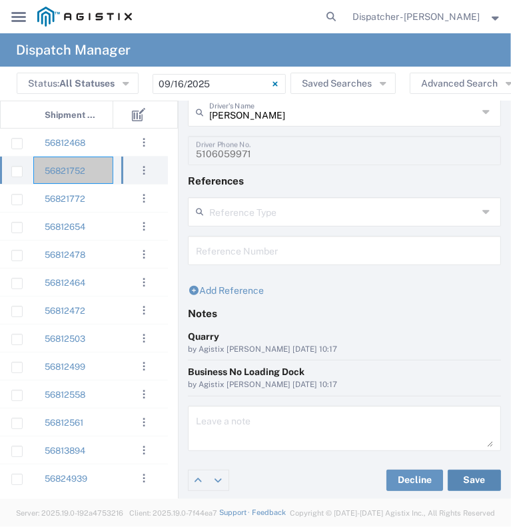
click at [461, 480] on button "Save" at bounding box center [474, 480] width 53 height 21
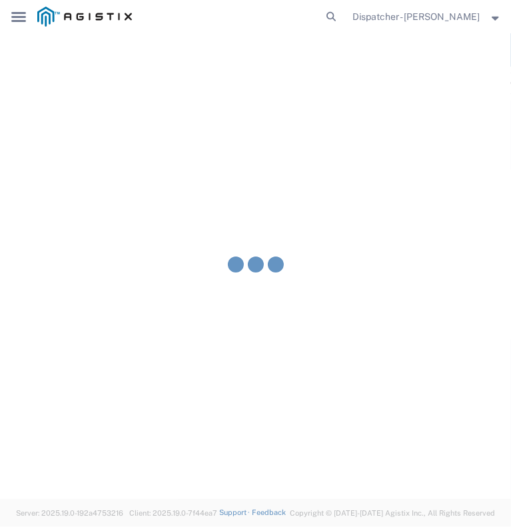
type input "[PERSON_NAME]"
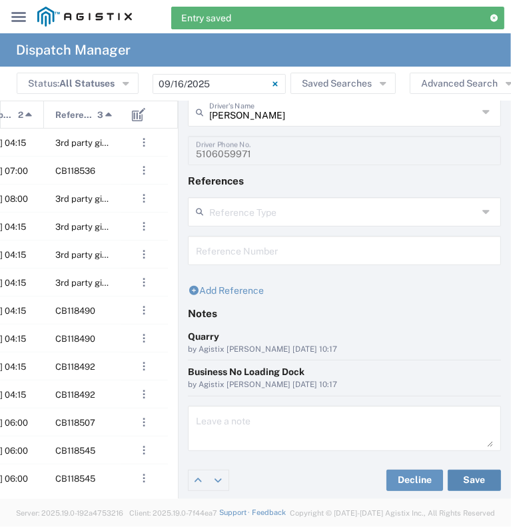
scroll to position [0, 248]
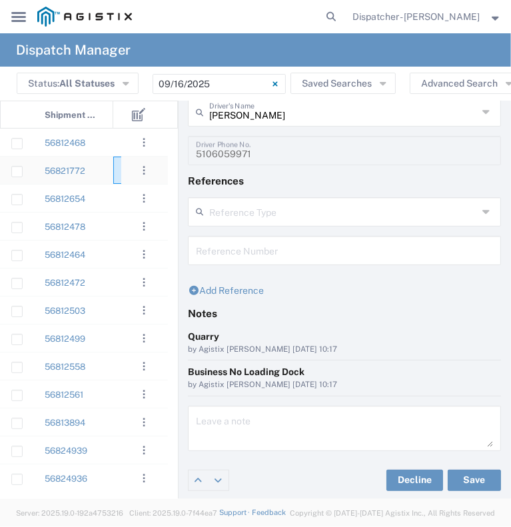
click at [119, 175] on div at bounding box center [133, 170] width 40 height 27
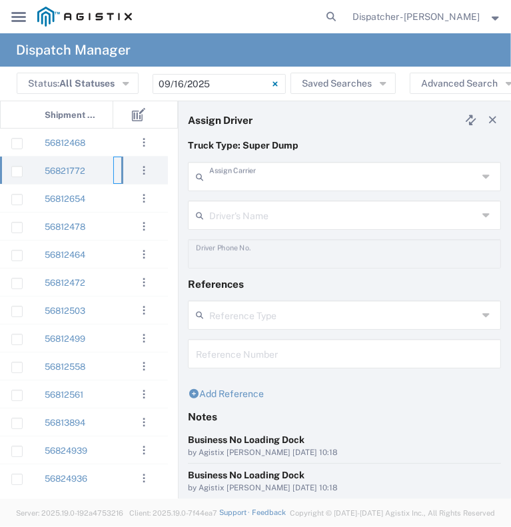
click at [235, 170] on input "text" at bounding box center [343, 175] width 269 height 23
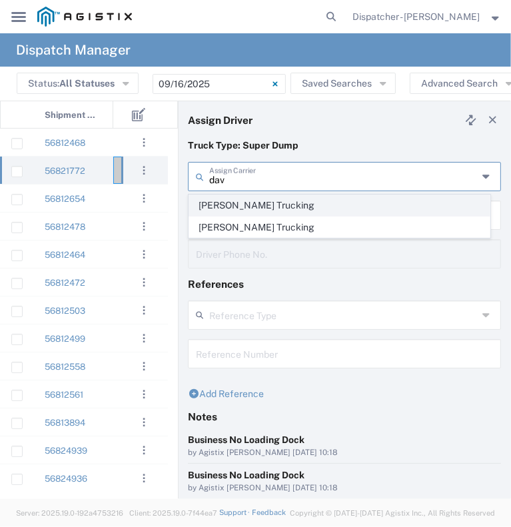
click at [245, 211] on span "[PERSON_NAME] Trucking" at bounding box center [339, 205] width 301 height 21
type input "[PERSON_NAME] Trucking"
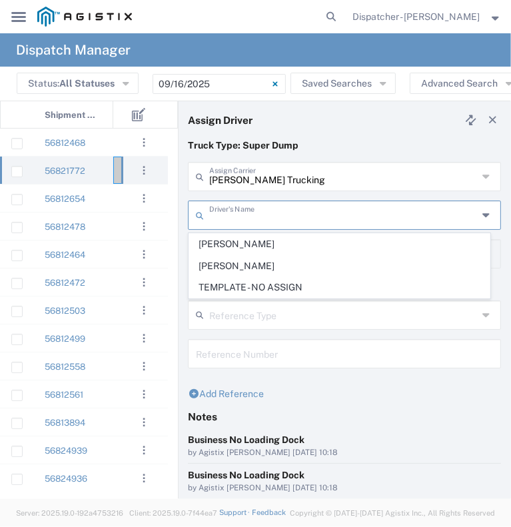
click at [245, 211] on input "text" at bounding box center [343, 214] width 269 height 23
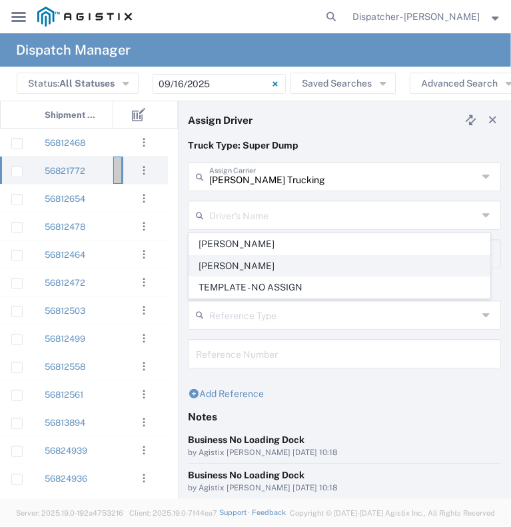
click at [243, 263] on span "[PERSON_NAME]" at bounding box center [339, 266] width 301 height 21
type input "[PERSON_NAME]"
type input "[PHONE_NUMBER]"
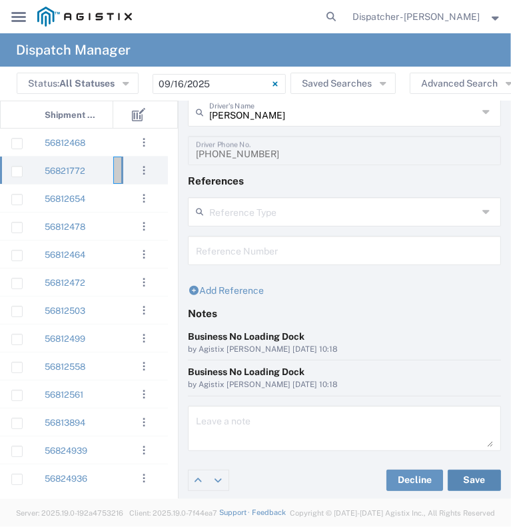
click at [451, 482] on button "Save" at bounding box center [474, 480] width 53 height 21
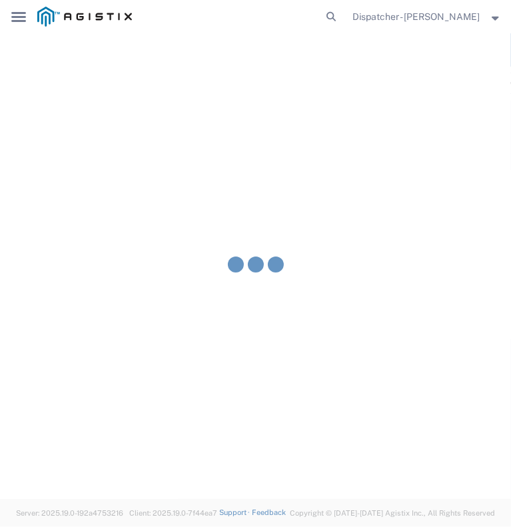
type input "[PERSON_NAME]"
type input "[PERSON_NAME] Trucking"
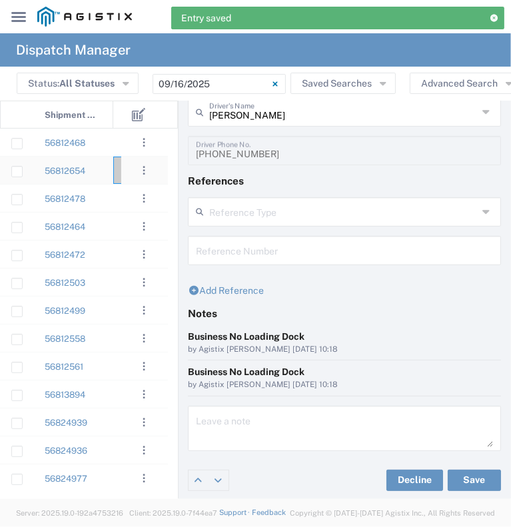
click at [102, 165] on div "56812654" at bounding box center [73, 170] width 80 height 27
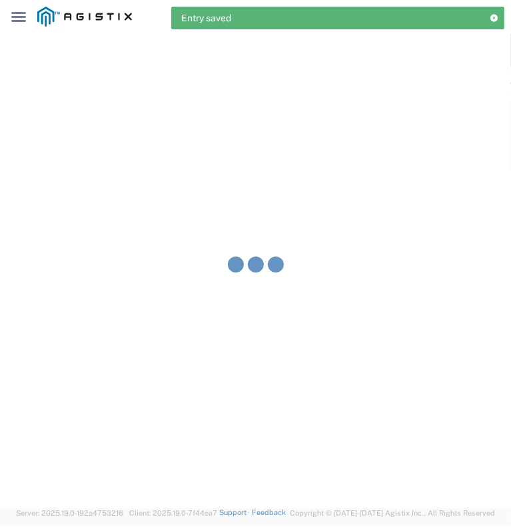
type input "[PERSON_NAME] & Sons Trucking, Inc"
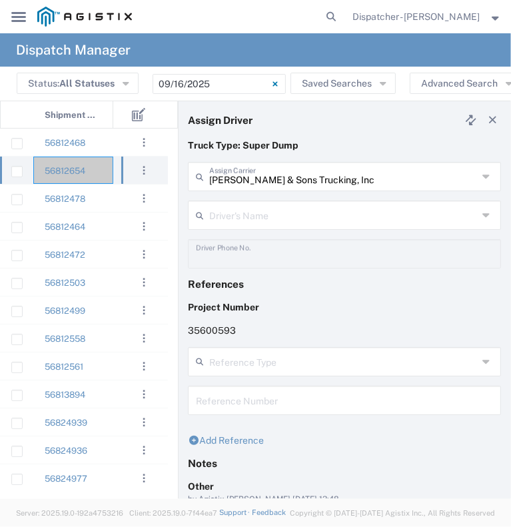
click at [231, 216] on input "text" at bounding box center [343, 214] width 269 height 23
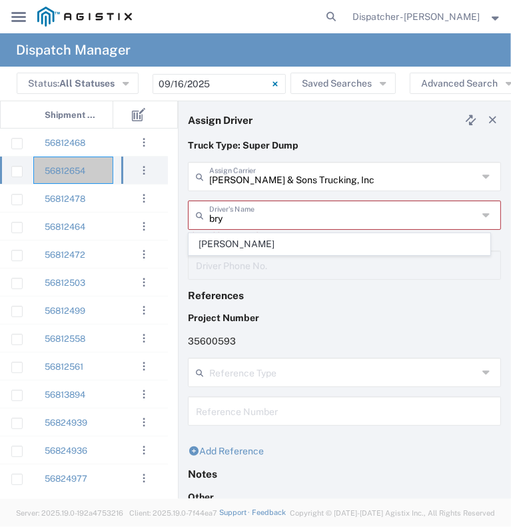
click at [245, 237] on span "[PERSON_NAME]" at bounding box center [339, 244] width 301 height 21
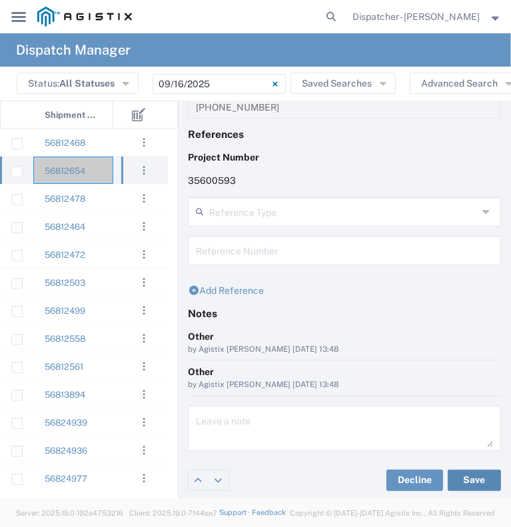
click at [474, 474] on button "Save" at bounding box center [474, 480] width 53 height 21
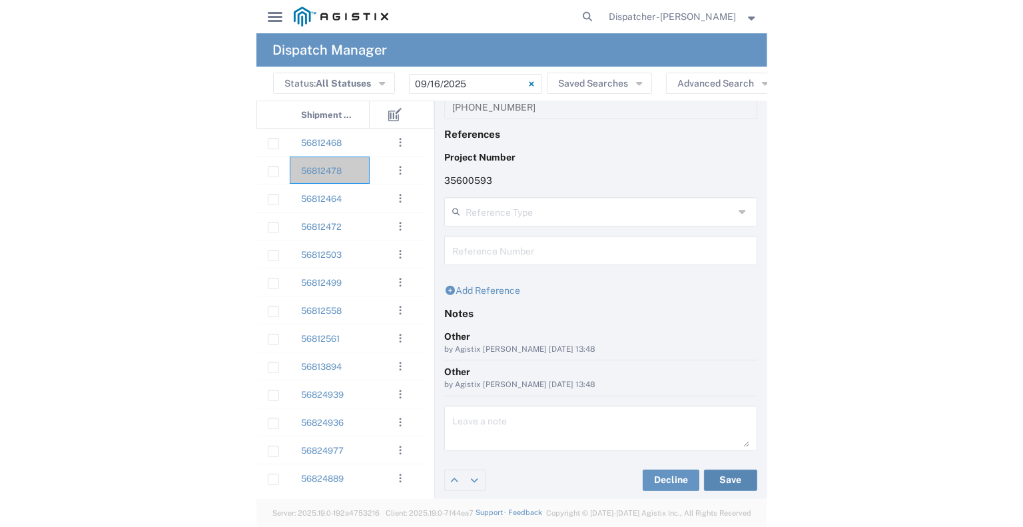
scroll to position [27, 0]
